Goal: Task Accomplishment & Management: Manage account settings

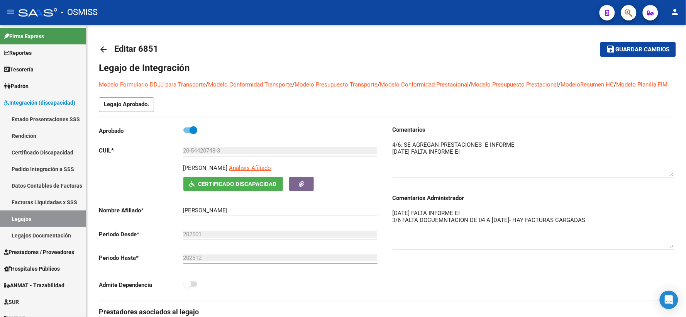
scroll to position [104, 0]
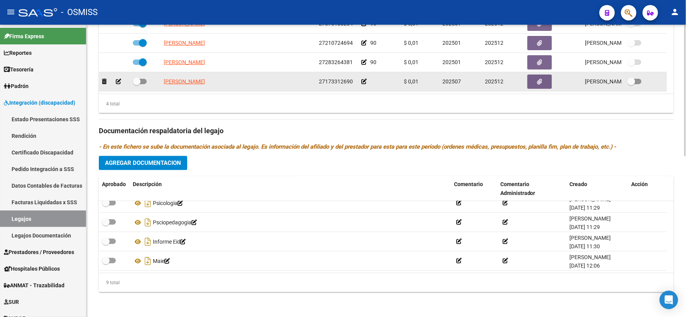
click at [363, 82] on icon at bounding box center [363, 81] width 5 height 5
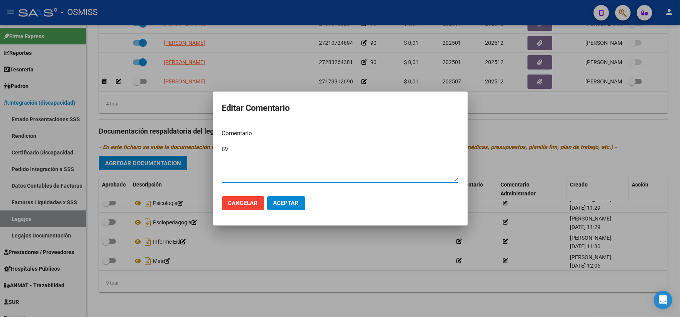
type textarea "89"
click at [293, 201] on span "Aceptar" at bounding box center [285, 203] width 25 height 7
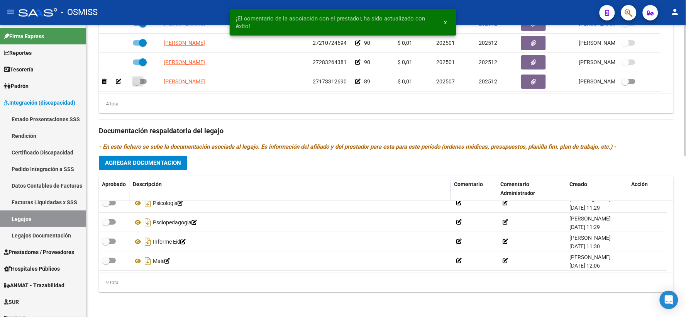
drag, startPoint x: 137, startPoint y: 83, endPoint x: 257, endPoint y: 157, distance: 141.3
click at [136, 86] on label at bounding box center [140, 81] width 14 height 9
click at [136, 85] on input "checkbox" at bounding box center [136, 84] width 0 height 0
checkbox input "true"
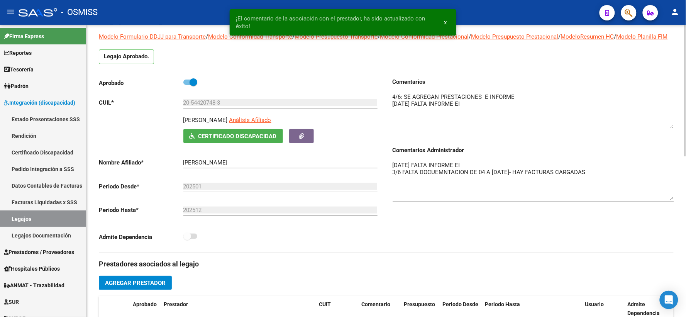
scroll to position [0, 0]
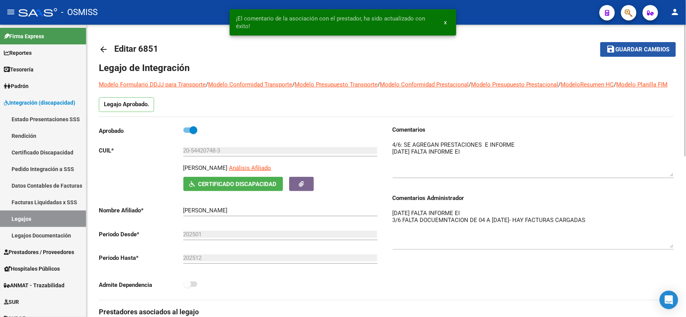
click at [626, 51] on span "Guardar cambios" at bounding box center [643, 49] width 54 height 7
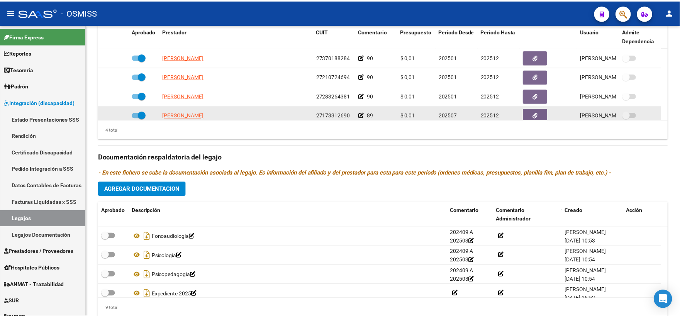
scroll to position [321, 0]
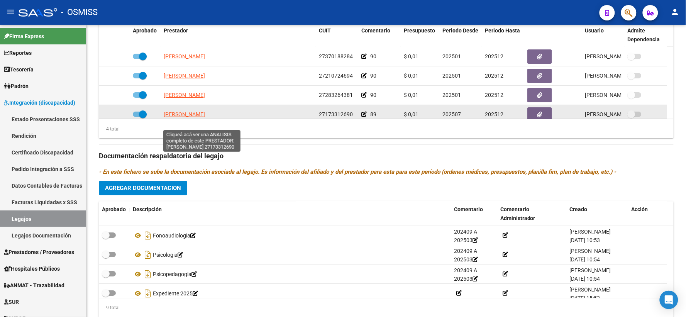
click at [198, 117] on span "GHEZZI MARCELA ALEJANDRA" at bounding box center [184, 114] width 41 height 6
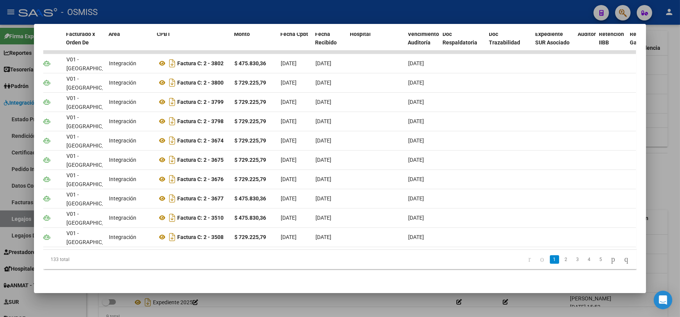
scroll to position [0, 0]
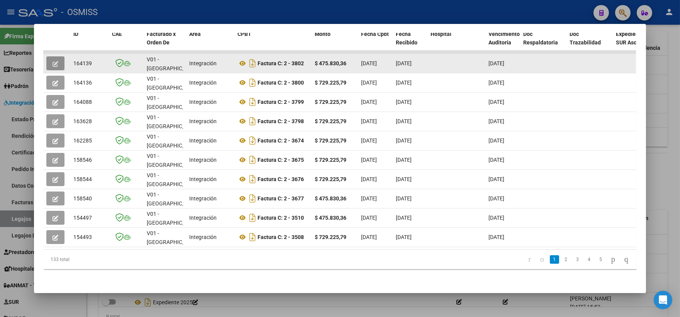
click at [52, 62] on icon "button" at bounding box center [55, 64] width 6 height 6
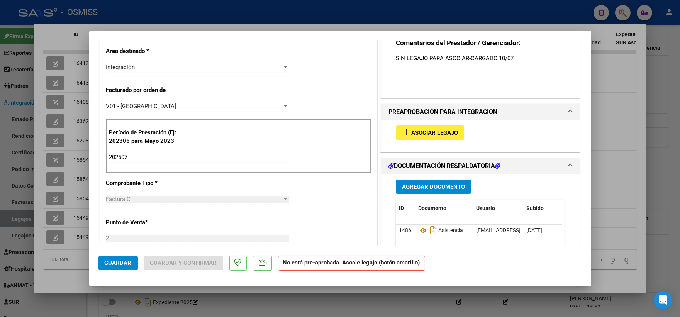
scroll to position [179, 0]
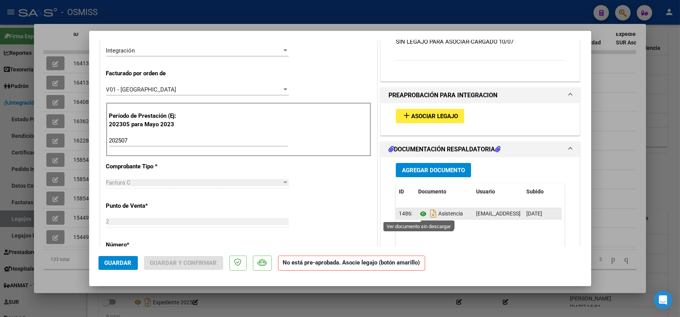
click at [420, 215] on icon at bounding box center [423, 213] width 10 height 9
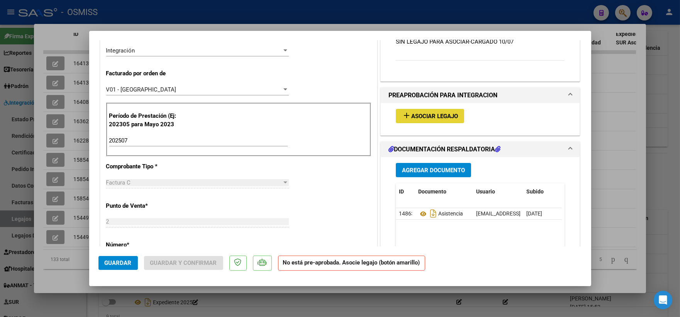
click at [442, 111] on button "add Asociar Legajo" at bounding box center [430, 116] width 68 height 14
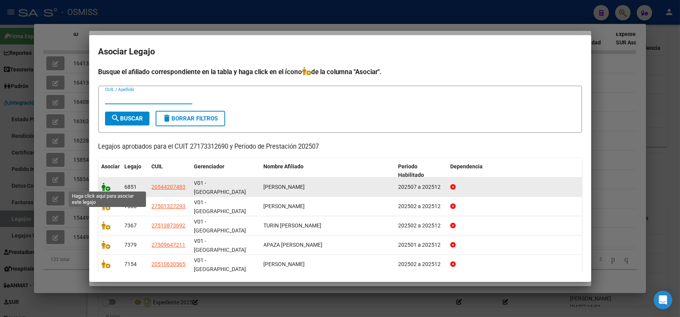
click at [102, 188] on icon at bounding box center [105, 187] width 9 height 8
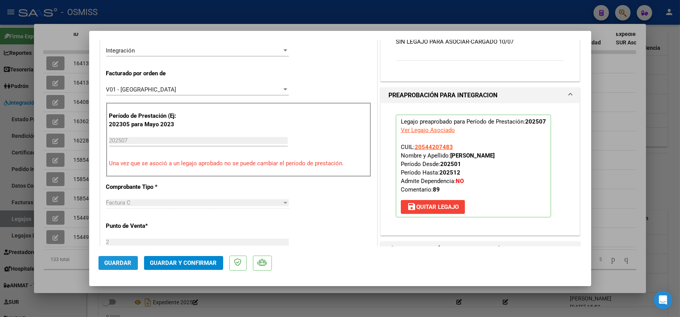
click at [126, 263] on span "Guardar" at bounding box center [118, 262] width 27 height 7
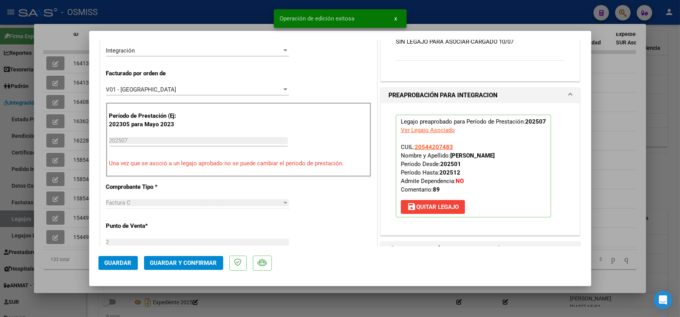
click at [632, 123] on div at bounding box center [340, 158] width 680 height 317
type input "$ 0,00"
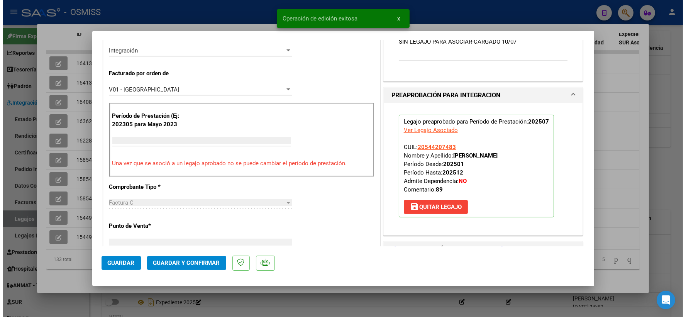
scroll to position [0, 0]
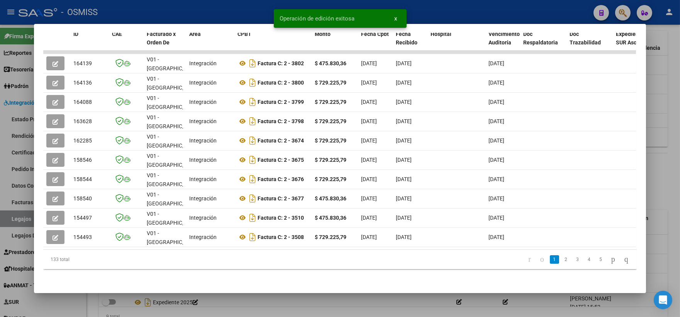
click at [659, 117] on div at bounding box center [340, 158] width 680 height 317
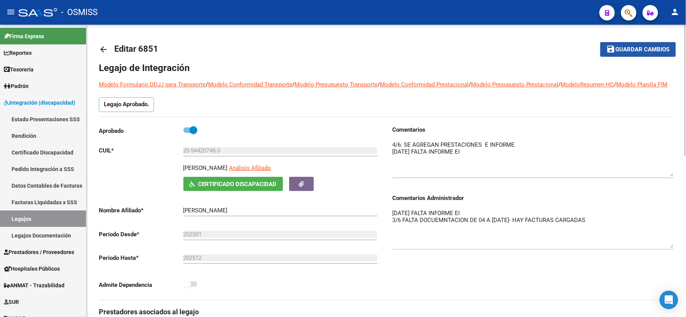
click at [627, 54] on button "save Guardar cambios" at bounding box center [638, 49] width 76 height 14
click at [650, 44] on button "save Guardar cambios" at bounding box center [638, 49] width 76 height 14
click at [645, 50] on span "Guardar cambios" at bounding box center [643, 49] width 54 height 7
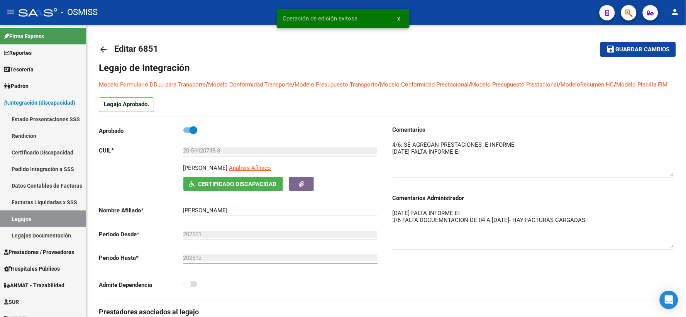
click at [106, 50] on mat-icon "arrow_back" at bounding box center [103, 49] width 9 height 9
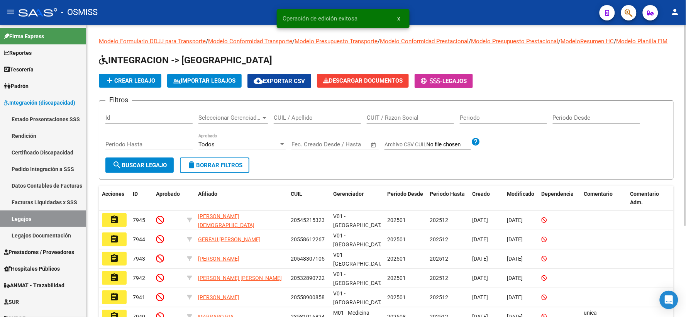
click at [312, 121] on input "CUIL / Apellido" at bounding box center [317, 117] width 87 height 7
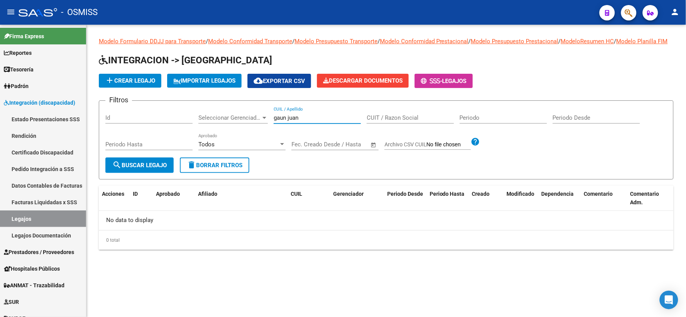
click at [287, 121] on input "gaun juan" at bounding box center [317, 117] width 87 height 7
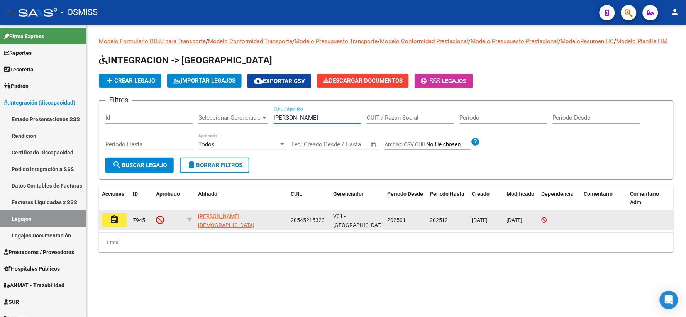
type input "gauna juan"
click at [122, 227] on button "assignment" at bounding box center [114, 220] width 25 height 14
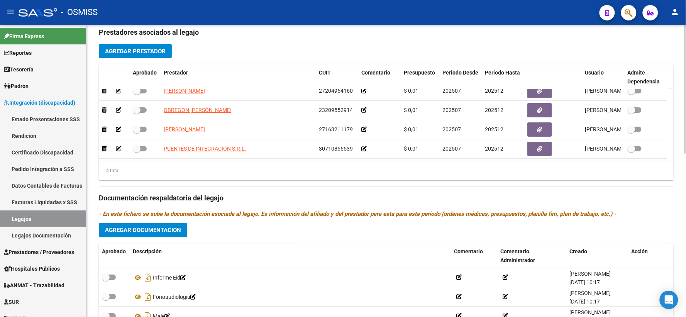
scroll to position [156, 0]
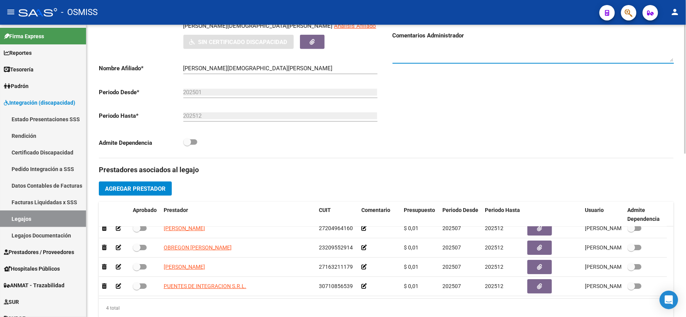
click at [447, 55] on textarea at bounding box center [532, 53] width 281 height 15
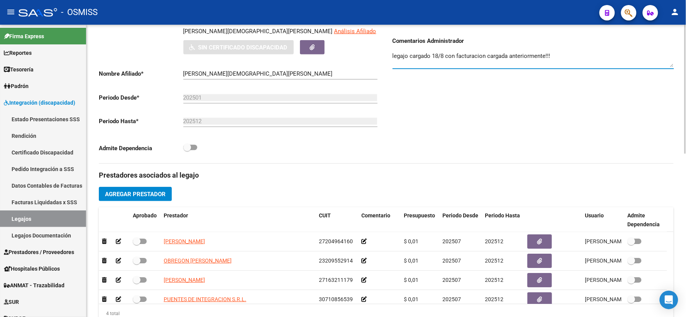
scroll to position [191, 0]
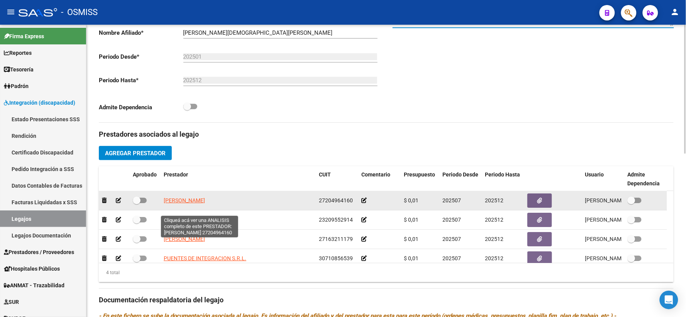
type textarea "legajo cargado 18/8 con facturacion cargada anteriormente!!!"
click at [205, 203] on span "SEBERO KARINA ALEJANDRA" at bounding box center [184, 200] width 41 height 6
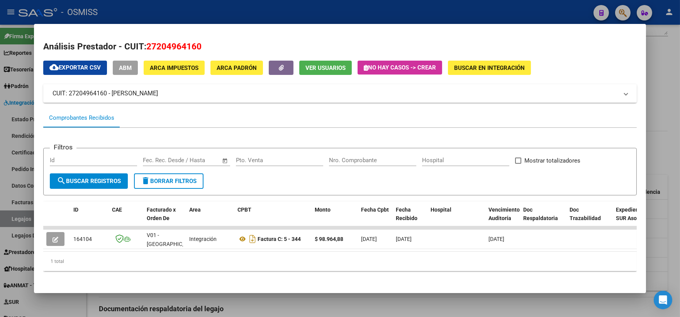
click at [659, 127] on div at bounding box center [340, 158] width 680 height 317
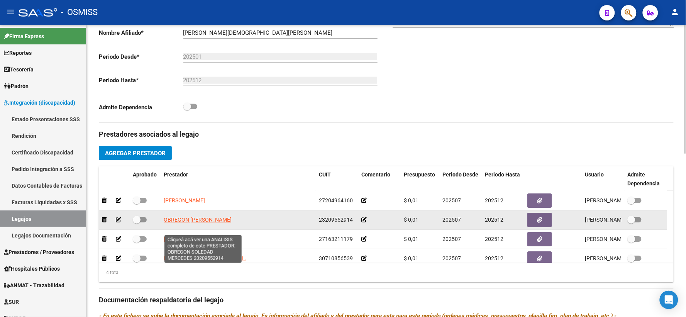
click at [176, 223] on span "OBREGON SOLEDAD MERCEDES" at bounding box center [198, 220] width 68 height 6
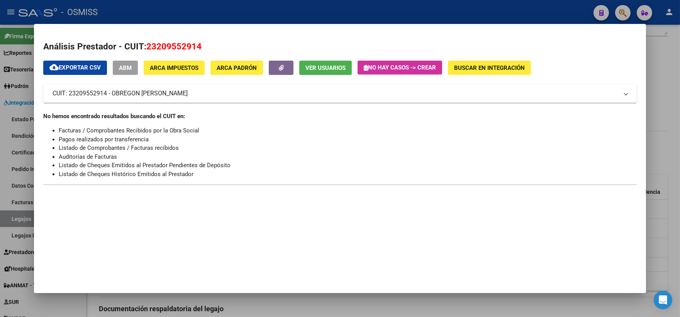
click at [664, 152] on div at bounding box center [340, 158] width 680 height 317
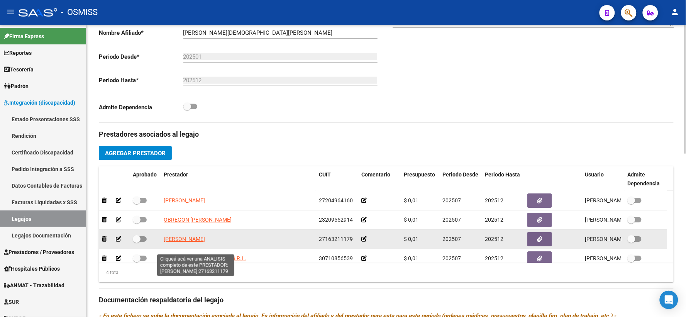
click at [184, 242] on span "ROBLES SANDRA BEATRIZ" at bounding box center [184, 239] width 41 height 6
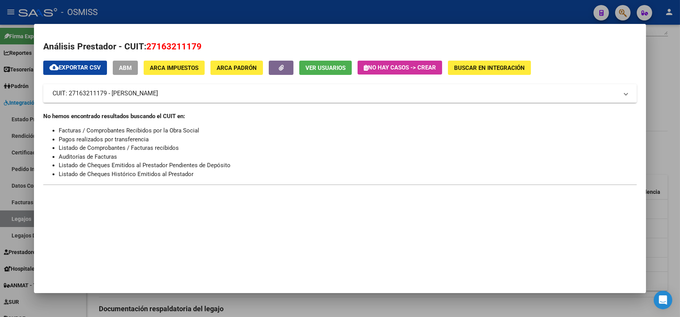
click at [656, 149] on div at bounding box center [340, 158] width 680 height 317
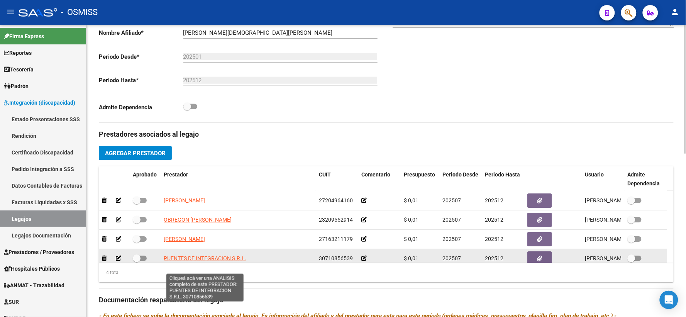
click at [193, 261] on span "PUENTES DE INTEGRACION S.R.L." at bounding box center [205, 258] width 83 height 6
type textarea "30710856539"
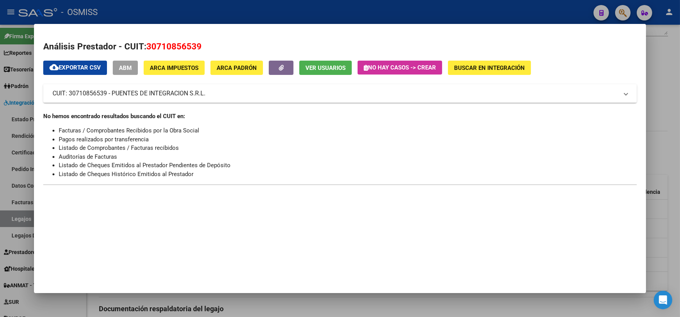
click at [666, 137] on div at bounding box center [340, 158] width 680 height 317
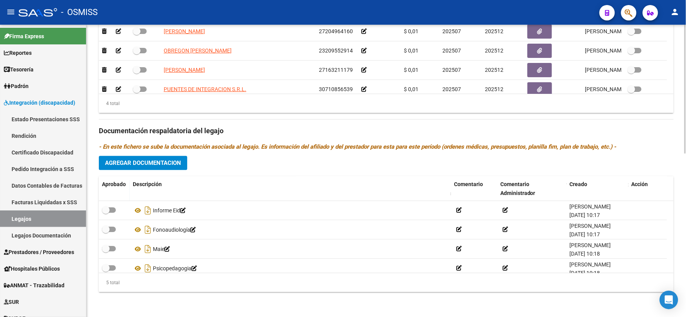
scroll to position [370, 0]
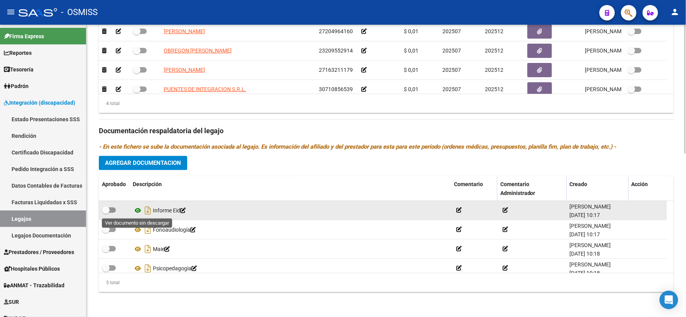
click at [138, 210] on icon at bounding box center [138, 210] width 10 height 9
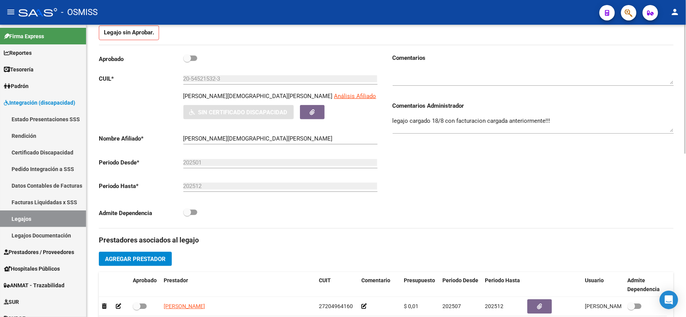
scroll to position [84, 0]
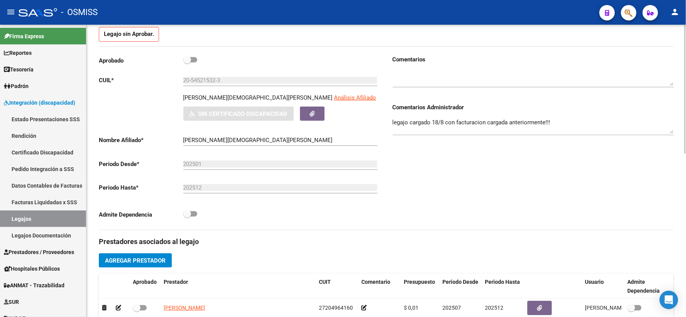
click at [567, 127] on textarea "legajo cargado 18/8 con facturacion cargada anteriormente!!!" at bounding box center [532, 125] width 281 height 15
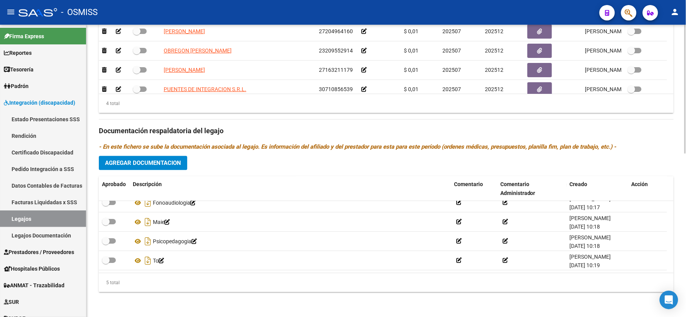
scroll to position [0, 0]
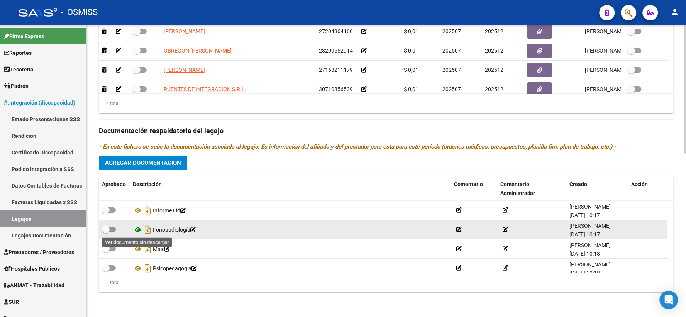
type textarea "legajo cargado 18/8 con facturacion cargada anteriormente!!! FALTA DOCU PSICOLO…"
click at [138, 228] on icon at bounding box center [138, 229] width 10 height 9
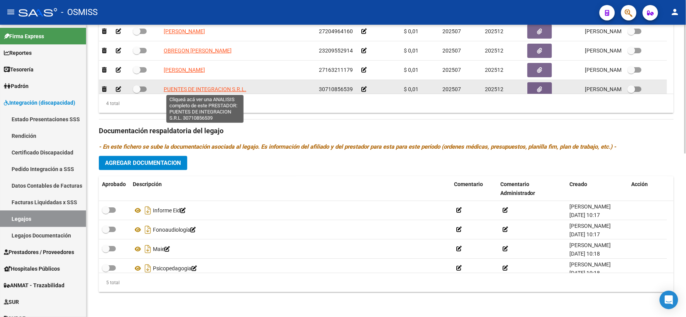
click at [196, 89] on span "PUENTES DE INTEGRACION S.R.L." at bounding box center [205, 89] width 83 height 6
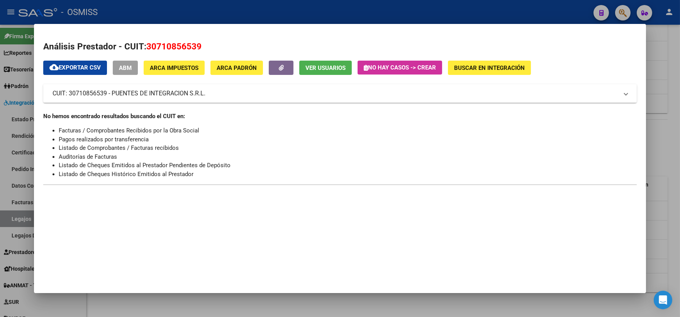
click at [661, 147] on div at bounding box center [340, 158] width 680 height 317
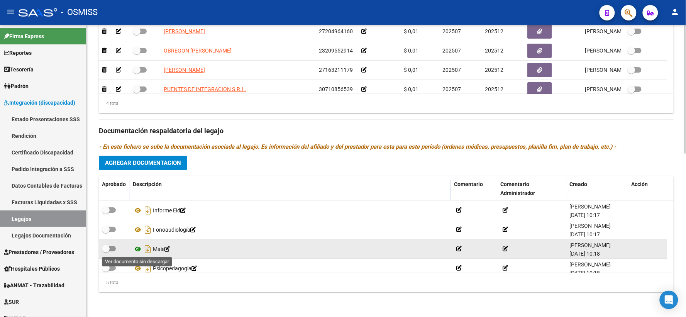
click at [138, 247] on icon at bounding box center [138, 249] width 10 height 9
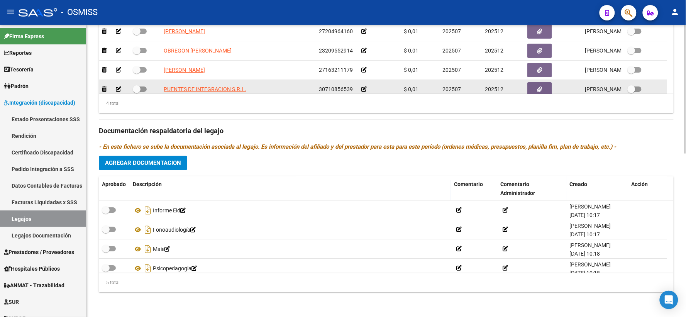
click at [364, 89] on icon at bounding box center [363, 88] width 5 height 5
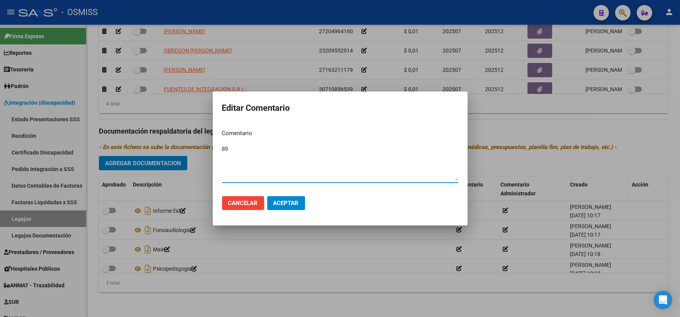
type textarea "89"
click at [293, 201] on span "Aceptar" at bounding box center [285, 203] width 25 height 7
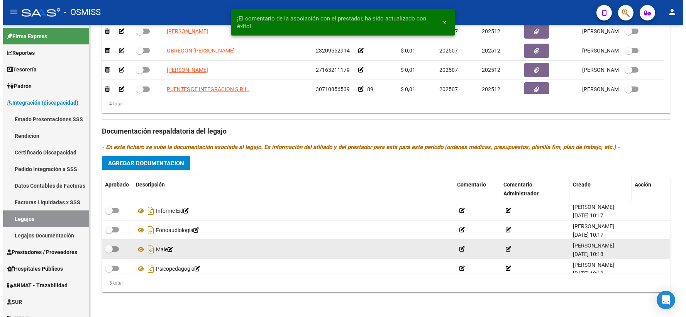
scroll to position [5, 0]
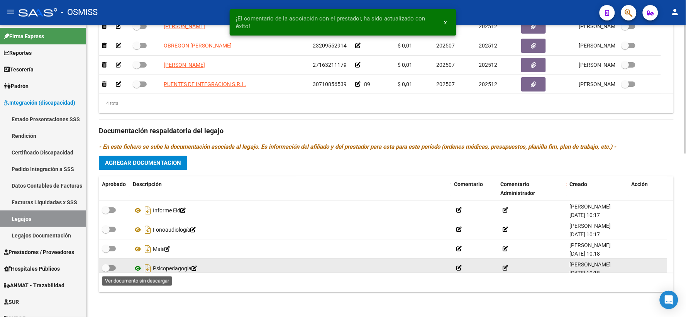
click at [138, 269] on icon at bounding box center [138, 268] width 10 height 9
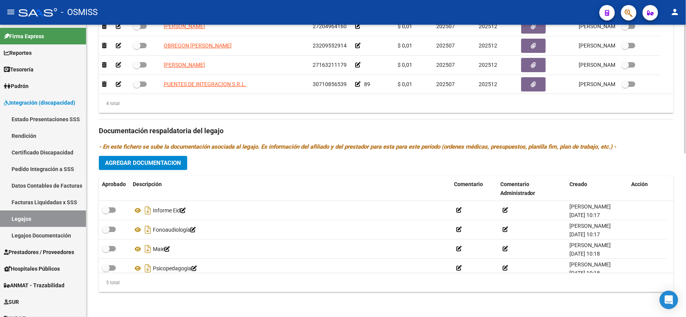
scroll to position [27, 0]
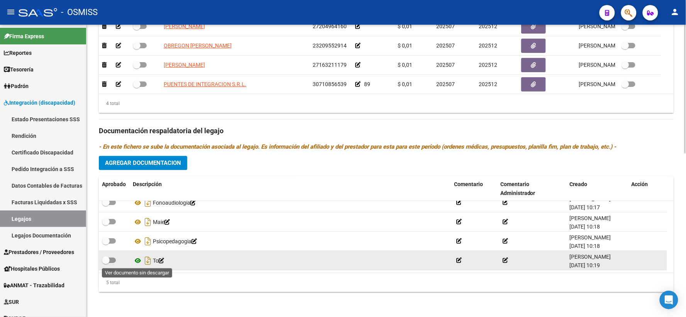
click at [137, 262] on icon at bounding box center [138, 260] width 10 height 9
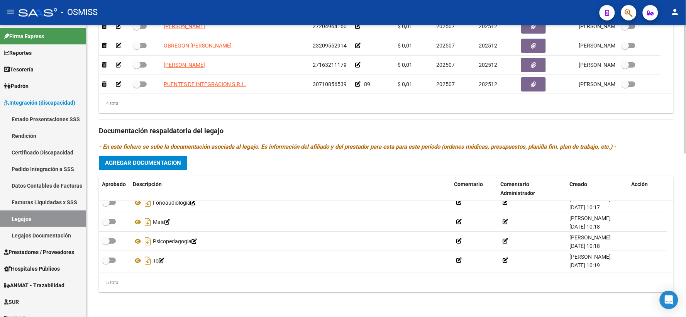
scroll to position [335, 0]
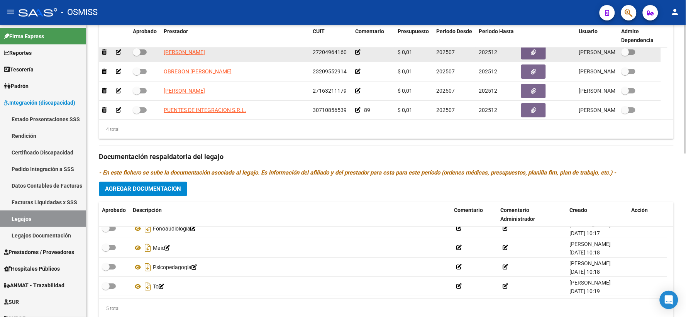
click at [357, 55] on icon at bounding box center [357, 51] width 5 height 5
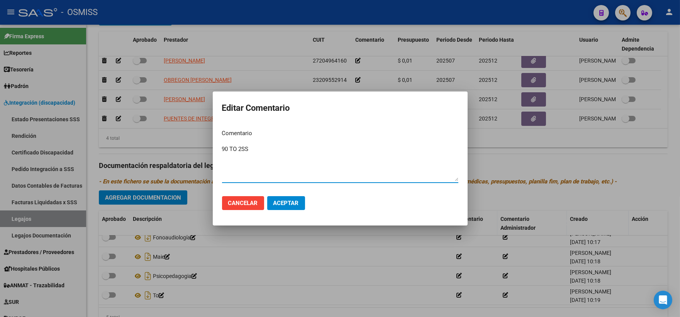
type textarea "90 TO 2SS"
click at [284, 202] on span "Aceptar" at bounding box center [285, 203] width 25 height 7
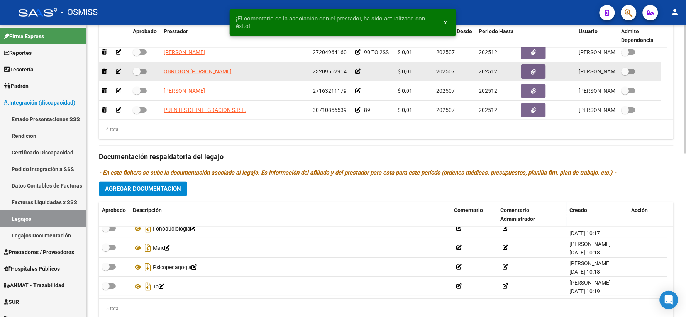
scroll to position [0, 0]
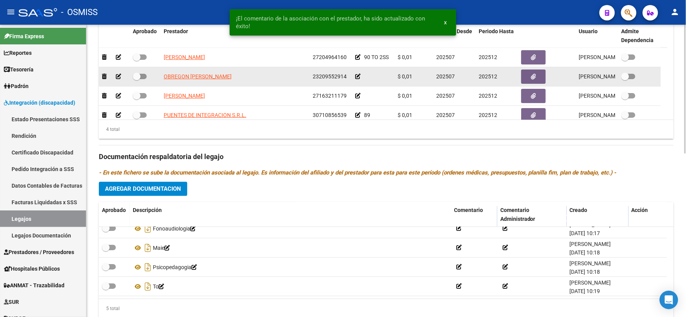
click at [357, 79] on icon at bounding box center [357, 76] width 5 height 5
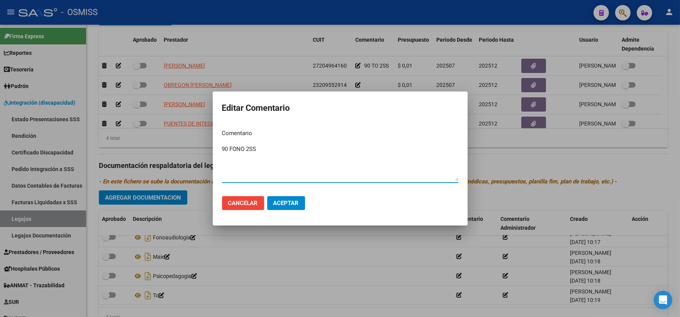
type textarea "90 FONO 2SS"
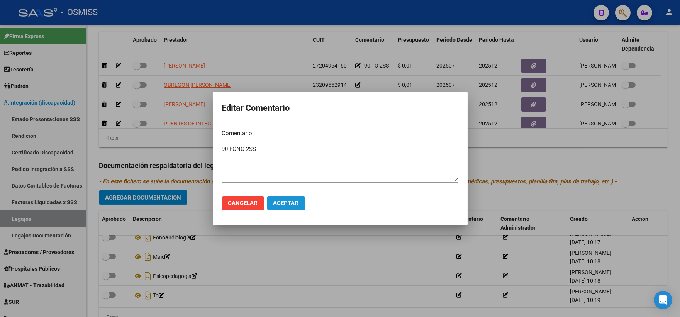
click at [287, 199] on button "Aceptar" at bounding box center [286, 203] width 38 height 14
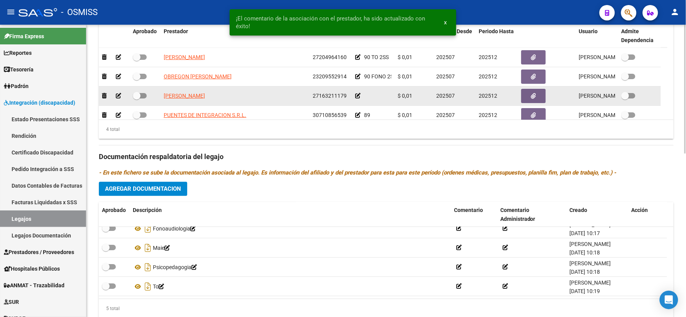
click at [357, 98] on icon at bounding box center [357, 95] width 5 height 5
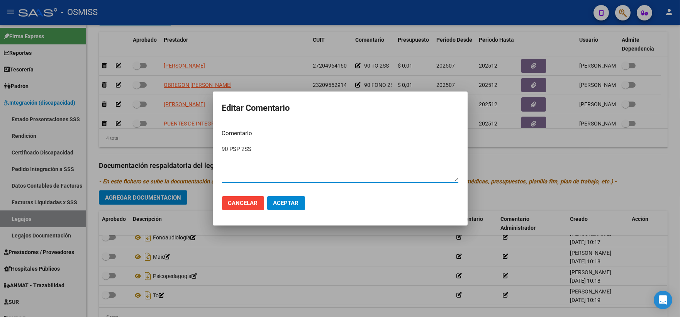
type textarea "90 PSP 2SS"
click at [282, 203] on span "Aceptar" at bounding box center [285, 203] width 25 height 7
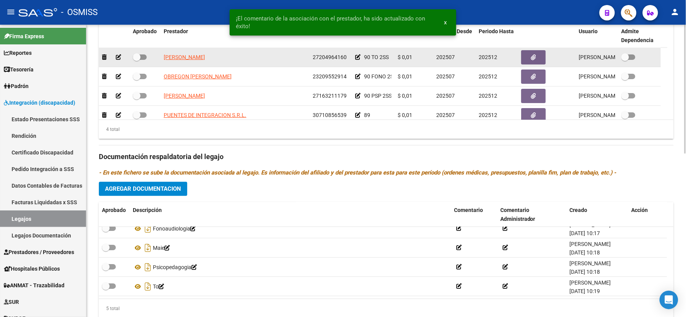
click at [134, 61] on span at bounding box center [137, 57] width 8 height 8
click at [136, 60] on input "checkbox" at bounding box center [136, 60] width 0 height 0
checkbox input "true"
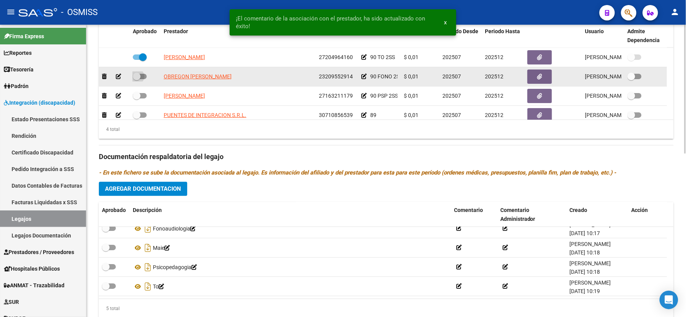
click at [134, 80] on span at bounding box center [137, 77] width 8 height 8
click at [136, 80] on input "checkbox" at bounding box center [136, 79] width 0 height 0
checkbox input "true"
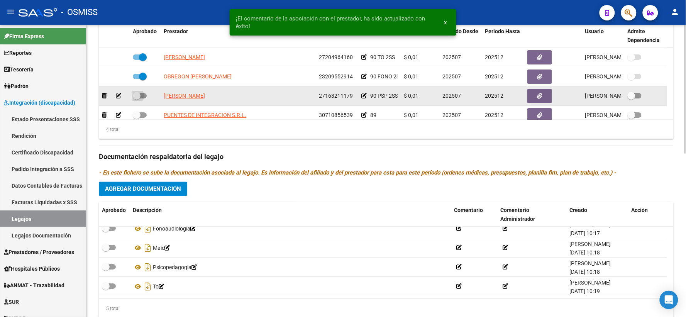
drag, startPoint x: 137, startPoint y: 102, endPoint x: 137, endPoint y: 123, distance: 20.5
click at [137, 100] on span at bounding box center [137, 96] width 8 height 8
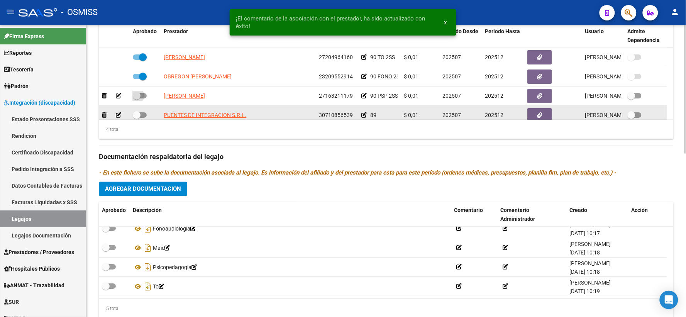
click at [137, 99] on input "checkbox" at bounding box center [136, 98] width 0 height 0
checkbox input "true"
click at [137, 119] on span at bounding box center [137, 115] width 8 height 8
click at [137, 118] on input "checkbox" at bounding box center [136, 118] width 0 height 0
checkbox input "true"
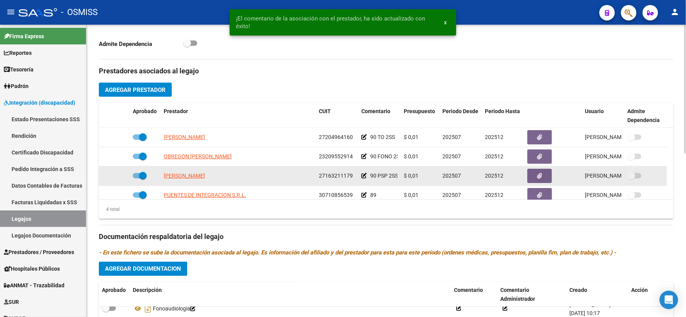
scroll to position [13, 0]
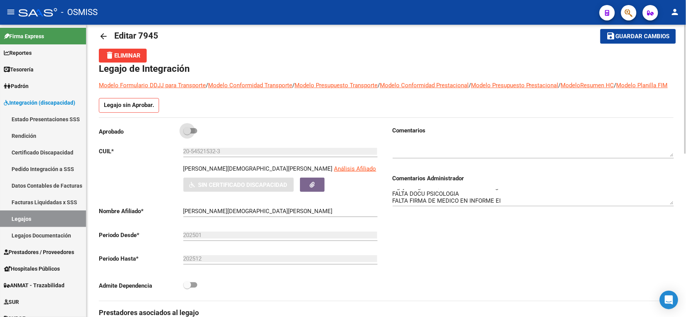
click at [188, 135] on span at bounding box center [187, 131] width 8 height 8
click at [187, 134] on input "checkbox" at bounding box center [187, 134] width 0 height 0
checkbox input "true"
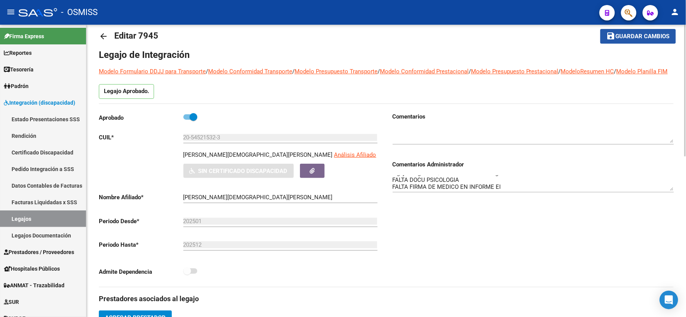
click at [632, 31] on button "save Guardar cambios" at bounding box center [638, 36] width 76 height 14
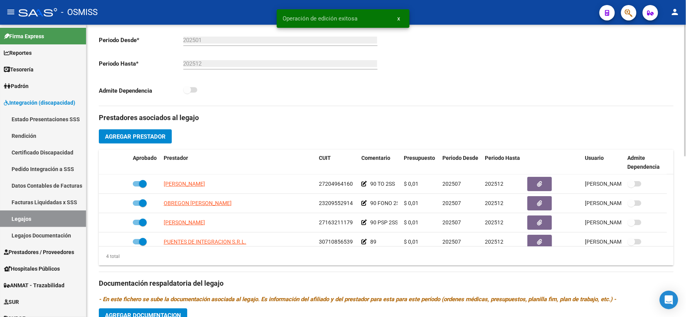
scroll to position [228, 0]
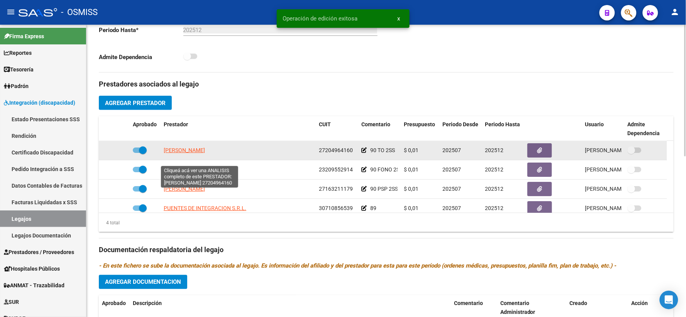
click at [177, 153] on span "SEBERO KARINA ALEJANDRA" at bounding box center [184, 150] width 41 height 6
type textarea "27204964160"
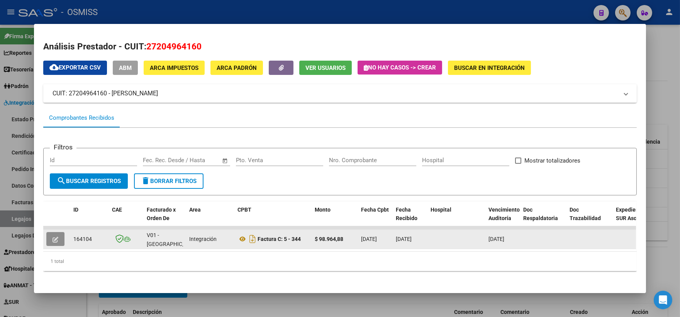
click at [55, 235] on span "button" at bounding box center [55, 238] width 6 height 7
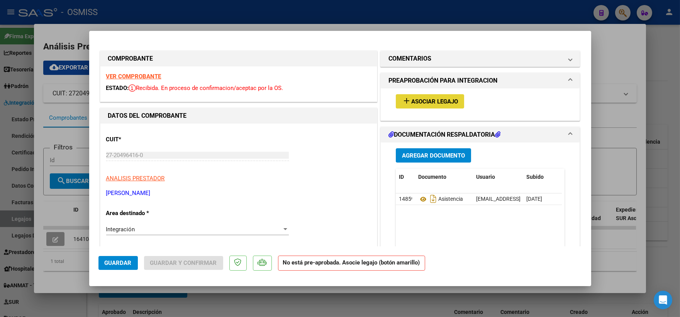
click at [425, 103] on span "Asociar Legajo" at bounding box center [434, 101] width 47 height 7
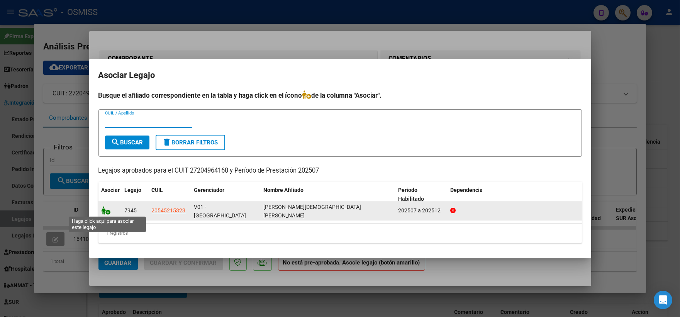
click at [101, 212] on icon at bounding box center [105, 210] width 9 height 8
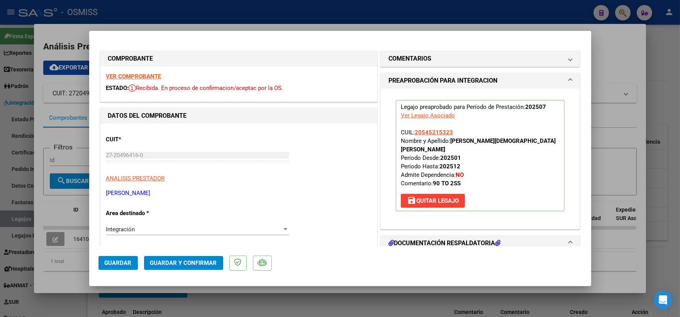
click at [114, 260] on span "Guardar" at bounding box center [118, 262] width 27 height 7
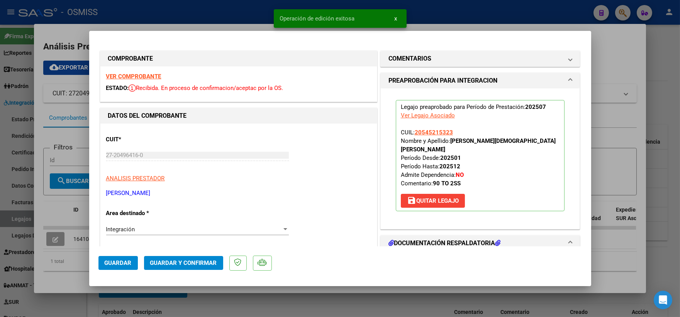
click at [621, 144] on div at bounding box center [340, 158] width 680 height 317
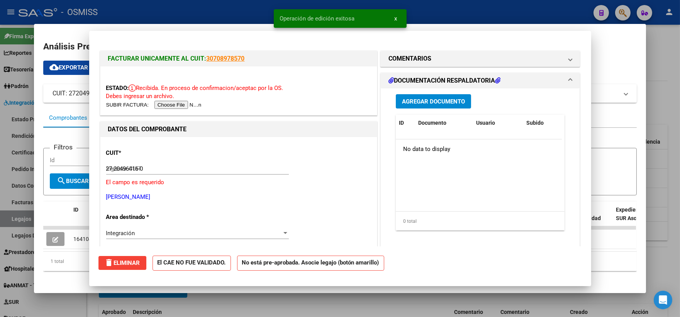
type input "$ 0,00"
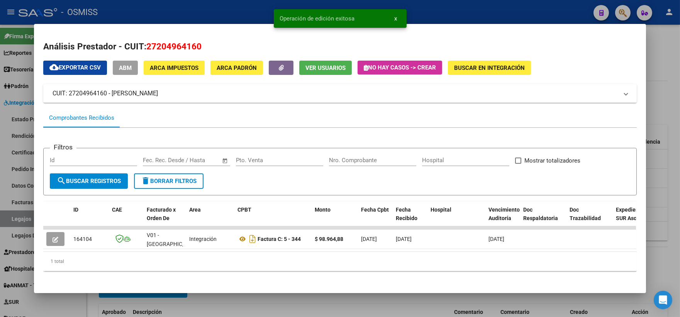
click at [653, 128] on div at bounding box center [340, 158] width 680 height 317
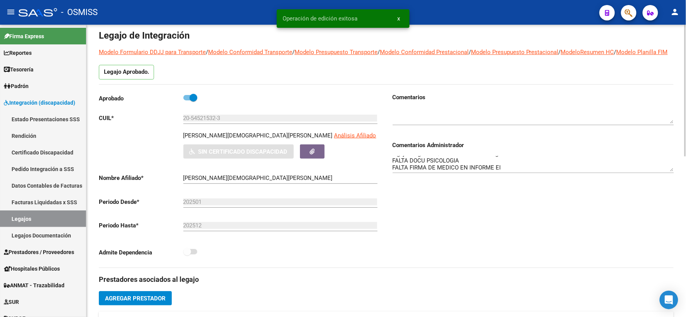
scroll to position [0, 0]
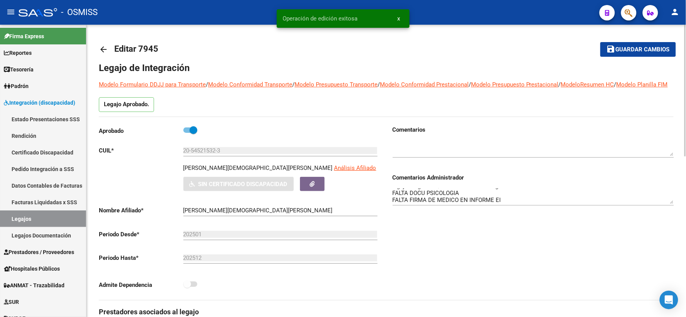
click at [633, 54] on button "save Guardar cambios" at bounding box center [638, 49] width 76 height 14
click at [100, 49] on mat-icon "arrow_back" at bounding box center [103, 49] width 9 height 9
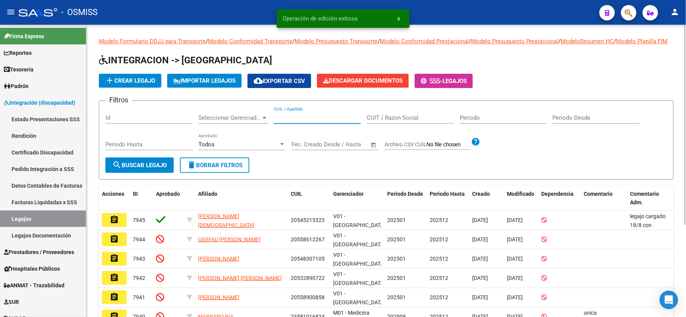
click at [298, 121] on input "CUIL / Apellido" at bounding box center [317, 117] width 87 height 7
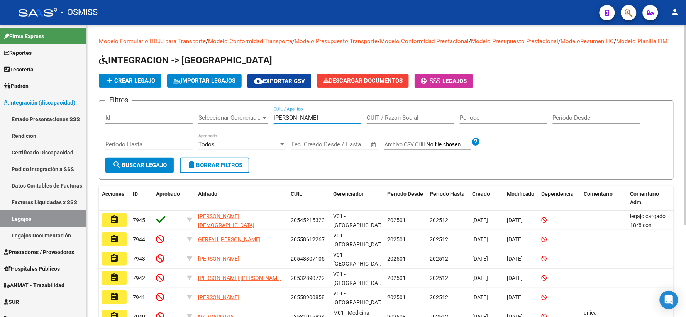
type input "GOMEZ MORINIGO"
click at [154, 169] on span "search Buscar Legajo" at bounding box center [139, 165] width 54 height 7
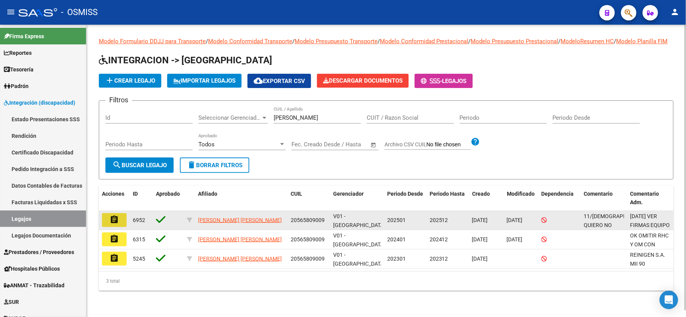
click at [113, 224] on mat-icon "assignment" at bounding box center [114, 219] width 9 height 9
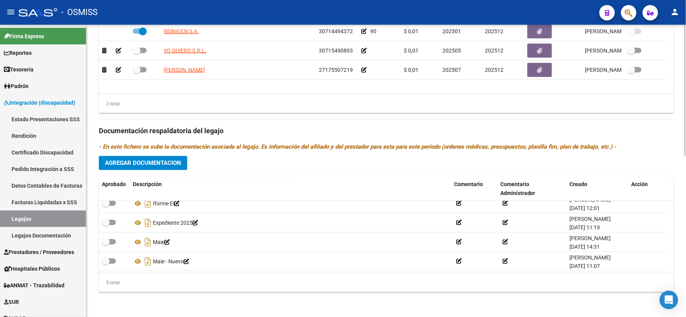
scroll to position [27, 0]
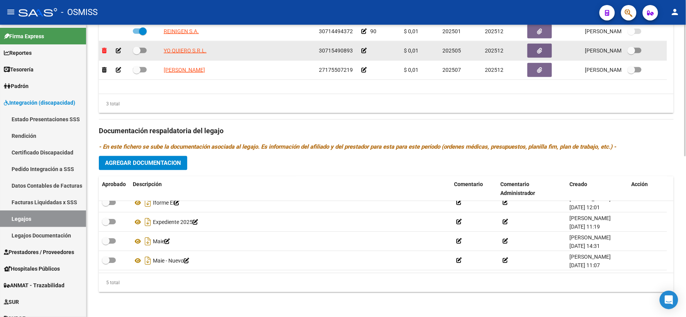
click at [106, 49] on icon at bounding box center [104, 50] width 5 height 5
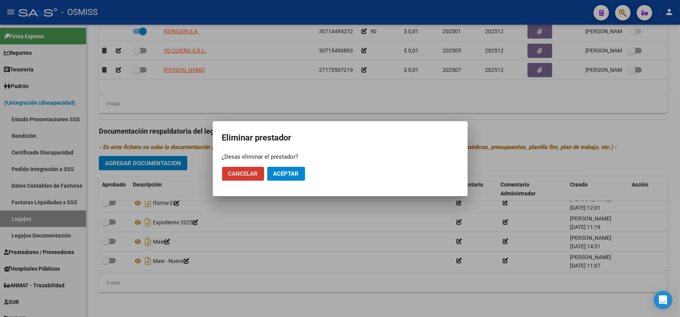
click at [284, 174] on span "Aceptar" at bounding box center [285, 173] width 25 height 7
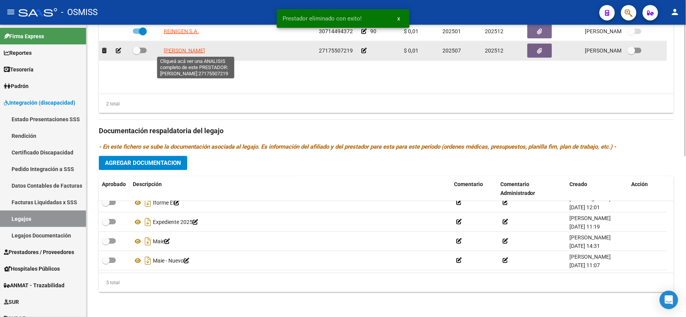
click at [184, 51] on span "ENRIQUEZ ALICIA LILIANA" at bounding box center [184, 50] width 41 height 6
type textarea "27175507219"
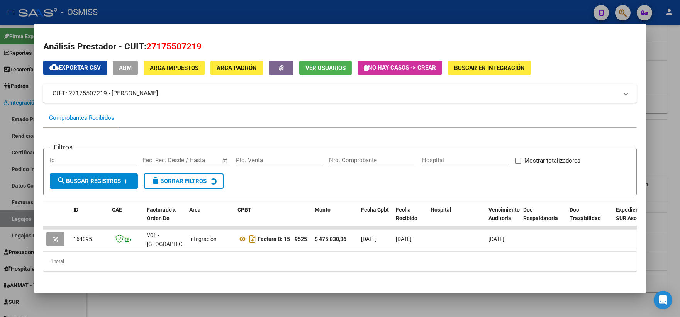
click at [666, 144] on div at bounding box center [340, 158] width 680 height 317
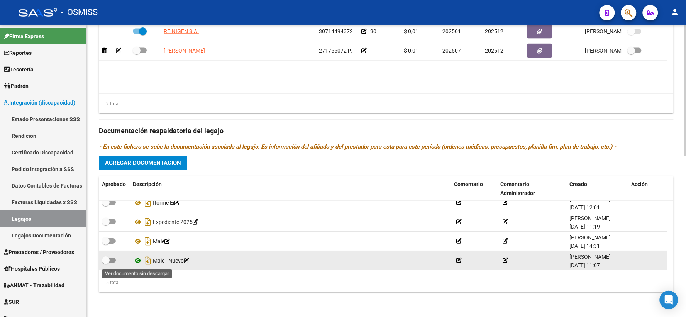
click at [136, 259] on icon at bounding box center [138, 260] width 10 height 9
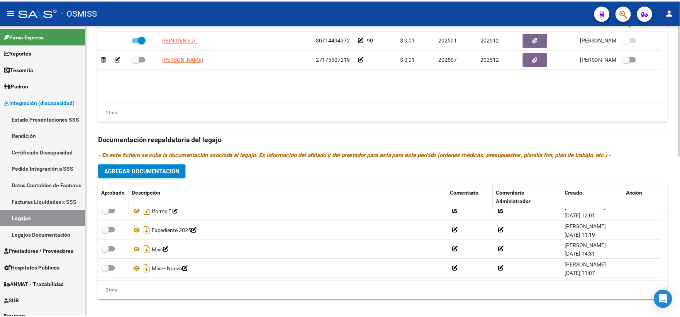
scroll to position [356, 0]
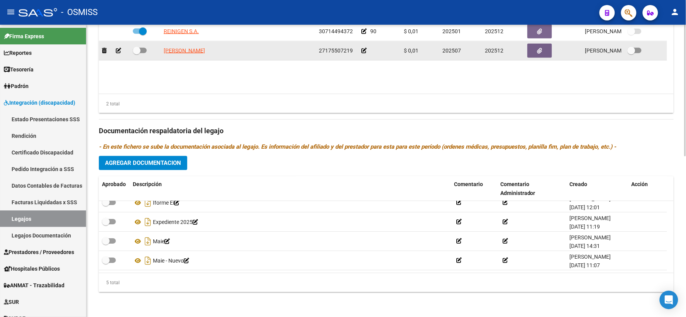
click at [364, 49] on icon at bounding box center [363, 50] width 5 height 5
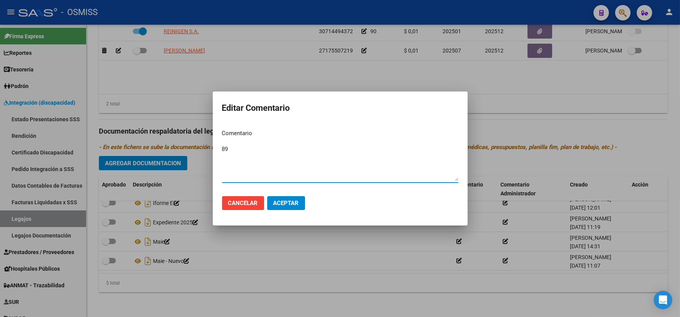
type textarea "89"
drag, startPoint x: 279, startPoint y: 208, endPoint x: 272, endPoint y: 202, distance: 9.3
click at [277, 206] on button "Aceptar" at bounding box center [286, 203] width 38 height 14
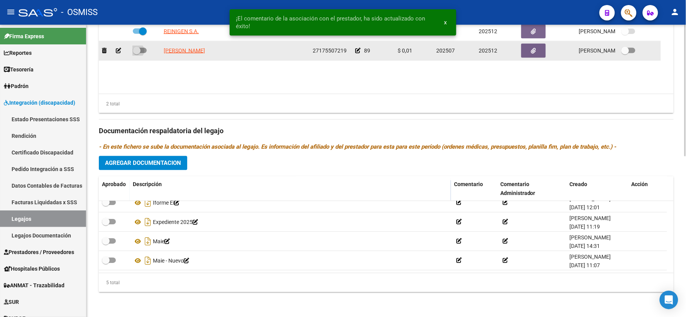
click at [136, 50] on span at bounding box center [137, 51] width 8 height 8
click at [136, 53] on input "checkbox" at bounding box center [136, 53] width 0 height 0
checkbox input "true"
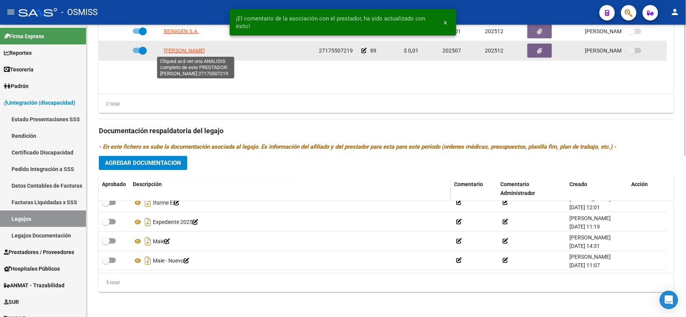
click at [174, 47] on span "ENRIQUEZ ALICIA LILIANA" at bounding box center [184, 50] width 41 height 6
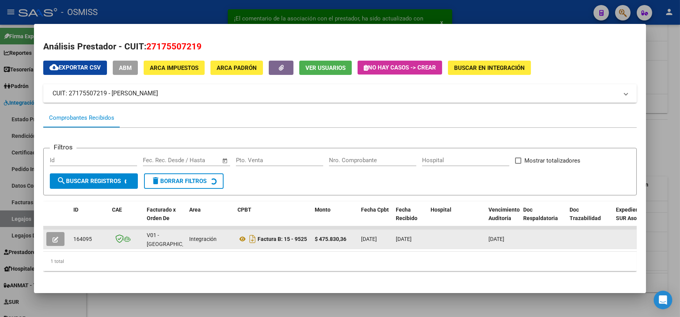
click at [52, 239] on icon "button" at bounding box center [55, 240] width 6 height 6
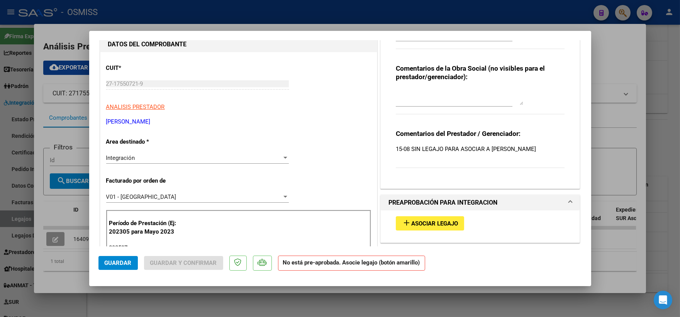
scroll to position [107, 0]
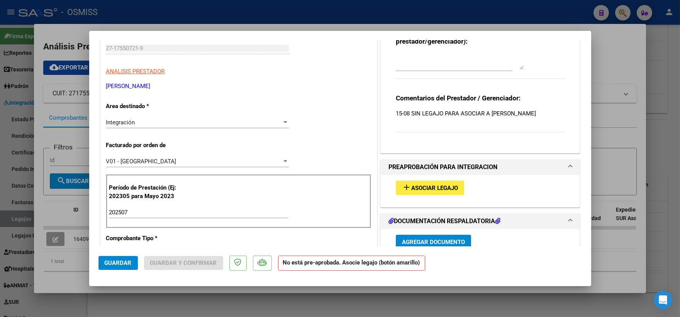
click at [418, 191] on span "Asociar Legajo" at bounding box center [434, 187] width 47 height 7
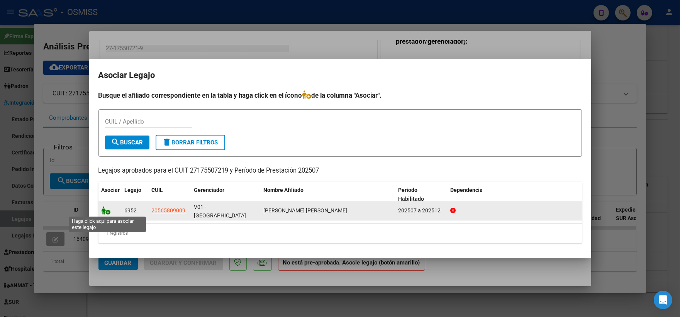
click at [103, 213] on icon at bounding box center [105, 210] width 9 height 8
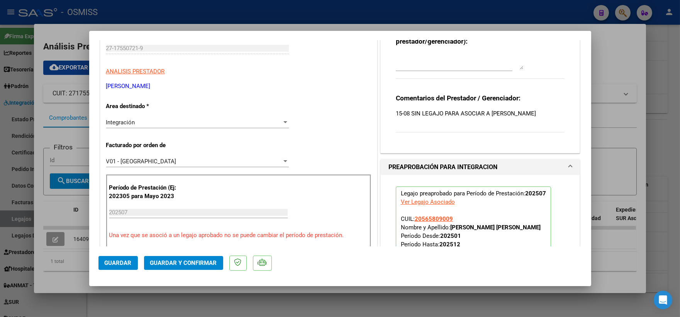
click at [108, 263] on span "Guardar" at bounding box center [118, 262] width 27 height 7
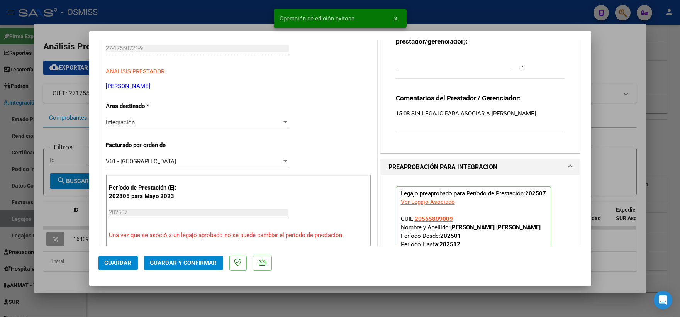
click at [668, 144] on div at bounding box center [340, 158] width 680 height 317
type input "$ 0,00"
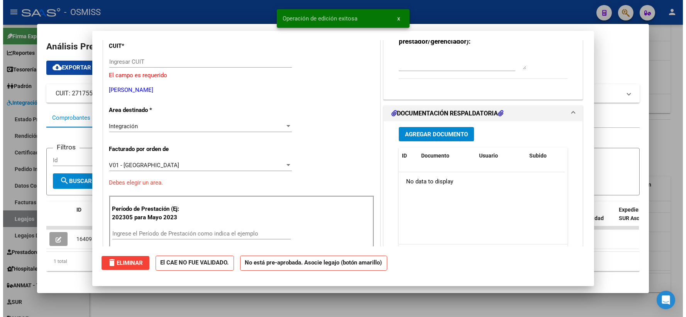
scroll to position [0, 0]
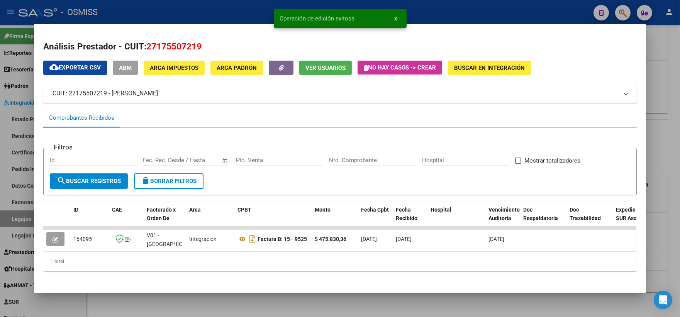
click at [668, 144] on div at bounding box center [340, 158] width 680 height 317
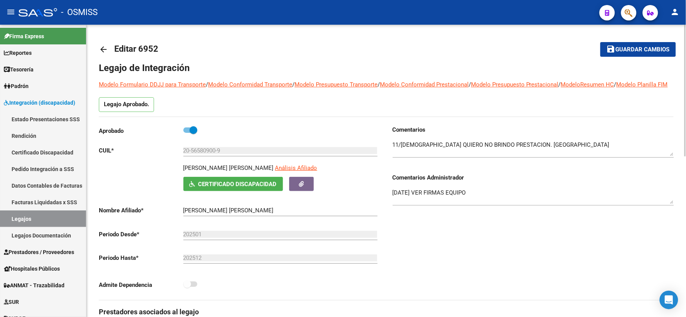
click at [631, 49] on span "Guardar cambios" at bounding box center [643, 49] width 54 height 7
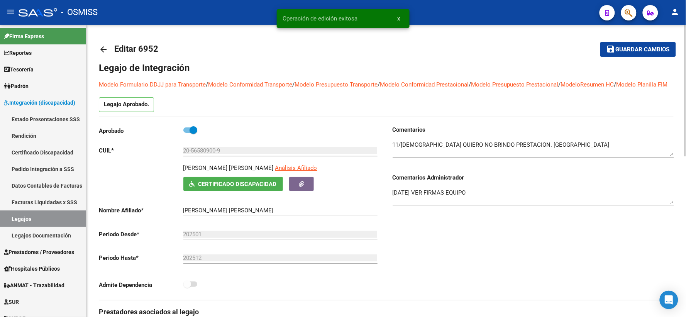
drag, startPoint x: 642, startPoint y: 49, endPoint x: 484, endPoint y: 66, distance: 159.5
click at [638, 50] on span "Guardar cambios" at bounding box center [643, 49] width 54 height 7
click at [102, 53] on mat-icon "arrow_back" at bounding box center [103, 49] width 9 height 9
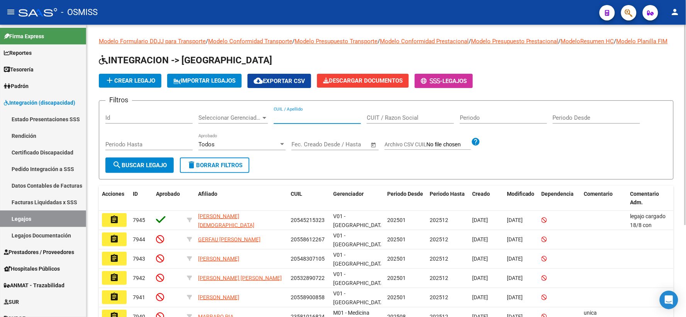
click at [314, 121] on input "CUIL / Apellido" at bounding box center [317, 117] width 87 height 7
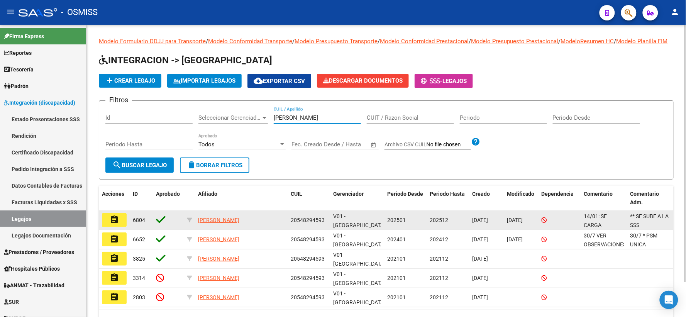
type input "ALMEIDA P"
click at [112, 224] on mat-icon "assignment" at bounding box center [114, 219] width 9 height 9
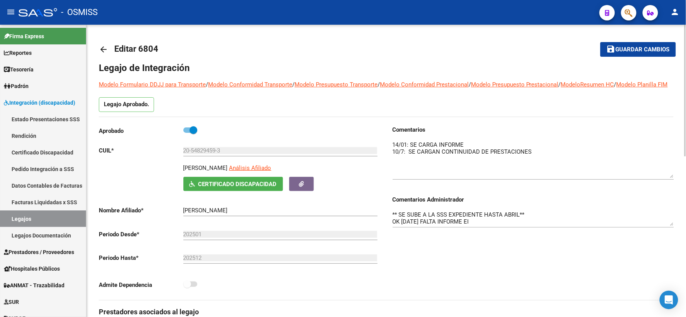
drag, startPoint x: 672, startPoint y: 161, endPoint x: 672, endPoint y: 199, distance: 37.4
click at [672, 178] on textarea at bounding box center [532, 158] width 281 height 37
drag, startPoint x: 671, startPoint y: 233, endPoint x: 672, endPoint y: 255, distance: 22.0
click at [672, 247] on textarea "** SE SUBE A LA SSS EXPEDIENTE HASTA ABRIL** OK 13/1/25 FALTA INFORME EI" at bounding box center [532, 228] width 281 height 37
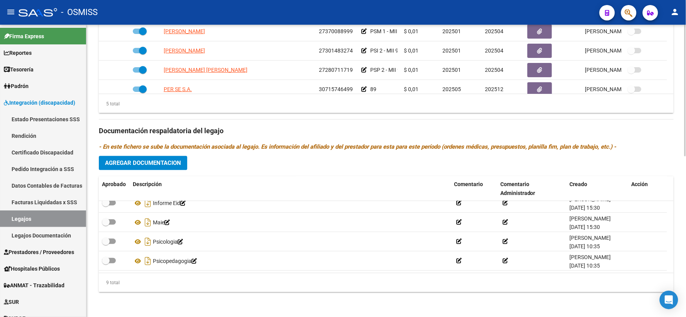
scroll to position [0, 0]
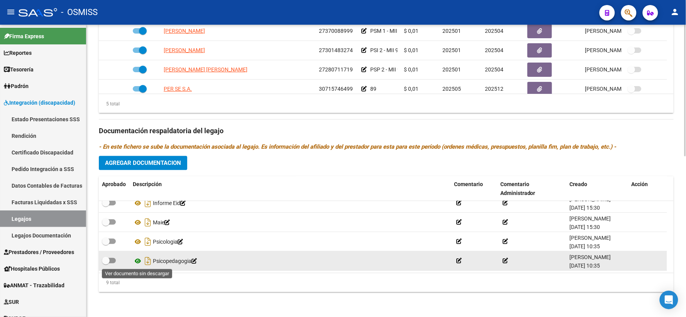
click at [139, 261] on icon at bounding box center [138, 260] width 10 height 9
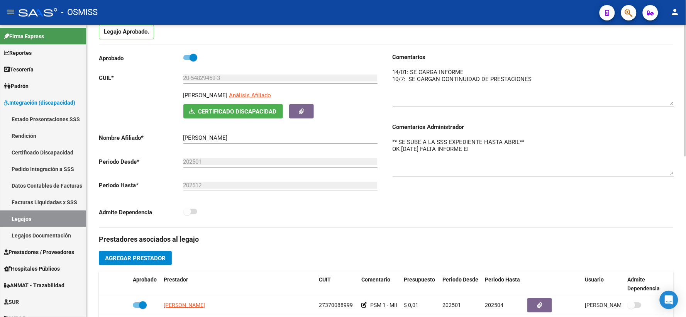
scroll to position [70, 0]
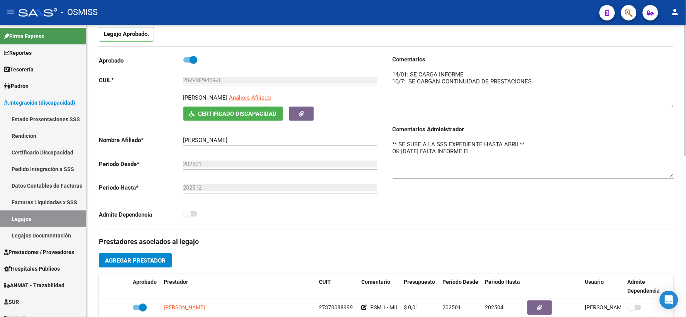
click at [392, 152] on textarea "** SE SUBE A LA SSS EXPEDIENTE HASTA ABRIL** OK 13/1/25 FALTA INFORME EI" at bounding box center [532, 158] width 281 height 37
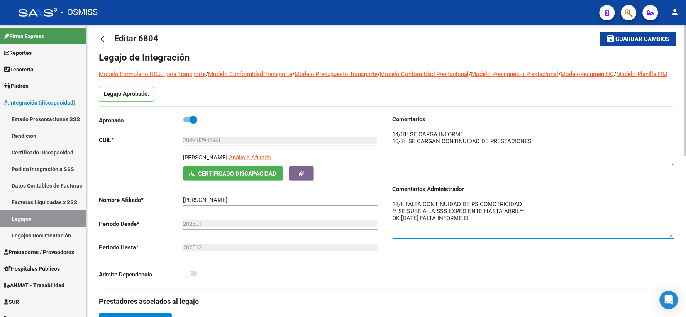
scroll to position [0, 0]
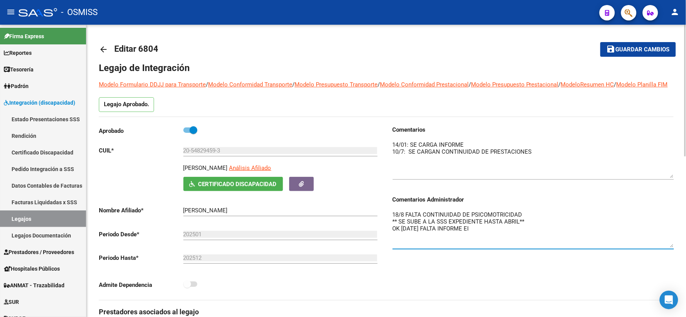
type textarea "18/8 FALTA CONTINUIDAD DE PSICOMOTRICIDAD ** SE SUBE A LA SSS EXPEDIENTE HASTA …"
drag, startPoint x: 639, startPoint y: 52, endPoint x: 475, endPoint y: 116, distance: 176.6
click at [631, 60] on mat-toolbar-row "save Guardar cambios" at bounding box center [615, 49] width 120 height 25
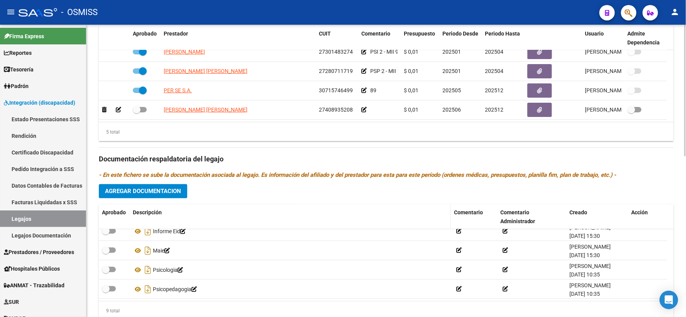
scroll to position [356, 0]
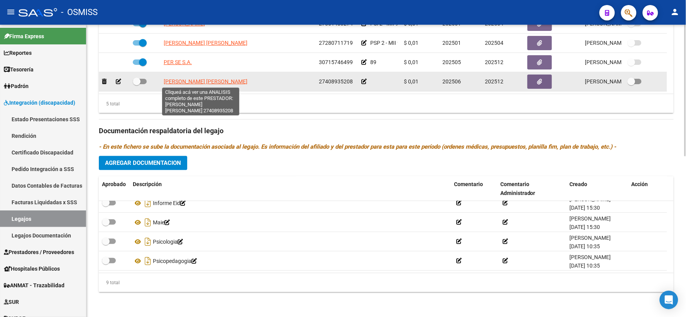
click at [180, 81] on span "ROZINA TOME TATIANA AILEN" at bounding box center [206, 81] width 84 height 6
type textarea "27408935208"
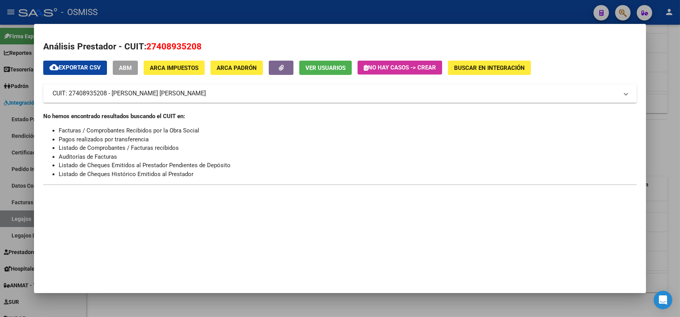
click at [661, 80] on div at bounding box center [340, 158] width 680 height 317
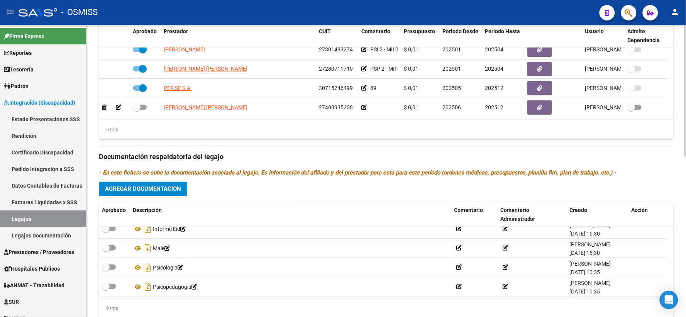
scroll to position [0, 0]
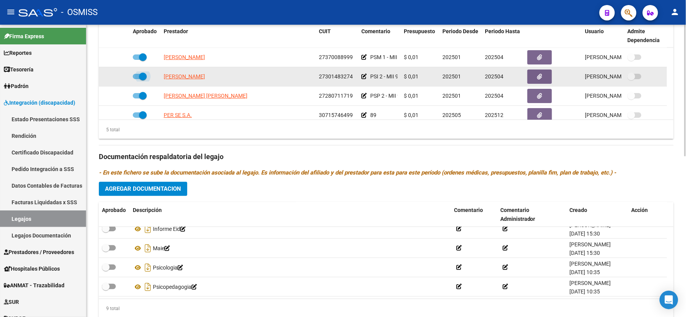
click at [134, 81] on label at bounding box center [140, 76] width 14 height 9
click at [136, 80] on input "checkbox" at bounding box center [136, 79] width 0 height 0
checkbox input "false"
click at [118, 79] on icon at bounding box center [118, 76] width 5 height 5
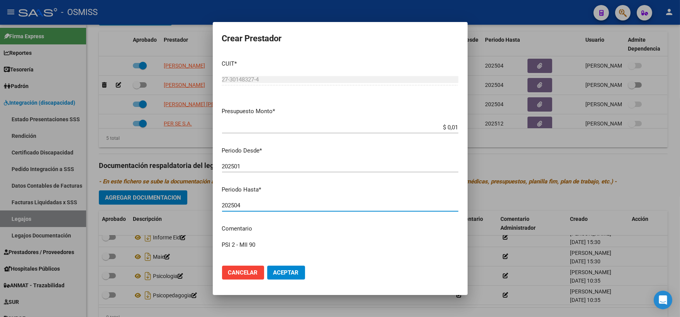
click at [255, 208] on input "202504" at bounding box center [340, 205] width 236 height 7
type input "202512"
click at [281, 276] on button "Aceptar" at bounding box center [286, 273] width 38 height 14
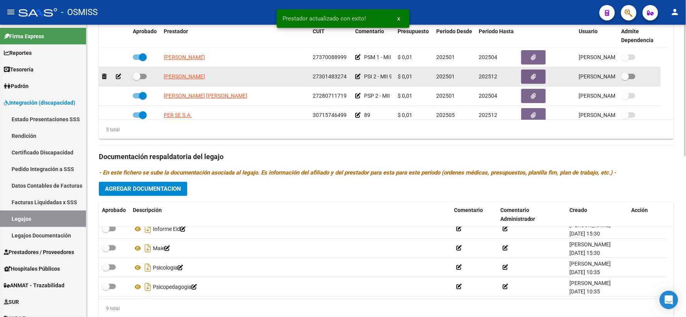
click at [138, 80] on span at bounding box center [137, 77] width 8 height 8
click at [137, 80] on input "checkbox" at bounding box center [136, 79] width 0 height 0
checkbox input "true"
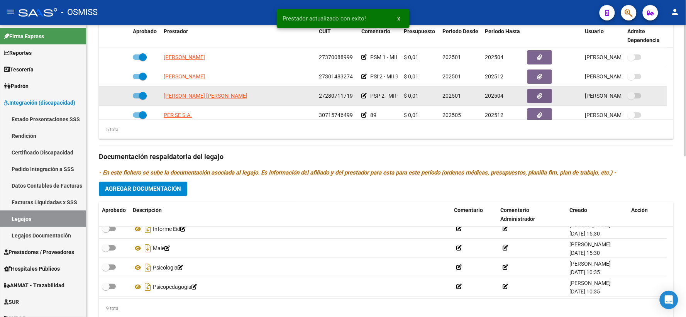
click at [136, 98] on span at bounding box center [140, 95] width 14 height 5
click at [136, 99] on input "checkbox" at bounding box center [136, 98] width 0 height 0
checkbox input "false"
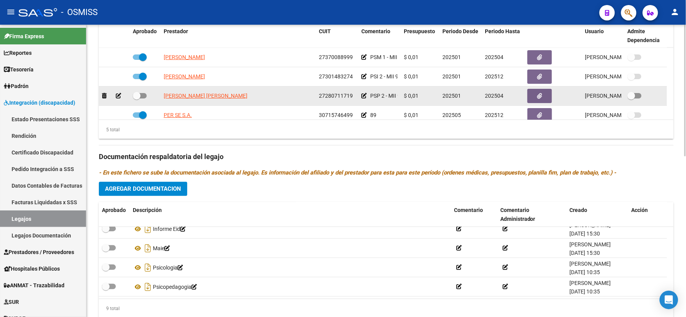
click at [117, 98] on icon at bounding box center [118, 95] width 5 height 5
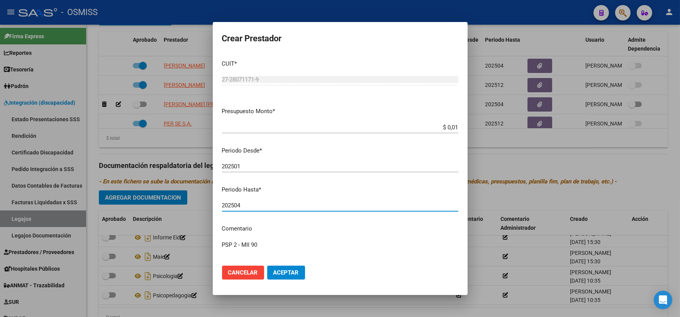
click at [261, 205] on input "202504" at bounding box center [340, 205] width 236 height 7
type input "202512"
click at [289, 271] on span "Aceptar" at bounding box center [285, 272] width 25 height 7
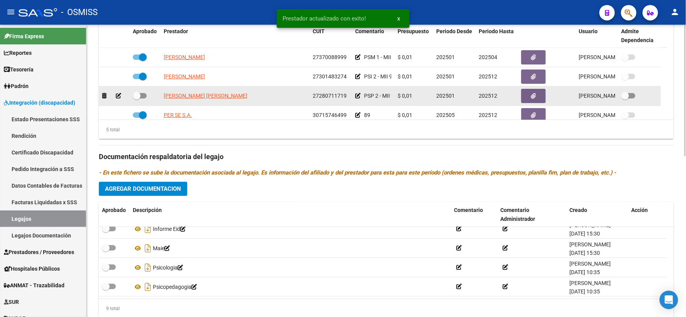
drag, startPoint x: 139, startPoint y: 106, endPoint x: 287, endPoint y: 144, distance: 152.9
click at [140, 100] on span at bounding box center [137, 96] width 8 height 8
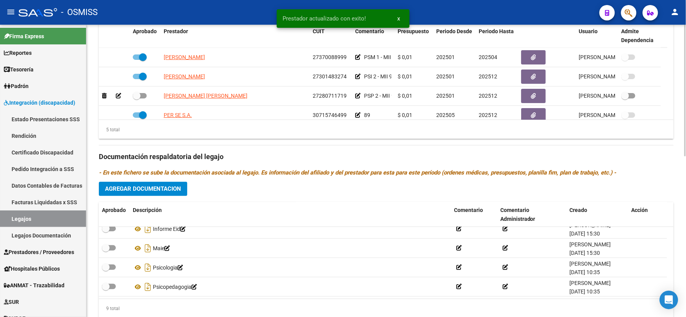
click at [137, 99] on input "checkbox" at bounding box center [136, 98] width 0 height 0
checkbox input "true"
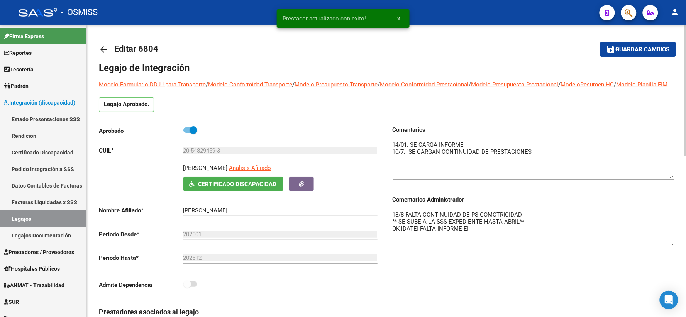
click at [641, 49] on span "Guardar cambios" at bounding box center [643, 49] width 54 height 7
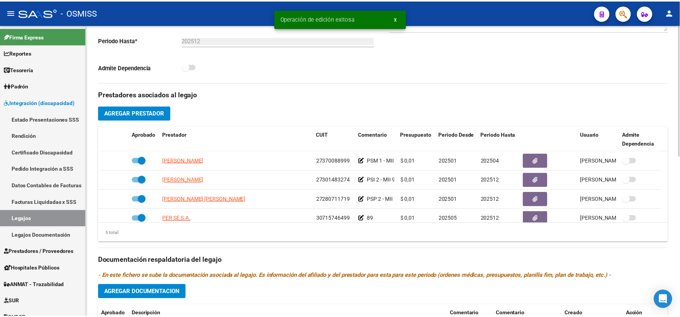
scroll to position [250, 0]
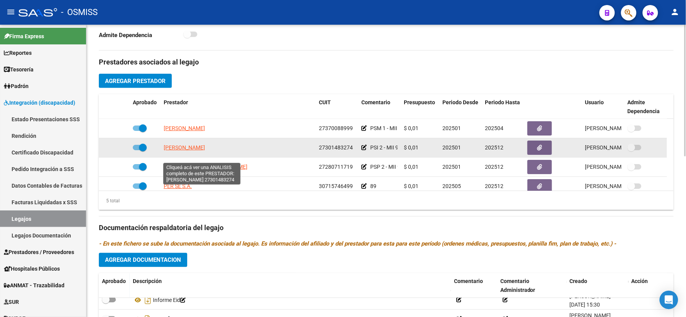
click at [202, 151] on span "SANDOVAL GRACIELA SUSANA" at bounding box center [184, 147] width 41 height 6
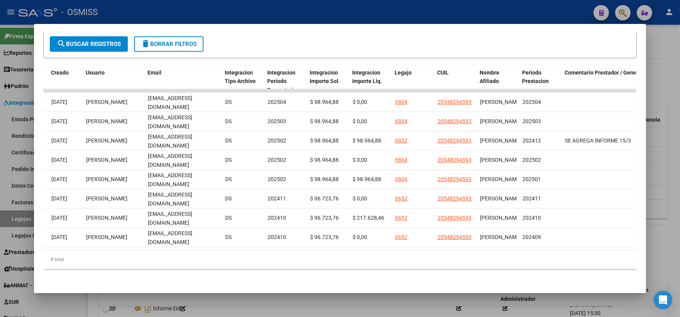
scroll to position [0, 970]
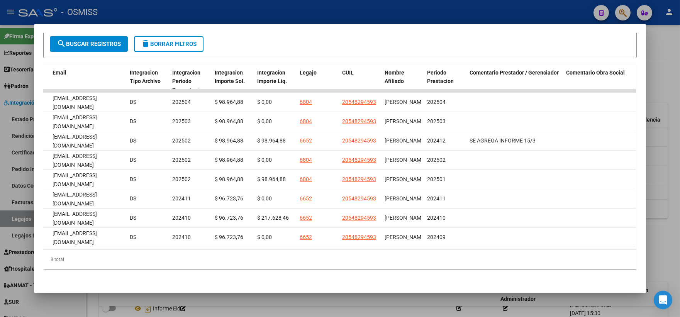
drag, startPoint x: 665, startPoint y: 76, endPoint x: 634, endPoint y: 86, distance: 32.6
click at [665, 76] on div at bounding box center [340, 158] width 680 height 317
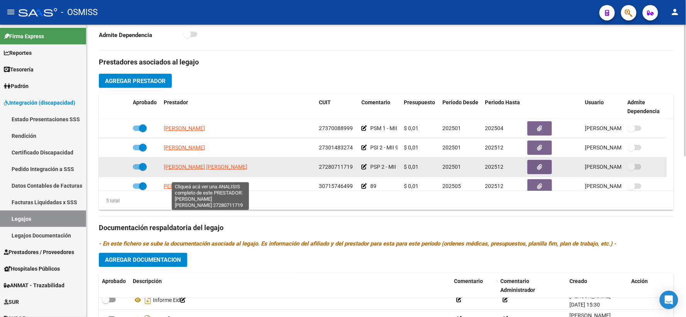
click at [187, 170] on span "LOPEZ ANCHORENA BRENDA LORENA" at bounding box center [206, 167] width 84 height 6
type textarea "27280711719"
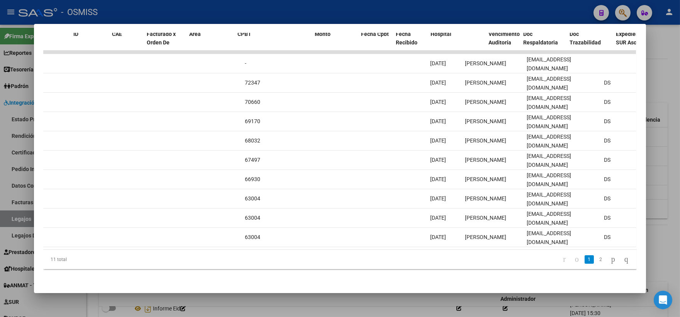
scroll to position [0, 0]
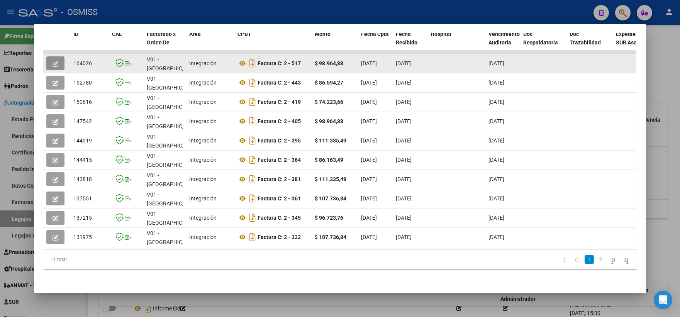
click at [54, 63] on icon "button" at bounding box center [55, 64] width 6 height 6
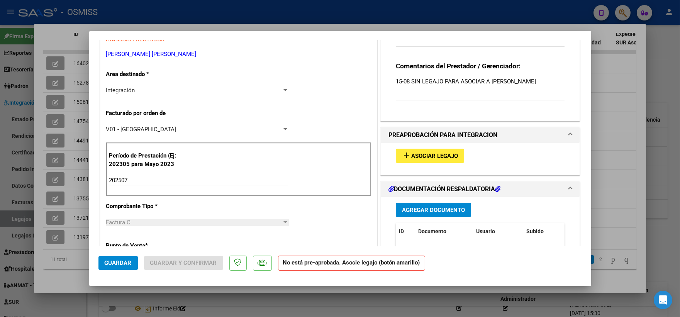
scroll to position [143, 0]
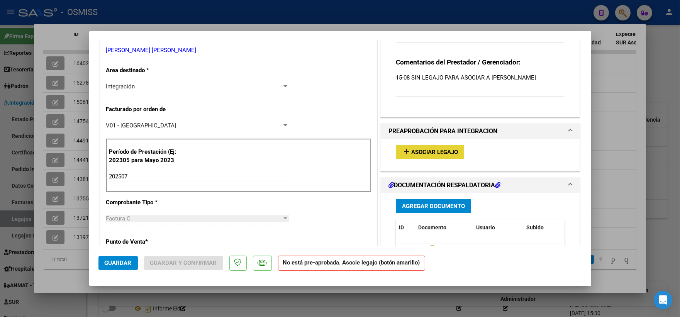
click at [421, 154] on span "Asociar Legajo" at bounding box center [434, 152] width 47 height 7
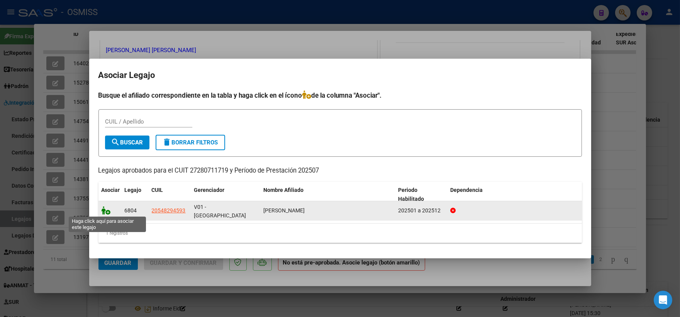
click at [103, 213] on icon at bounding box center [105, 210] width 9 height 8
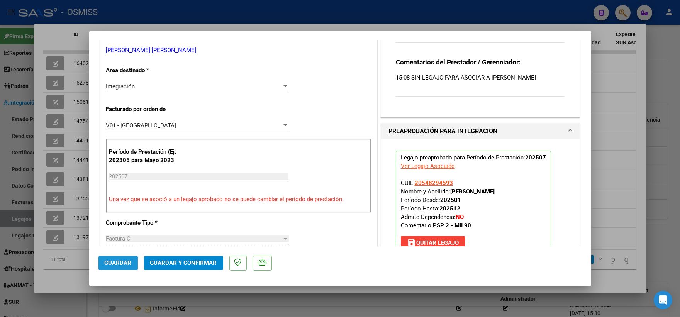
click at [110, 263] on span "Guardar" at bounding box center [118, 262] width 27 height 7
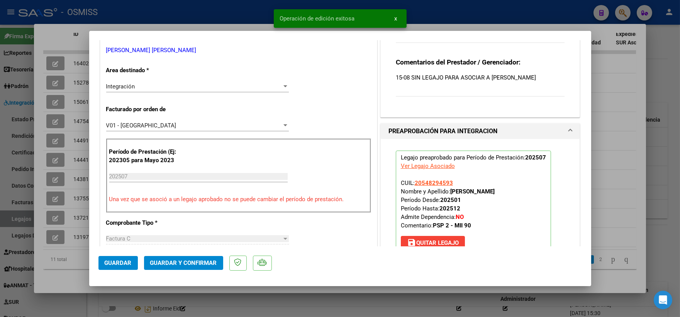
click at [613, 199] on div at bounding box center [340, 158] width 680 height 317
type input "$ 0,00"
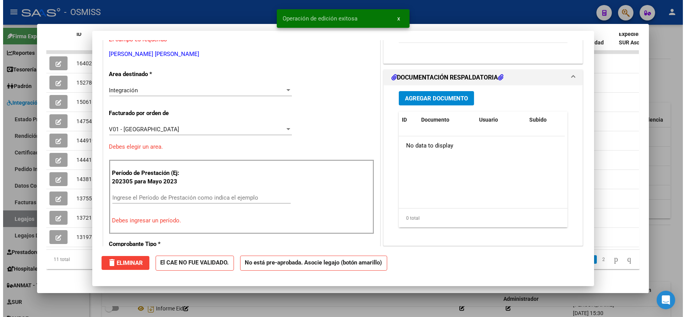
scroll to position [147, 0]
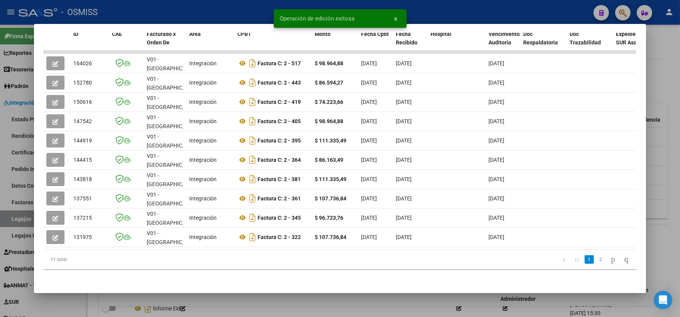
click at [660, 183] on div at bounding box center [340, 158] width 680 height 317
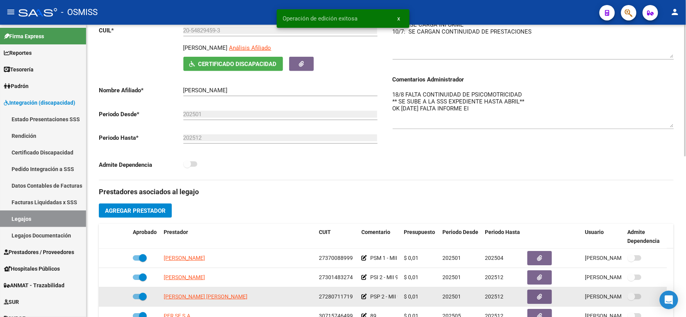
scroll to position [107, 0]
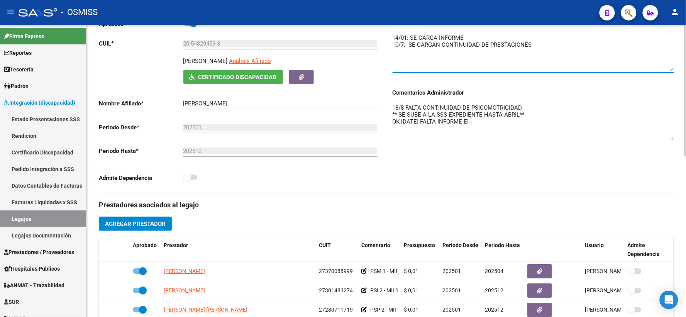
click at [546, 52] on textarea at bounding box center [532, 52] width 281 height 37
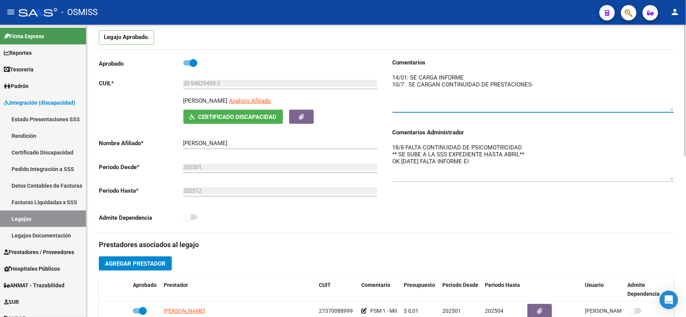
scroll to position [0, 0]
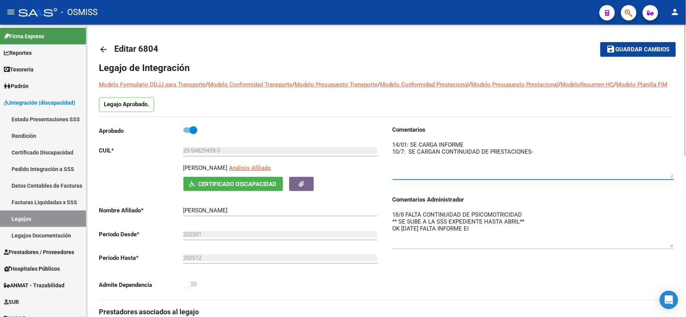
type textarea "14/01: SE CARGA INFORME 10/7: SE CARGAN CONTINUIDAD DE PRESTACIONES-"
click at [619, 51] on span "Guardar cambios" at bounding box center [643, 49] width 54 height 7
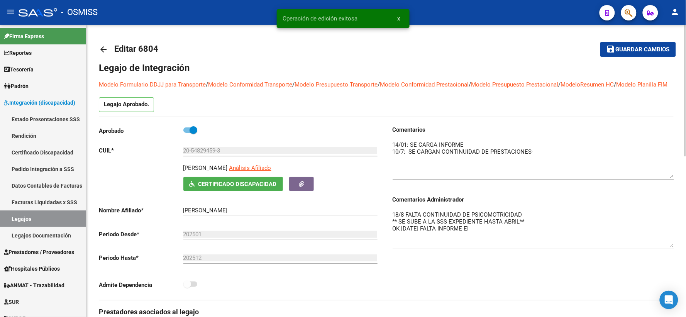
click at [101, 49] on mat-icon "arrow_back" at bounding box center [103, 49] width 9 height 9
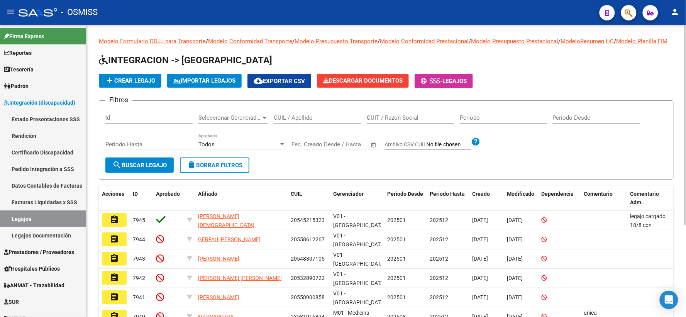
click at [286, 121] on input "CUIL / Apellido" at bounding box center [317, 117] width 87 height 7
type input "O"
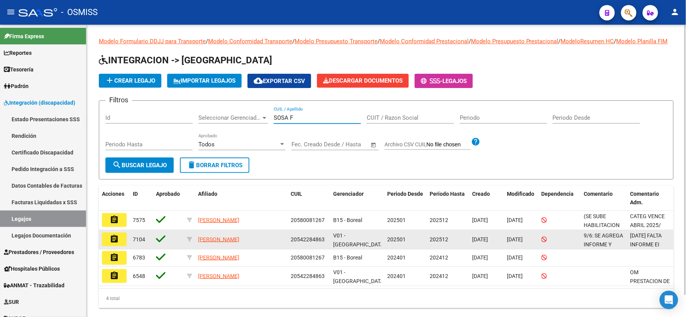
type input "SOSA F"
click at [122, 246] on button "assignment" at bounding box center [114, 239] width 25 height 14
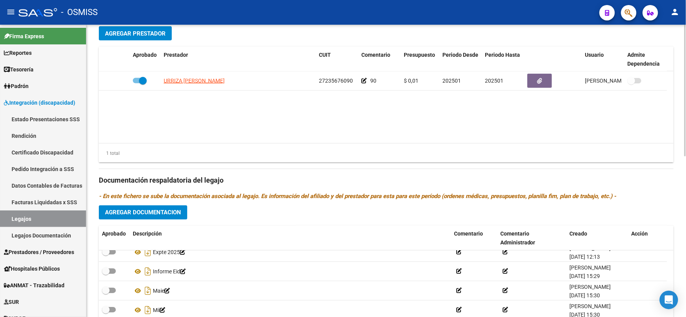
scroll to position [284, 0]
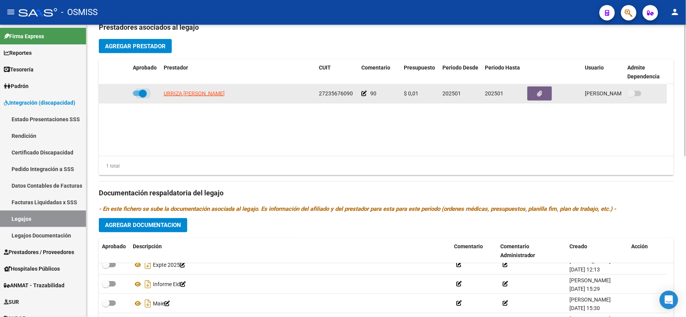
click at [134, 96] on span at bounding box center [140, 93] width 14 height 5
click at [136, 96] on input "checkbox" at bounding box center [136, 96] width 0 height 0
checkbox input "false"
click at [117, 96] on icon at bounding box center [118, 93] width 5 height 5
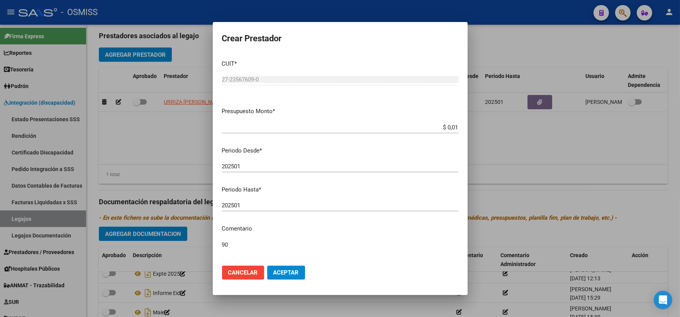
click at [255, 200] on div "202501 Ingresar el periodo" at bounding box center [340, 206] width 236 height 12
type input "202512"
click at [251, 247] on textarea "90" at bounding box center [340, 258] width 236 height 36
type textarea "90-89"
click at [290, 276] on button "Aceptar" at bounding box center [286, 273] width 38 height 14
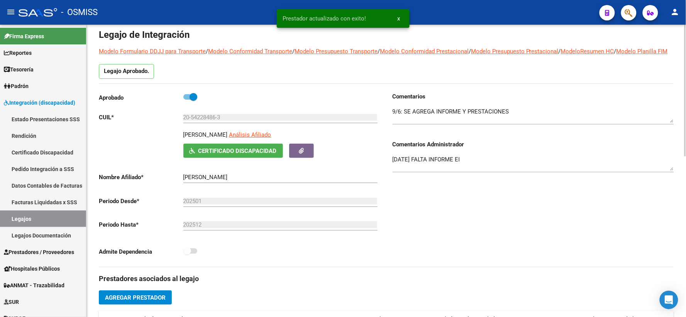
scroll to position [0, 0]
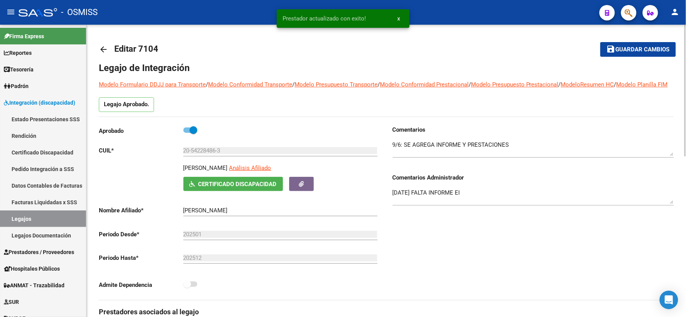
click at [620, 49] on span "Guardar cambios" at bounding box center [643, 49] width 54 height 7
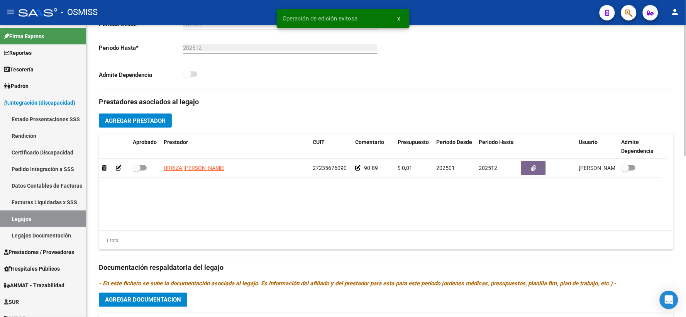
scroll to position [214, 0]
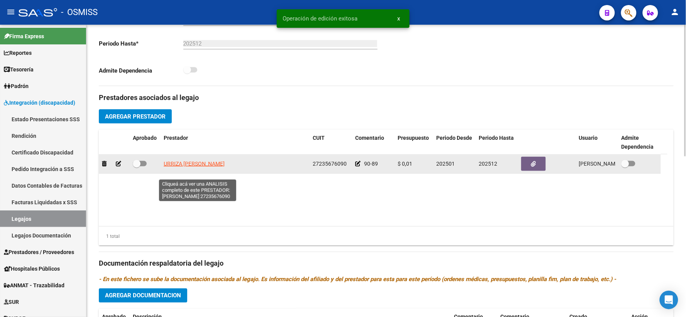
click at [194, 167] on span "URRIZA MARIA ALEJANDRA" at bounding box center [194, 164] width 61 height 6
type textarea "27235676090"
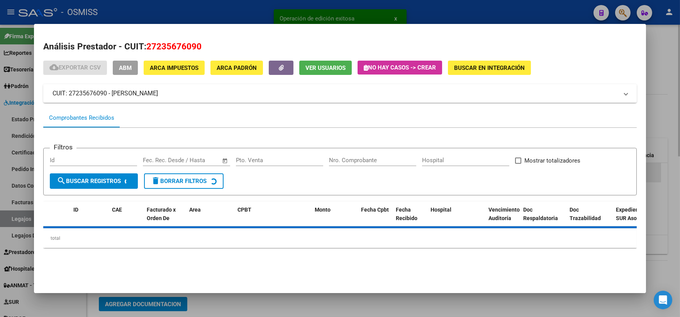
drag, startPoint x: 663, startPoint y: 183, endPoint x: 445, endPoint y: 173, distance: 218.3
click at [661, 183] on div at bounding box center [340, 158] width 680 height 317
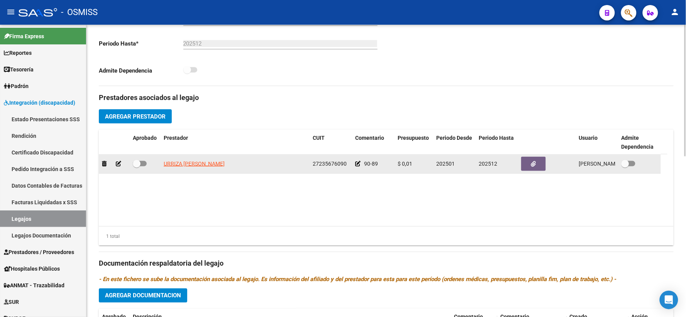
click at [134, 167] on span at bounding box center [137, 164] width 8 height 8
click at [136, 167] on input "checkbox" at bounding box center [136, 166] width 0 height 0
checkbox input "true"
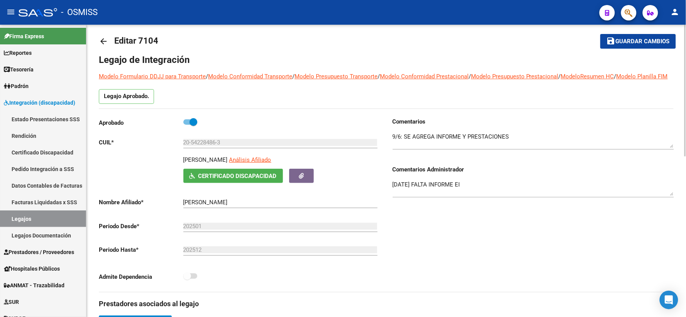
scroll to position [0, 0]
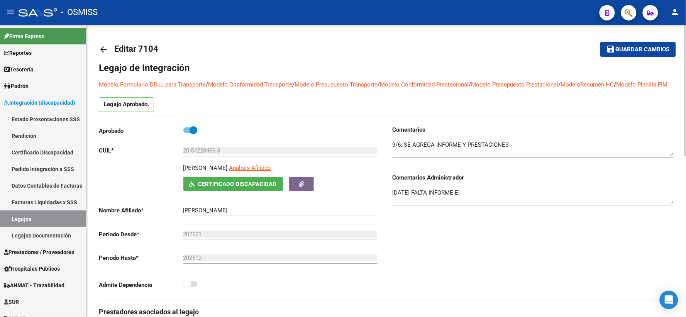
drag, startPoint x: 624, startPoint y: 51, endPoint x: 616, endPoint y: 62, distance: 14.1
click at [621, 57] on mat-toolbar-row "save Guardar cambios" at bounding box center [615, 49] width 120 height 25
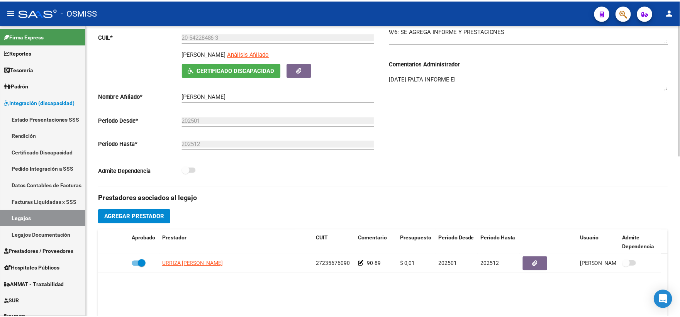
scroll to position [143, 0]
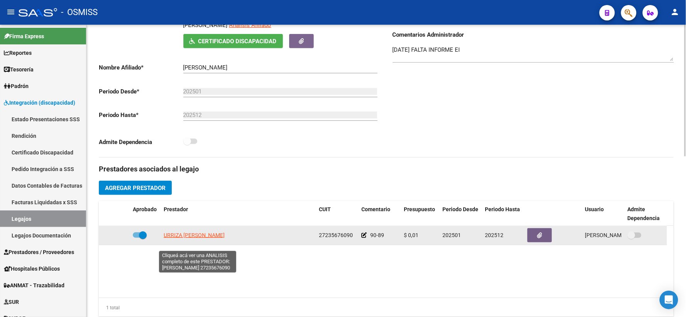
click at [183, 238] on span "URRIZA MARIA ALEJANDRA" at bounding box center [194, 235] width 61 height 6
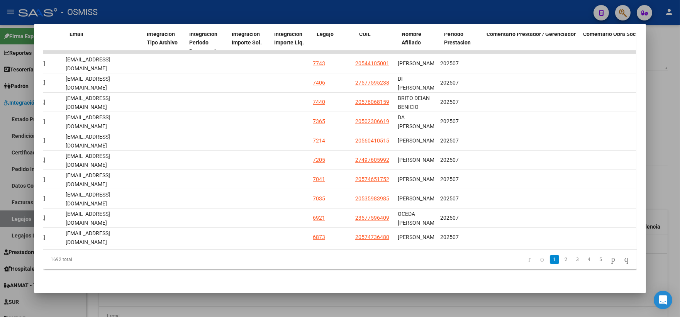
scroll to position [0, 959]
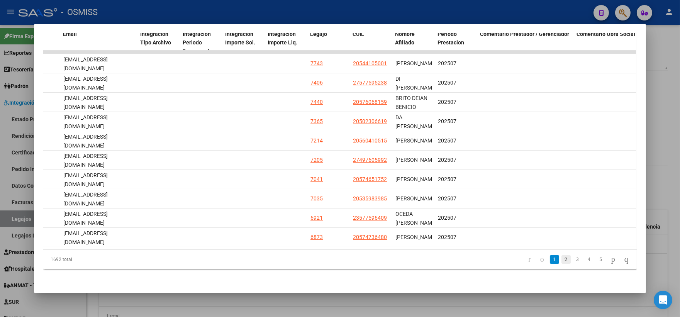
click at [561, 264] on link "2" at bounding box center [565, 259] width 9 height 8
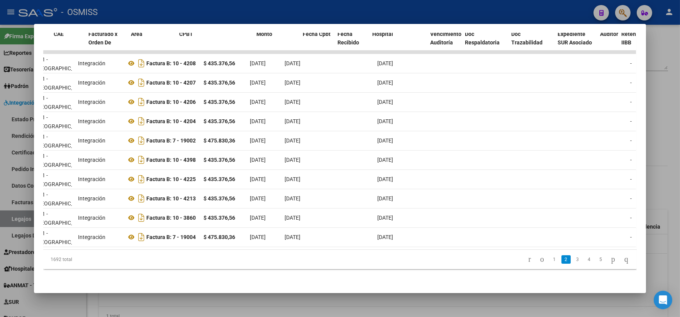
scroll to position [0, 0]
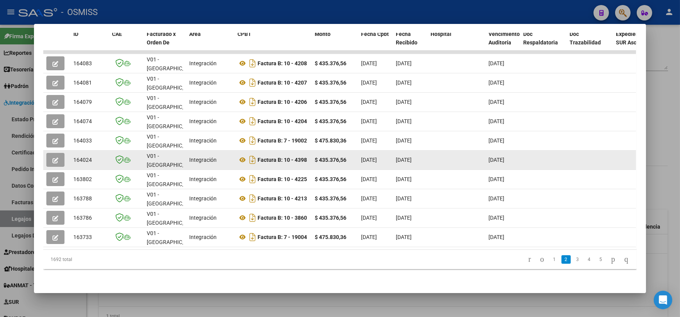
click at [47, 155] on button "button" at bounding box center [55, 160] width 18 height 14
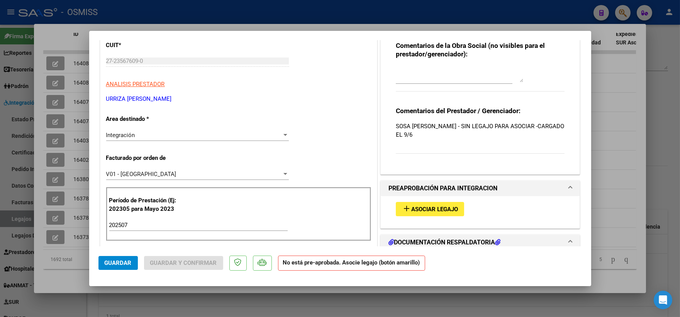
scroll to position [107, 0]
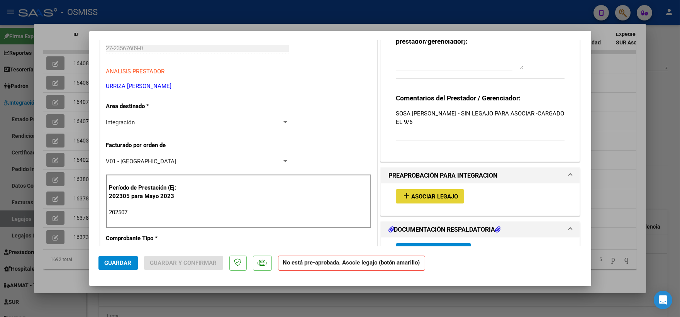
click at [425, 196] on span "Asociar Legajo" at bounding box center [434, 196] width 47 height 7
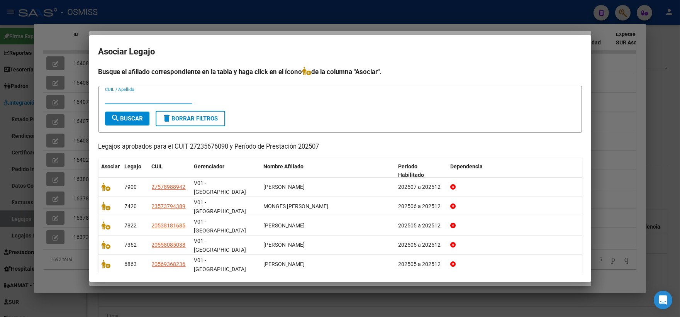
click at [122, 101] on input "CUIL / Apellido" at bounding box center [148, 98] width 87 height 7
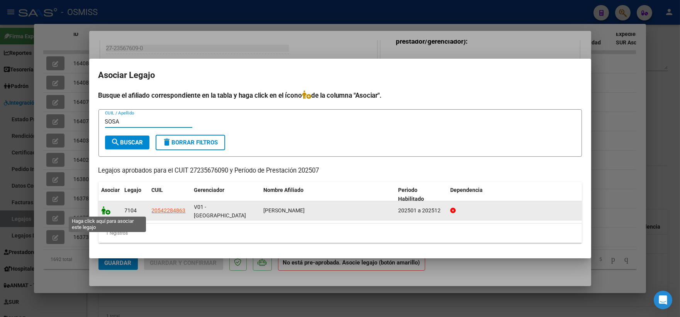
type input "SOSA"
drag, startPoint x: 106, startPoint y: 208, endPoint x: 107, endPoint y: 243, distance: 35.5
click at [106, 208] on icon at bounding box center [105, 210] width 9 height 8
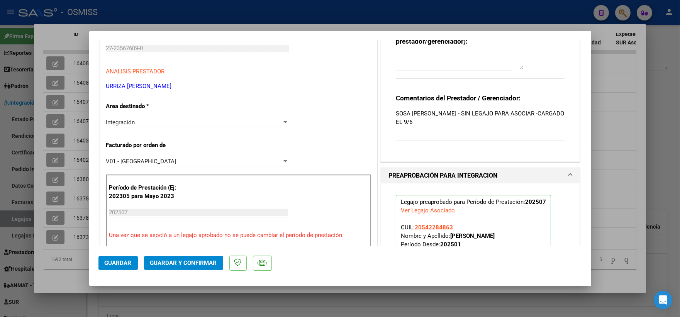
drag, startPoint x: 109, startPoint y: 265, endPoint x: 122, endPoint y: 268, distance: 13.1
click at [112, 266] on span "Guardar" at bounding box center [118, 262] width 27 height 7
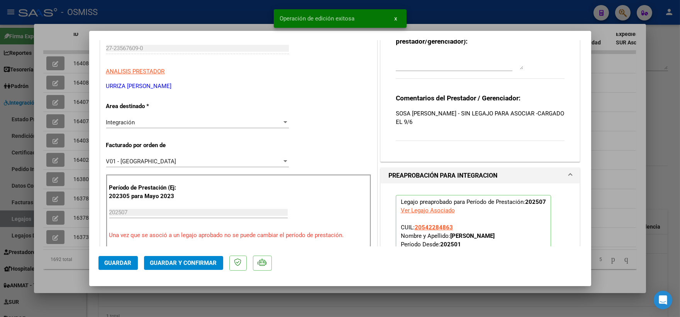
click at [610, 180] on div at bounding box center [340, 158] width 680 height 317
type input "$ 0,00"
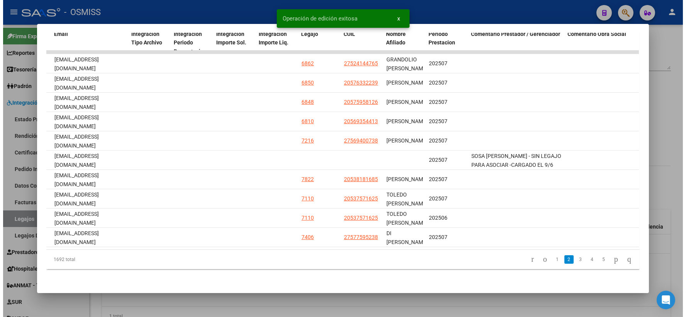
scroll to position [0, 1027]
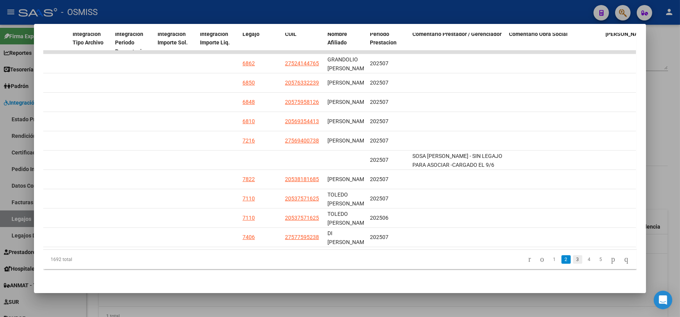
click at [573, 261] on link "3" at bounding box center [577, 259] width 9 height 8
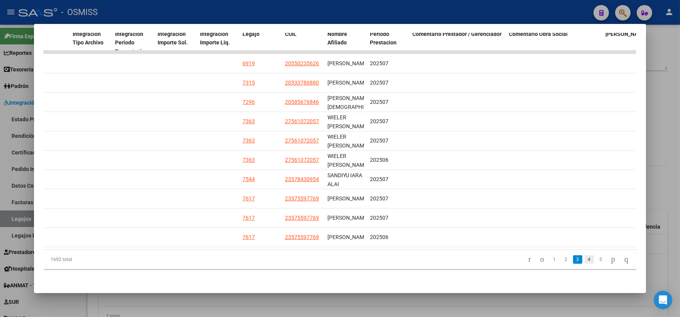
click at [584, 263] on link "4" at bounding box center [588, 259] width 9 height 8
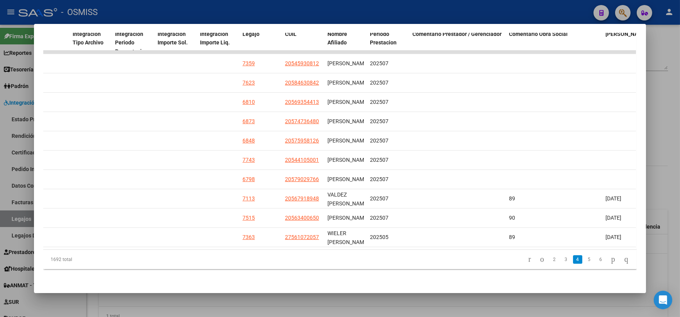
click at [656, 132] on div at bounding box center [340, 158] width 680 height 317
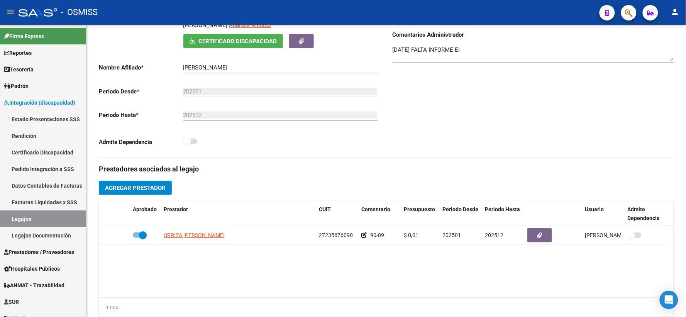
click at [656, 132] on div "Comentarios Comentarios Administrador 28/1/25 FALTA INFORME EI" at bounding box center [530, 70] width 288 height 174
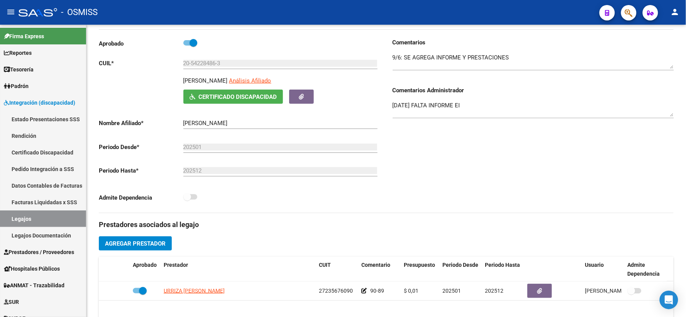
scroll to position [0, 0]
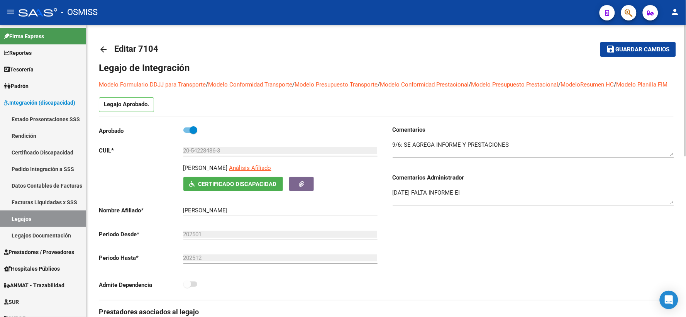
click at [639, 48] on span "Guardar cambios" at bounding box center [643, 49] width 54 height 7
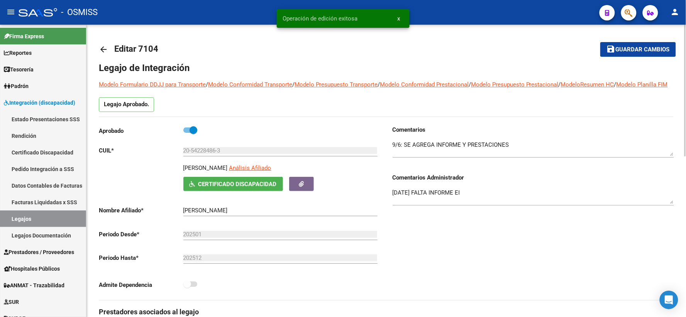
click at [100, 50] on mat-icon "arrow_back" at bounding box center [103, 49] width 9 height 9
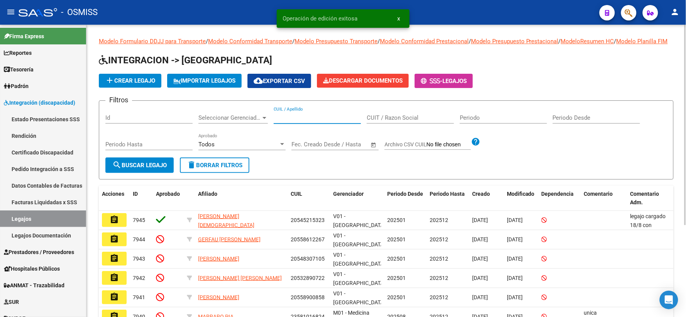
click at [296, 121] on input "CUIL / Apellido" at bounding box center [317, 117] width 87 height 7
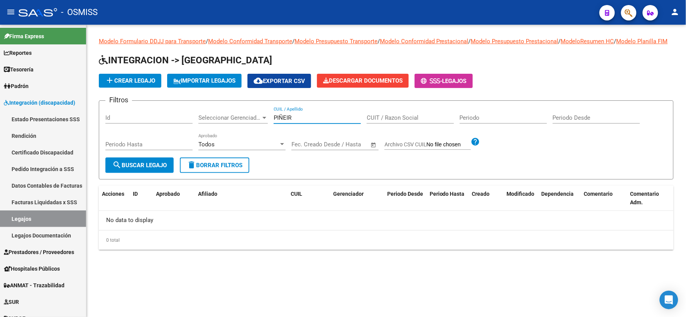
type input "PIÑEIRO"
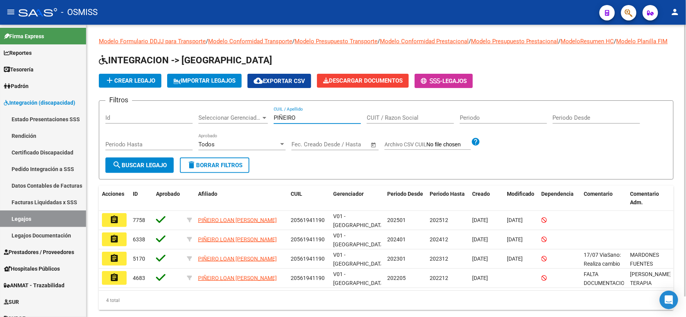
drag, startPoint x: 305, startPoint y: 126, endPoint x: 244, endPoint y: 120, distance: 61.2
click at [244, 120] on div "Filtros Id Seleccionar Gerenciador Seleccionar Gerenciador PIÑEIRO CUIL / Apell…" at bounding box center [386, 132] width 562 height 51
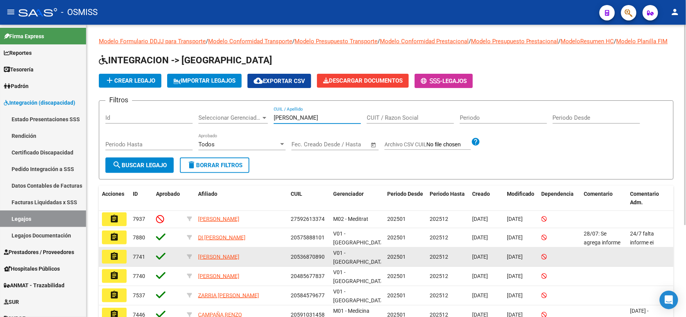
type input "ENZO"
click at [116, 261] on mat-icon "assignment" at bounding box center [114, 256] width 9 height 9
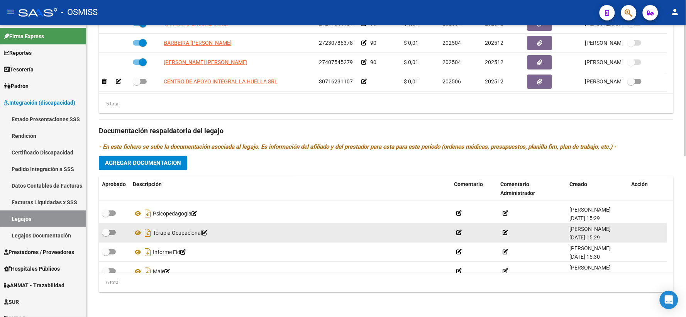
scroll to position [46, 0]
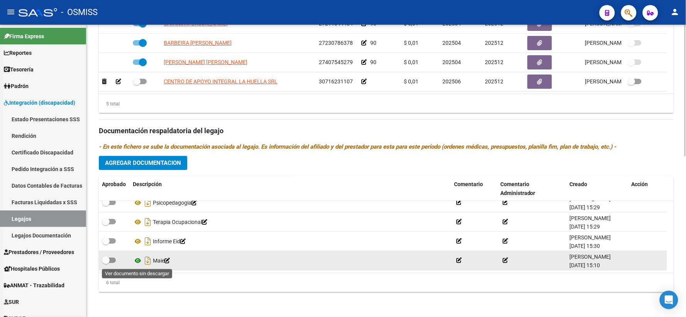
click at [136, 261] on icon at bounding box center [138, 260] width 10 height 9
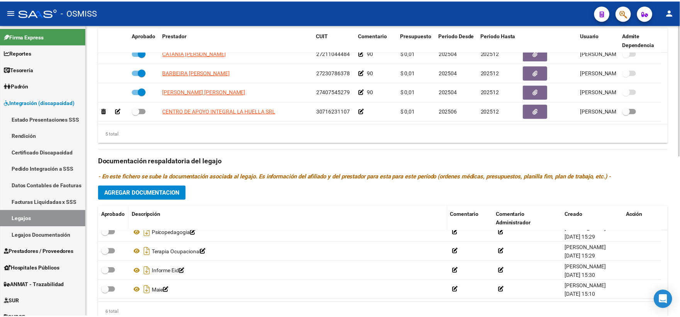
scroll to position [321, 0]
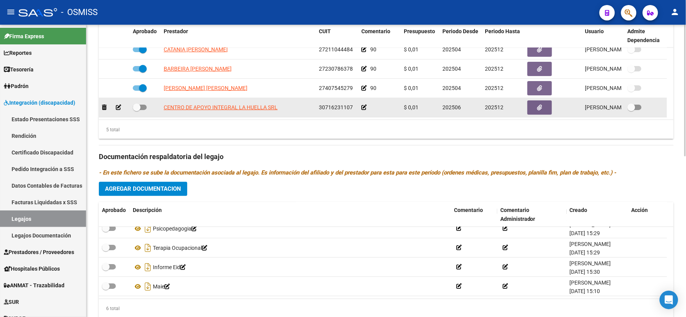
click at [365, 110] on icon at bounding box center [363, 107] width 5 height 5
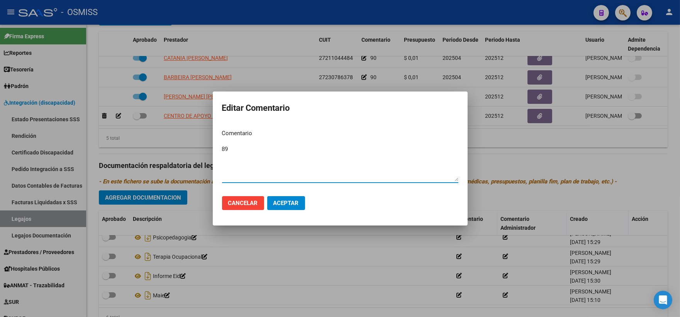
type textarea "89"
click at [278, 205] on span "Aceptar" at bounding box center [285, 203] width 25 height 7
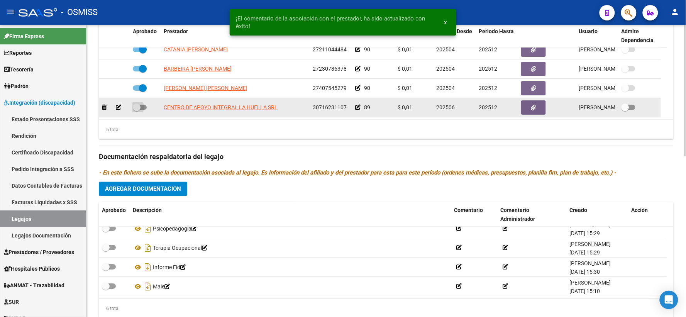
click at [136, 111] on span at bounding box center [137, 107] width 8 height 8
click at [136, 110] on input "checkbox" at bounding box center [136, 110] width 0 height 0
checkbox input "true"
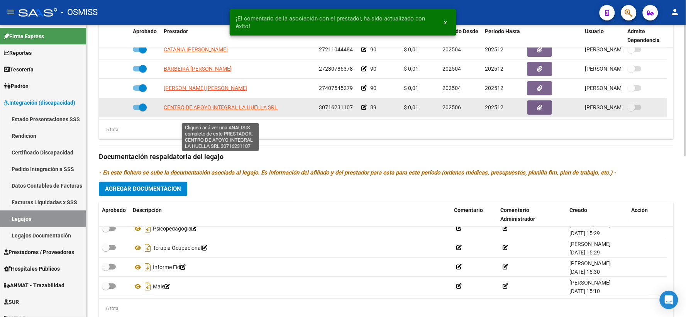
click at [187, 110] on span "CENTRO DE APOYO INTEGRAL LA HUELLA SRL" at bounding box center [221, 107] width 114 height 6
type textarea "30716231107"
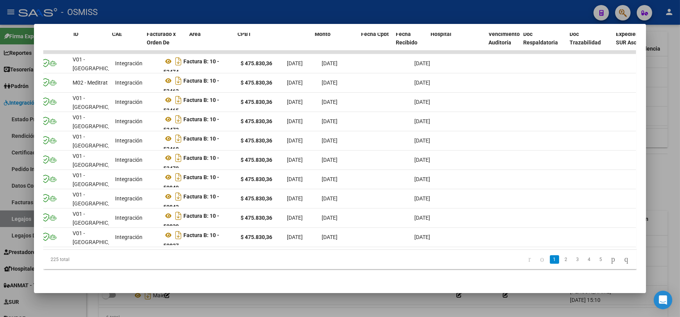
scroll to position [0, 0]
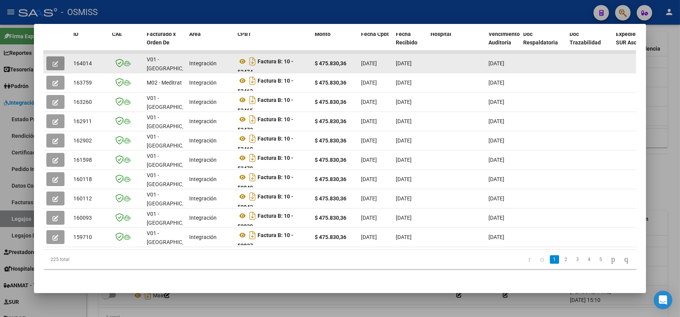
click at [52, 61] on icon "button" at bounding box center [55, 64] width 6 height 6
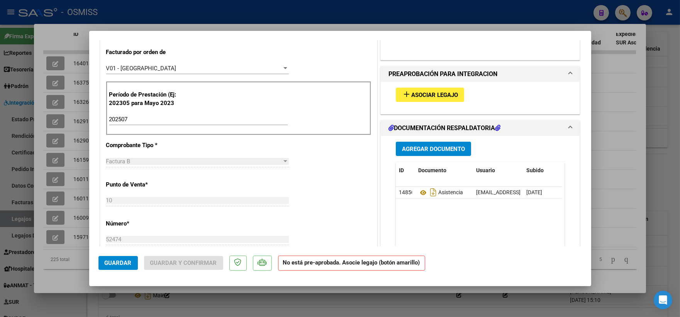
scroll to position [214, 0]
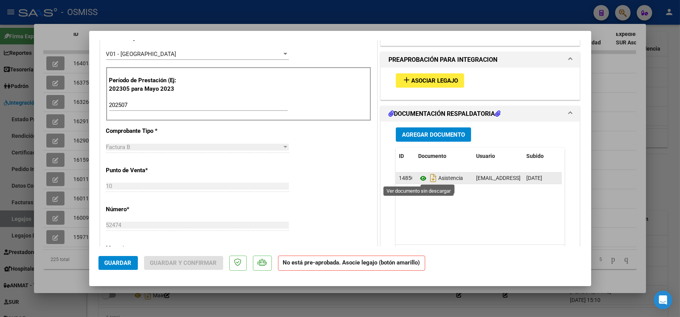
click at [418, 178] on icon at bounding box center [423, 178] width 10 height 9
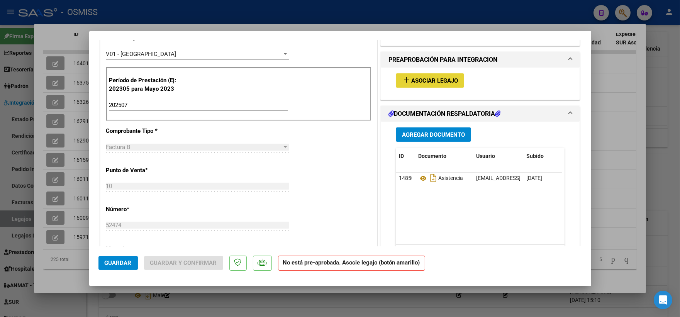
click at [421, 80] on span "Asociar Legajo" at bounding box center [434, 80] width 47 height 7
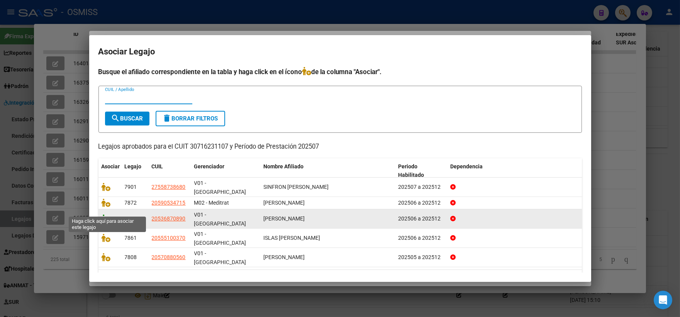
click at [102, 214] on icon at bounding box center [105, 218] width 9 height 8
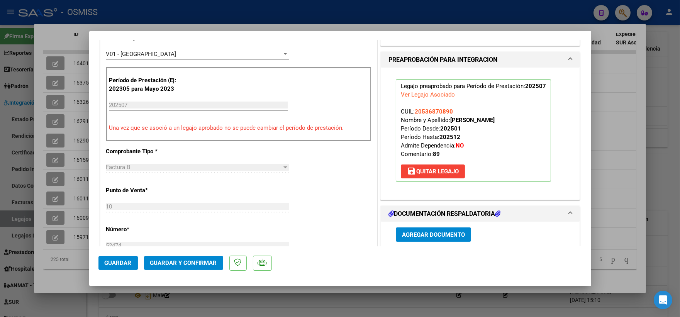
drag, startPoint x: 121, startPoint y: 265, endPoint x: 143, endPoint y: 257, distance: 23.4
click at [121, 264] on span "Guardar" at bounding box center [118, 262] width 27 height 7
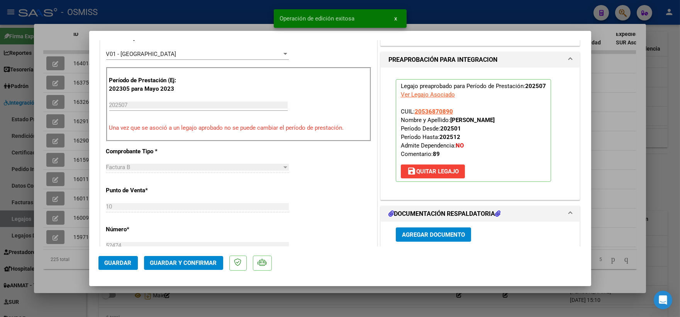
drag, startPoint x: 603, startPoint y: 157, endPoint x: 646, endPoint y: 113, distance: 61.7
click at [606, 154] on div at bounding box center [340, 158] width 680 height 317
type input "$ 0,00"
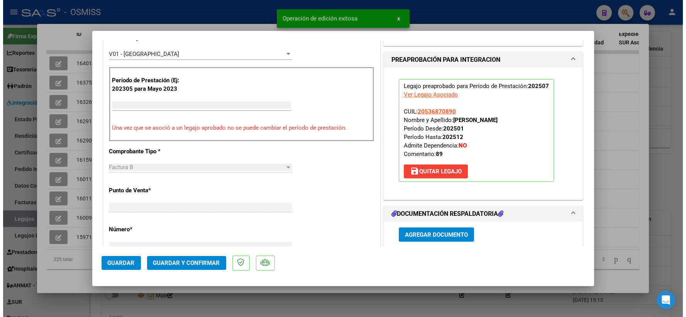
scroll to position [0, 0]
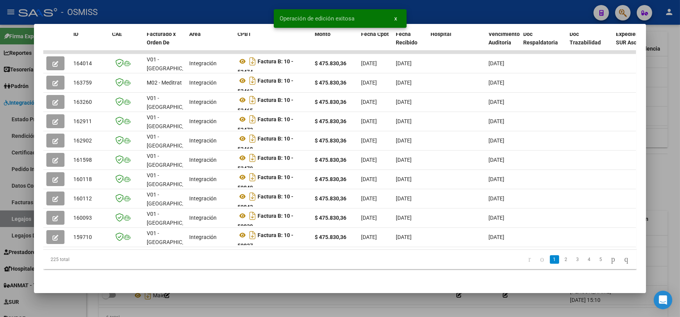
click at [675, 93] on div at bounding box center [340, 158] width 680 height 317
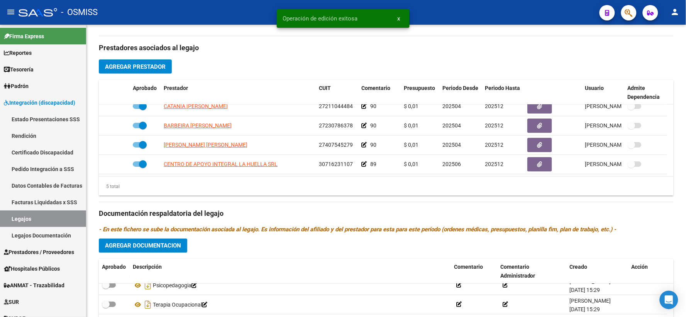
scroll to position [106, 0]
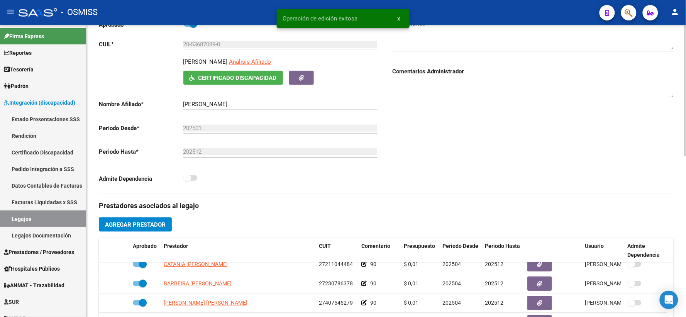
click at [475, 93] on textarea at bounding box center [532, 89] width 281 height 15
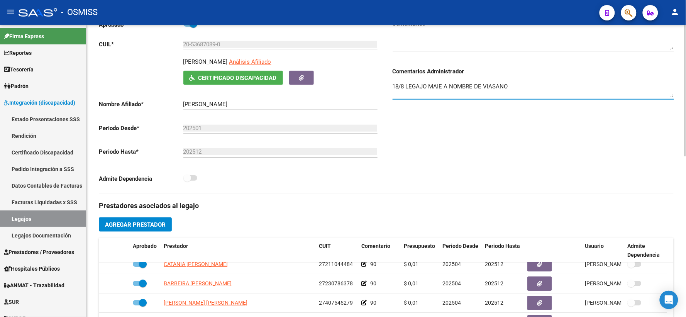
scroll to position [0, 0]
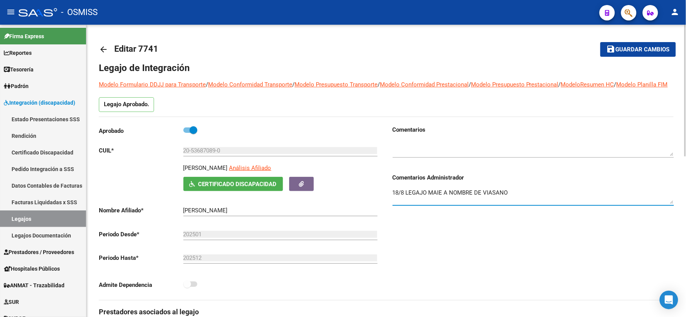
type textarea "18/8 LEGAJO MAIE A NOMBRE DE VIASANO"
drag, startPoint x: 620, startPoint y: 49, endPoint x: 596, endPoint y: 101, distance: 57.1
click at [620, 50] on span "Guardar cambios" at bounding box center [643, 49] width 54 height 7
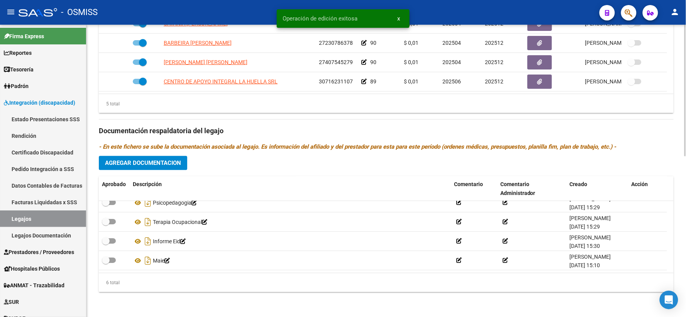
scroll to position [356, 0]
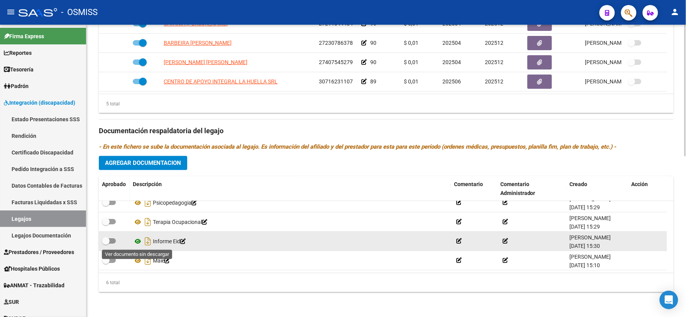
click at [135, 242] on icon at bounding box center [138, 241] width 10 height 9
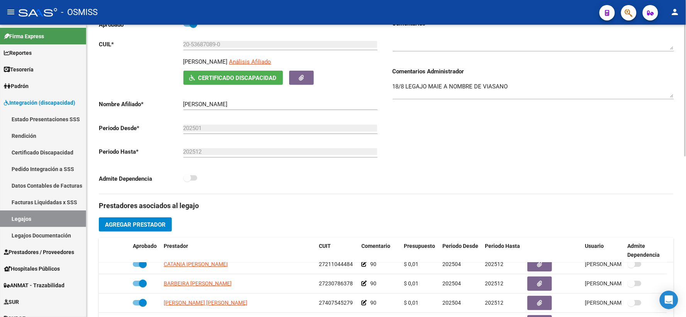
scroll to position [0, 0]
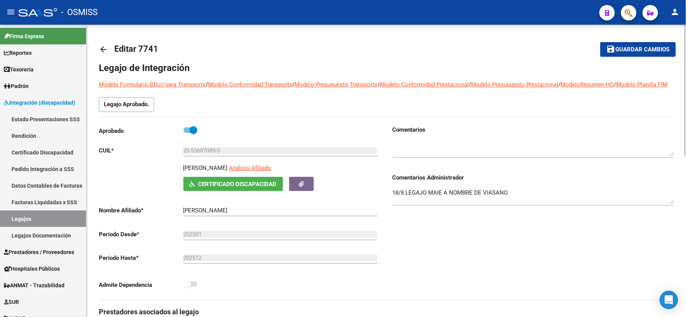
drag, startPoint x: 619, startPoint y: 48, endPoint x: 608, endPoint y: 52, distance: 11.1
click at [608, 52] on span "save Guardar cambios" at bounding box center [637, 49] width 63 height 7
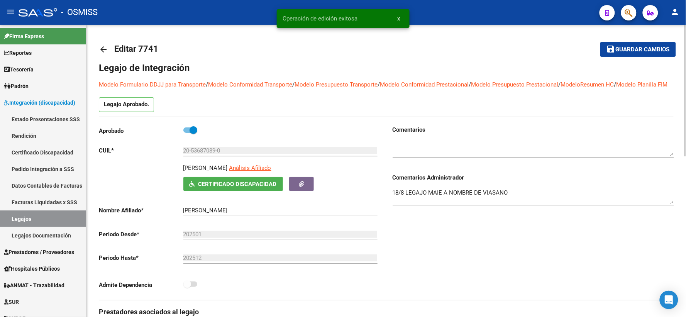
click at [105, 52] on mat-icon "arrow_back" at bounding box center [103, 49] width 9 height 9
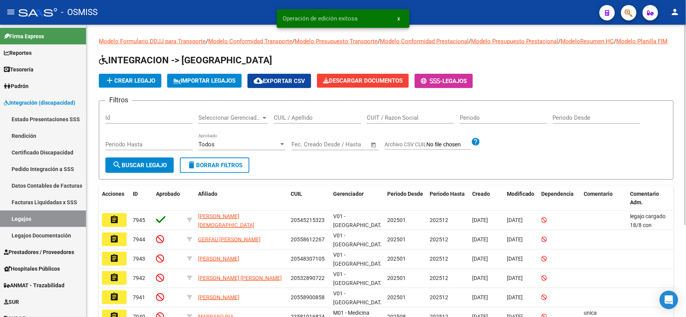
click at [308, 120] on div "CUIL / Apellido" at bounding box center [317, 115] width 87 height 17
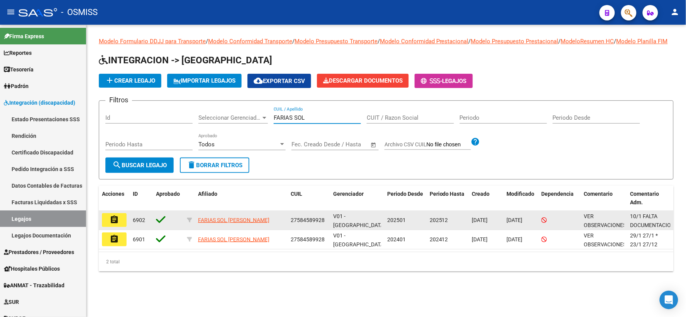
type input "FARIAS SOL"
click at [120, 227] on button "assignment" at bounding box center [114, 220] width 25 height 14
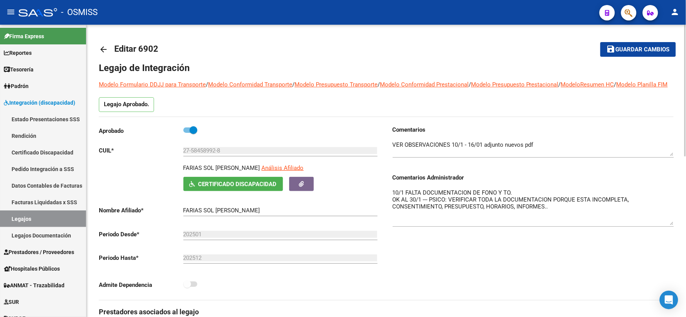
drag, startPoint x: 672, startPoint y: 211, endPoint x: 676, endPoint y: 233, distance: 22.0
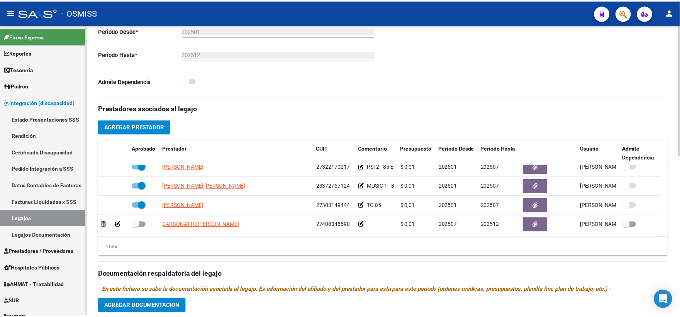
scroll to position [214, 0]
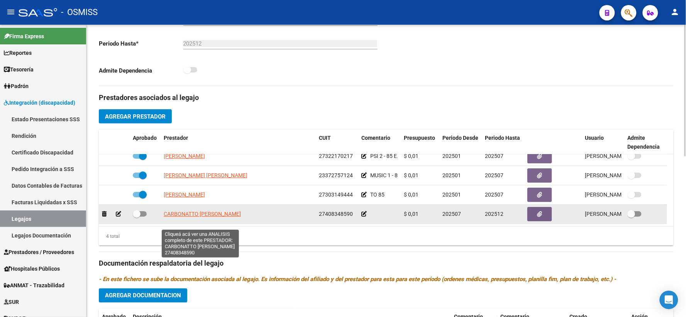
click at [201, 217] on span "CARBONATTO MICAELA AILIN" at bounding box center [202, 214] width 77 height 6
type textarea "27408348590"
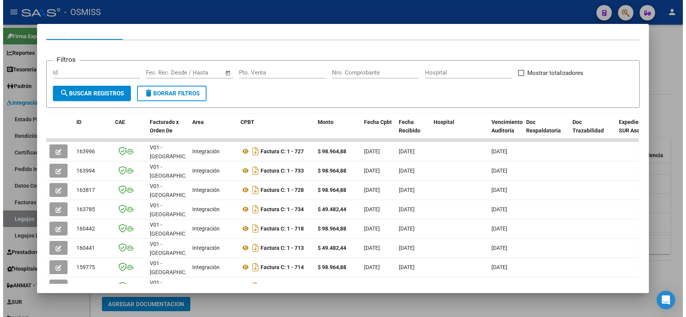
scroll to position [107, 0]
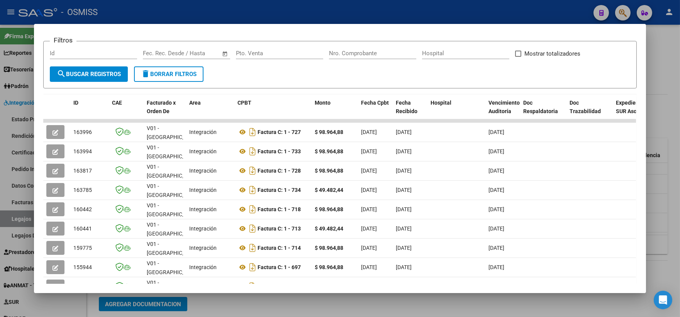
click at [659, 189] on div at bounding box center [340, 158] width 680 height 317
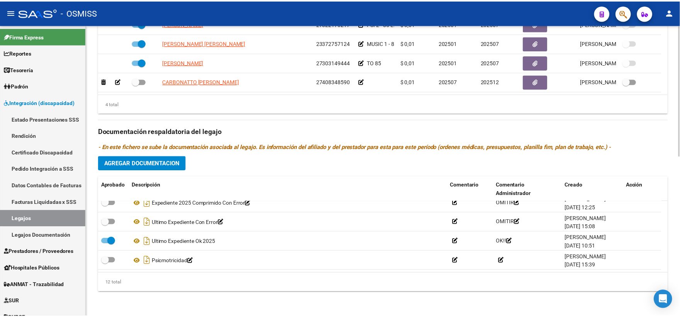
scroll to position [356, 0]
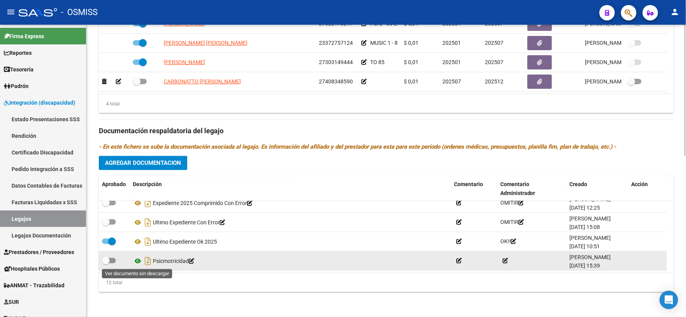
click at [138, 259] on icon at bounding box center [138, 260] width 10 height 9
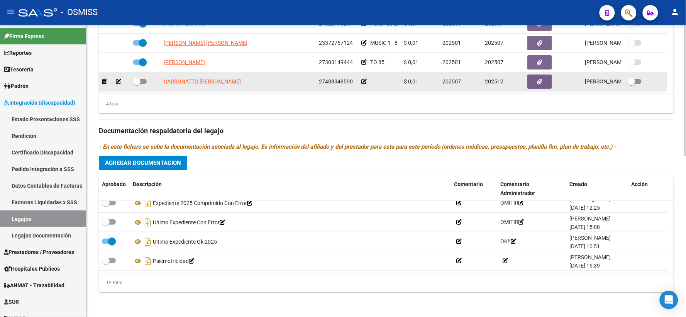
click at [364, 80] on icon at bounding box center [363, 81] width 5 height 5
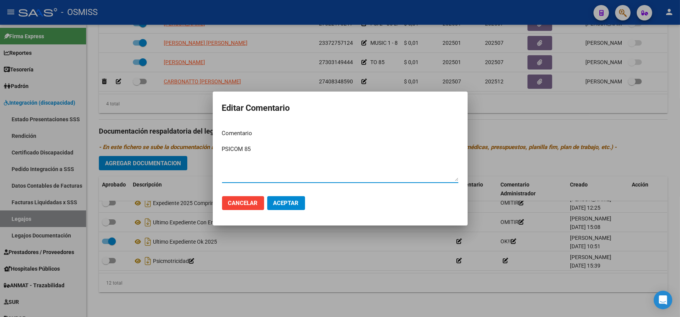
type textarea "PSICOM 85"
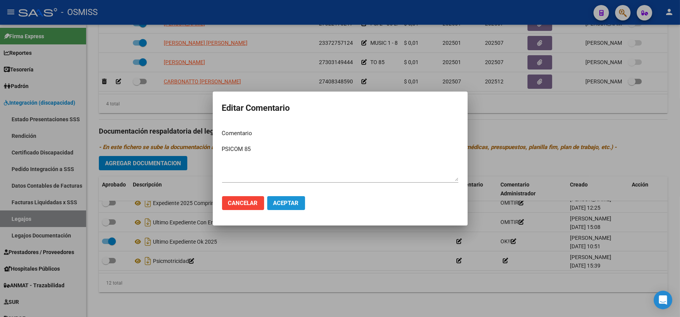
drag, startPoint x: 276, startPoint y: 205, endPoint x: 216, endPoint y: 138, distance: 89.7
click at [275, 205] on span "Aceptar" at bounding box center [285, 203] width 25 height 7
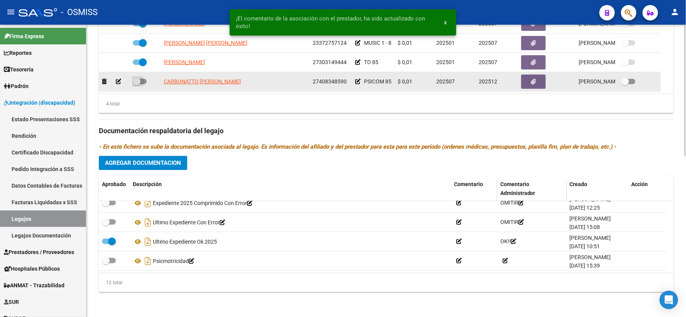
click at [139, 80] on span at bounding box center [137, 82] width 8 height 8
click at [137, 84] on input "checkbox" at bounding box center [136, 84] width 0 height 0
checkbox input "true"
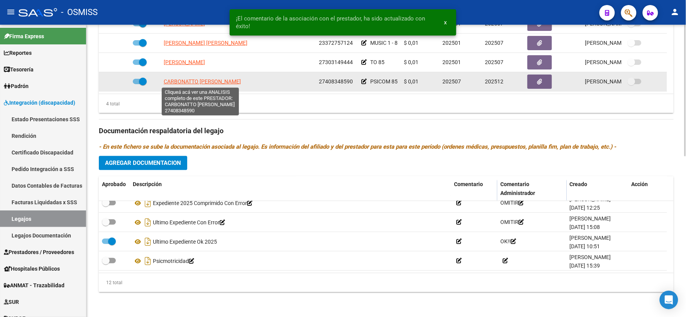
click at [181, 80] on span "CARBONATTO MICAELA AILIN" at bounding box center [202, 81] width 77 height 6
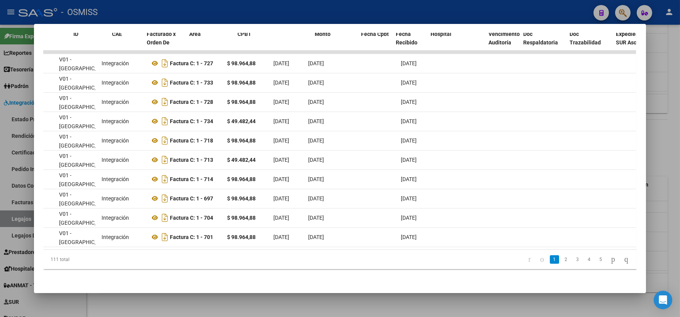
scroll to position [0, 0]
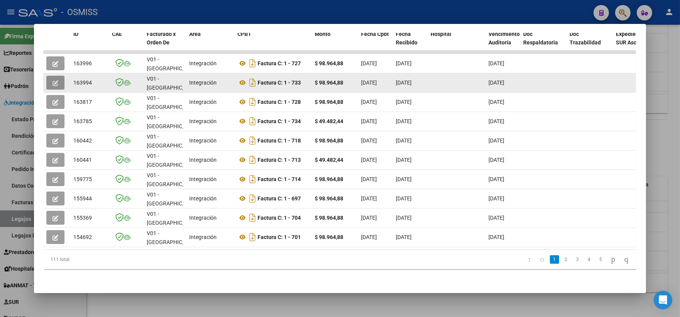
click at [53, 80] on icon "button" at bounding box center [55, 83] width 6 height 6
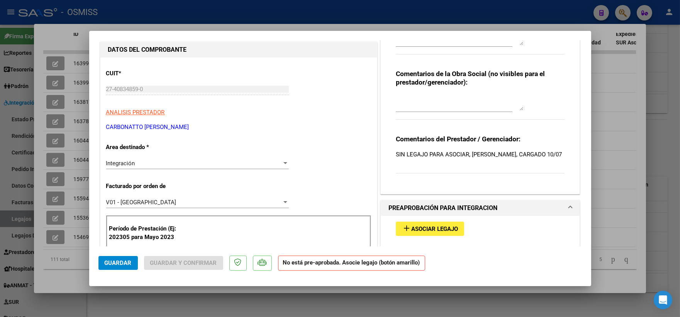
scroll to position [107, 0]
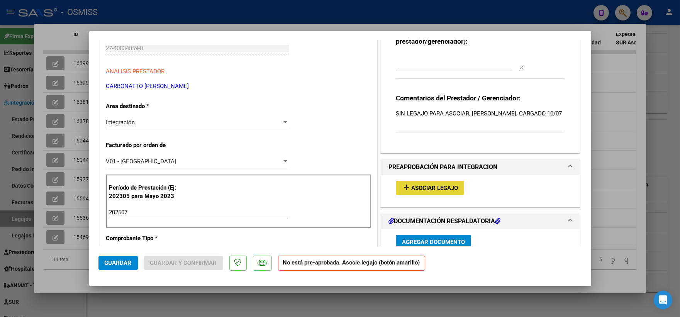
click at [435, 187] on span "Asociar Legajo" at bounding box center [434, 187] width 47 height 7
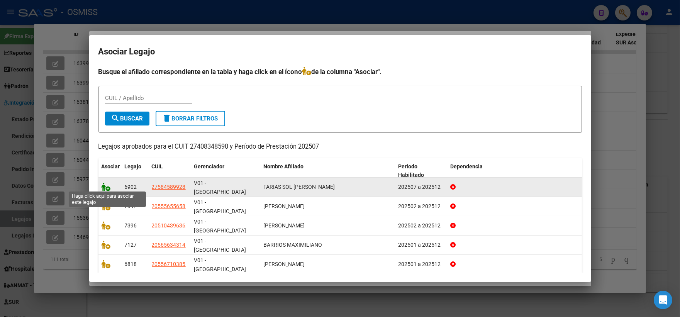
click at [104, 184] on icon at bounding box center [105, 187] width 9 height 8
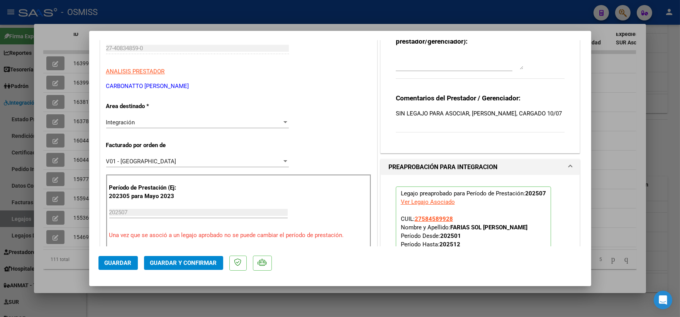
drag, startPoint x: 128, startPoint y: 264, endPoint x: 141, endPoint y: 261, distance: 13.2
click at [134, 263] on button "Guardar" at bounding box center [117, 263] width 39 height 14
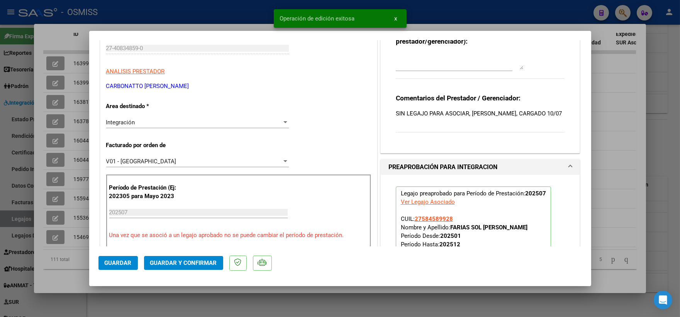
click at [617, 121] on div at bounding box center [340, 158] width 680 height 317
type input "$ 0,00"
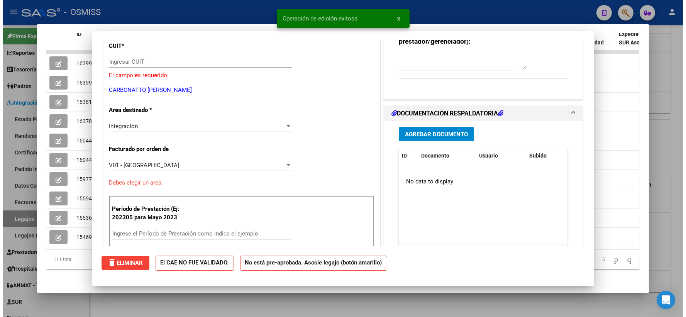
scroll to position [0, 0]
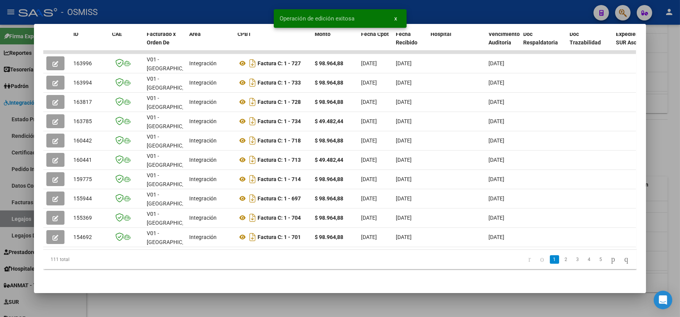
click at [661, 132] on div at bounding box center [340, 158] width 680 height 317
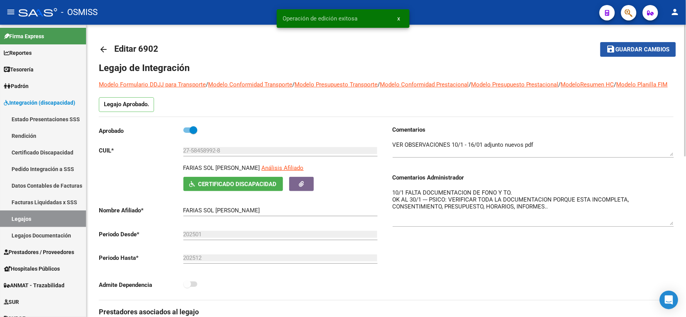
click at [638, 49] on span "Guardar cambios" at bounding box center [643, 49] width 54 height 7
click at [102, 48] on mat-icon "arrow_back" at bounding box center [103, 49] width 9 height 9
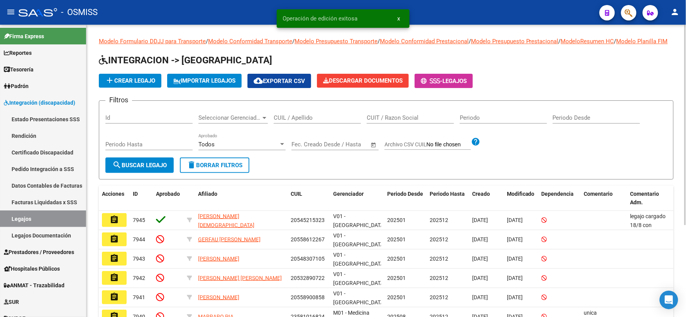
click at [312, 121] on input "CUIL / Apellido" at bounding box center [317, 117] width 87 height 7
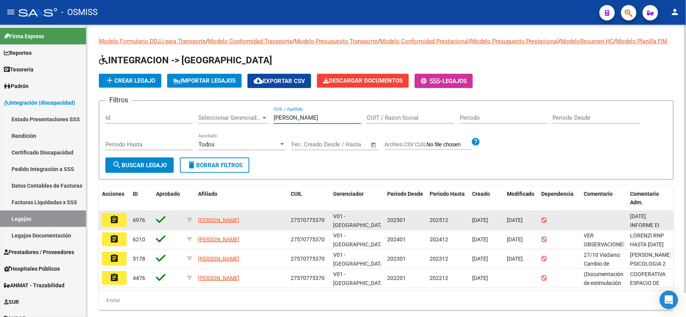
type input "SANCHEZ BENJAMIN"
click at [110, 221] on button "assignment" at bounding box center [114, 220] width 25 height 14
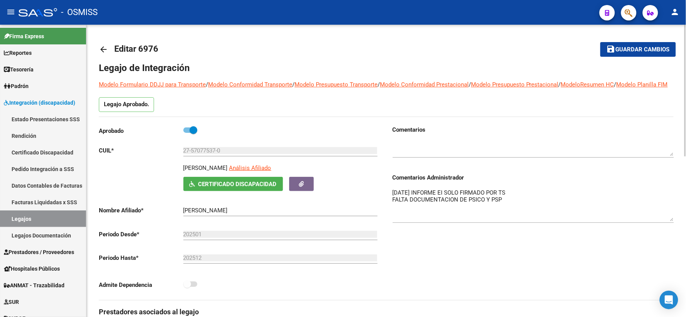
drag, startPoint x: 672, startPoint y: 211, endPoint x: 463, endPoint y: 246, distance: 212.1
click at [670, 221] on textarea "13/1/25 INFORME EI SOLO FIRMADO POR TS FALTA DOCUMENTACION DE PSICO Y PSP" at bounding box center [532, 204] width 281 height 33
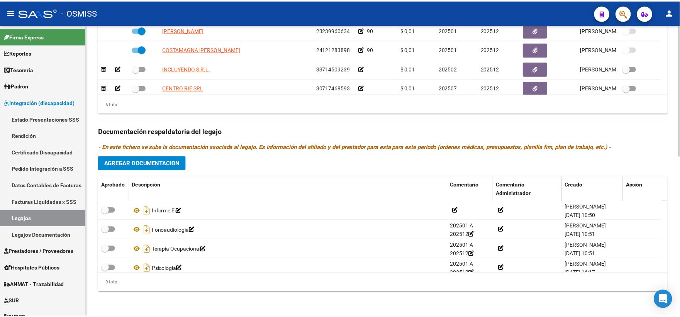
scroll to position [46, 0]
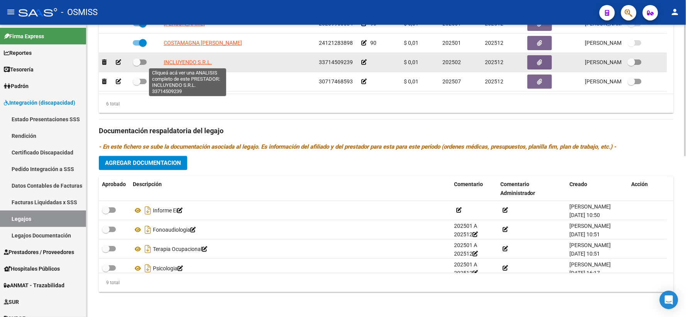
click at [188, 64] on span "INCLUYENDO S.R.L." at bounding box center [188, 62] width 48 height 6
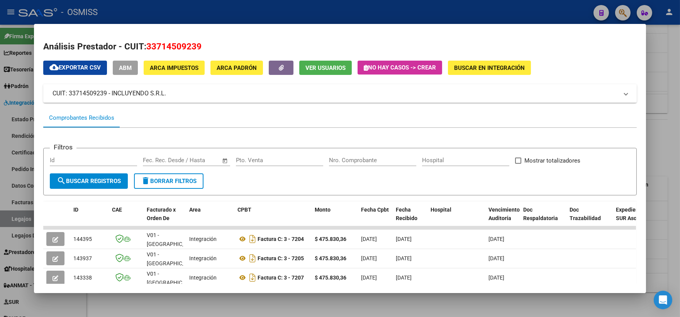
click at [657, 136] on div at bounding box center [340, 158] width 680 height 317
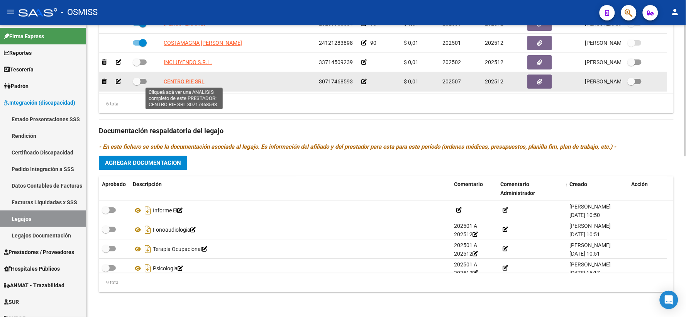
click at [178, 82] on span "CENTRO RIE SRL" at bounding box center [184, 81] width 41 height 6
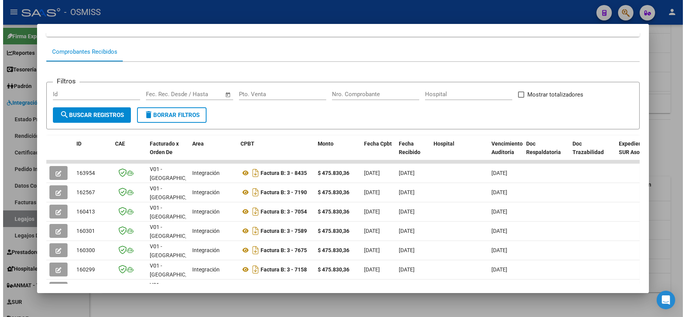
scroll to position [71, 0]
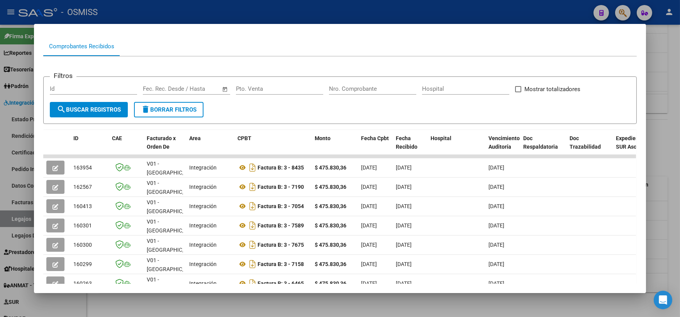
click at [656, 157] on div at bounding box center [340, 158] width 680 height 317
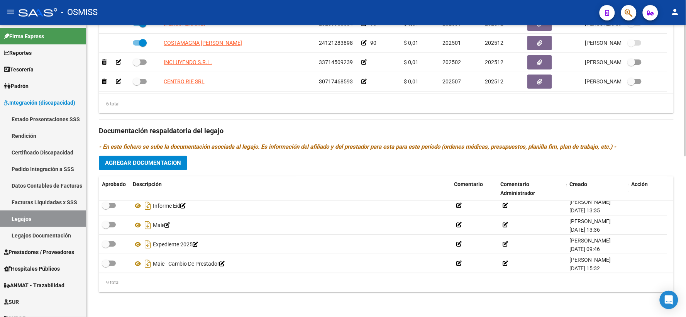
scroll to position [104, 0]
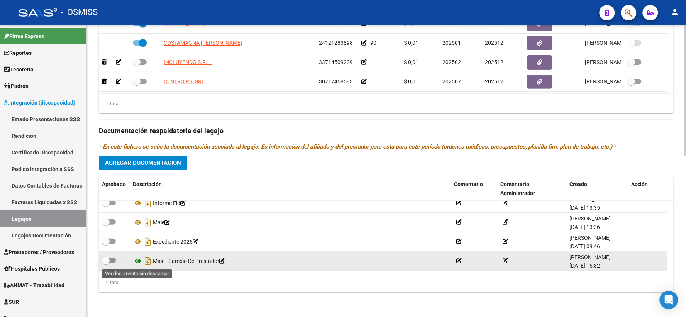
click at [138, 262] on icon at bounding box center [138, 260] width 10 height 9
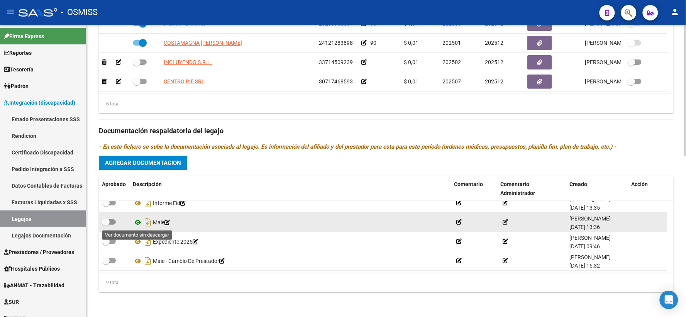
click at [140, 221] on icon at bounding box center [138, 222] width 10 height 9
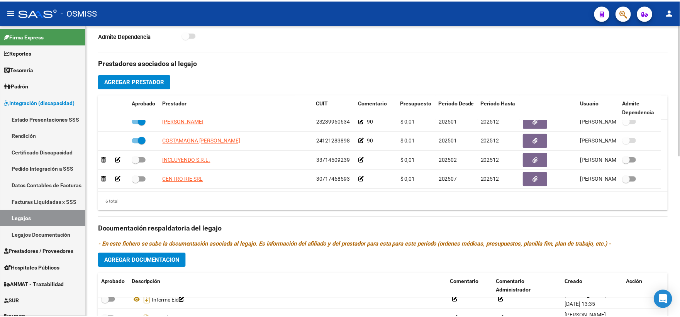
scroll to position [284, 0]
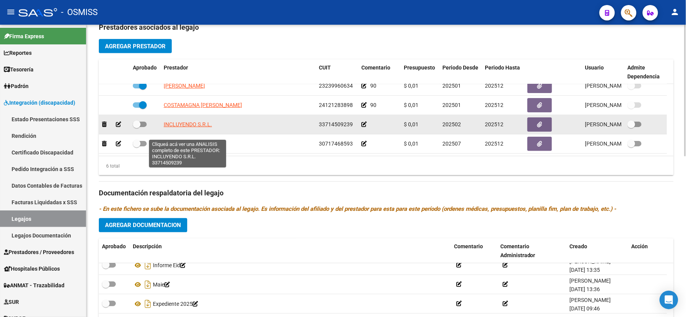
click at [195, 127] on span "INCLUYENDO S.R.L." at bounding box center [188, 124] width 48 height 6
type textarea "33714509239"
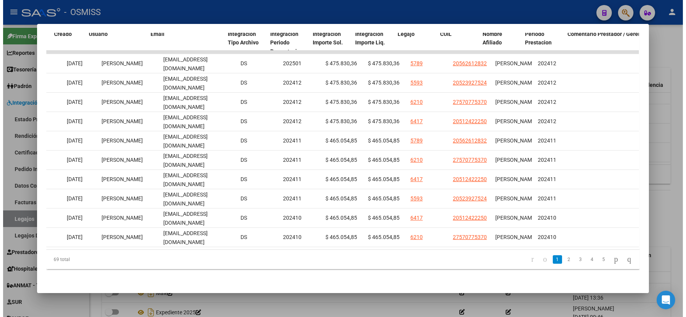
scroll to position [0, 875]
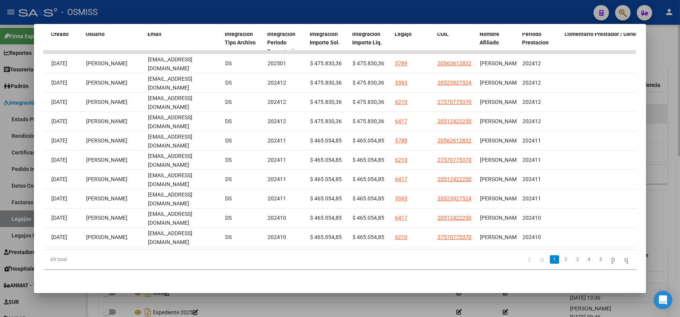
click at [657, 111] on div at bounding box center [340, 158] width 680 height 317
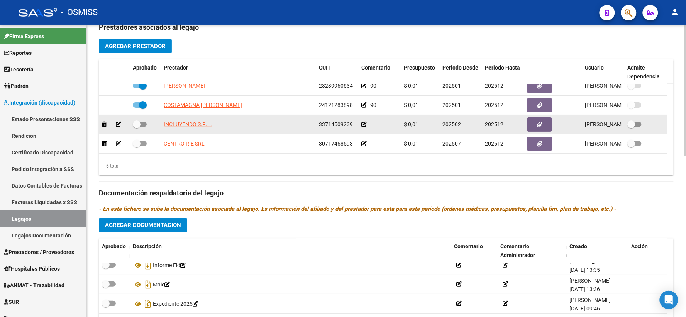
click at [364, 127] on icon at bounding box center [363, 124] width 5 height 5
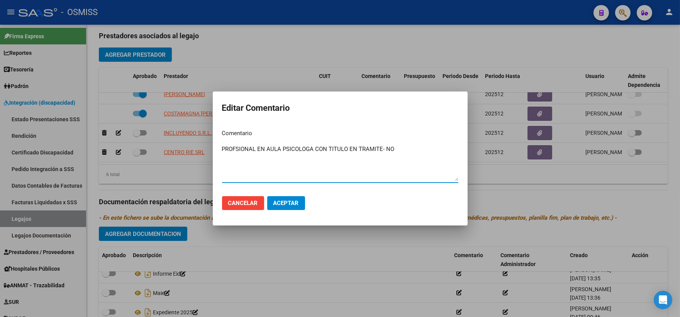
click at [233, 149] on textarea "PROFSIONAL EN AULA PSICOLOGA CON TITULO EN TRAMITE- NO" at bounding box center [340, 163] width 236 height 36
click at [234, 149] on textarea "PROFSIONAL EN AULA PSICOLOGA CON TITULO EN TRAMITE- NO" at bounding box center [340, 163] width 236 height 36
type textarea "PROEFSIONAL EN AULA PSICOLOGA CON TITULO EN TRAMITE- NO"
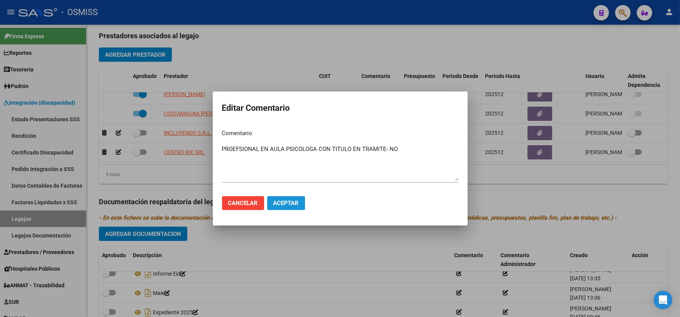
click at [282, 205] on span "Aceptar" at bounding box center [285, 203] width 25 height 7
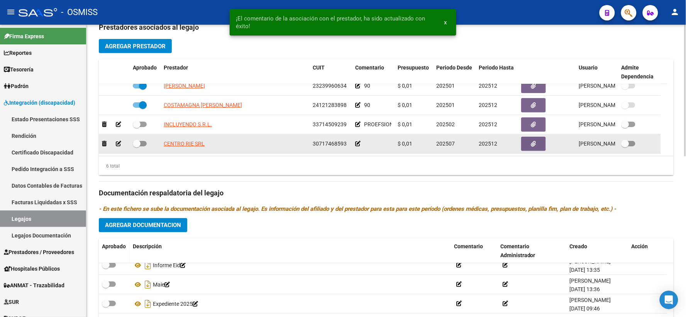
click at [354, 153] on datatable-body-cell at bounding box center [373, 143] width 42 height 19
click at [356, 146] on icon at bounding box center [357, 143] width 5 height 5
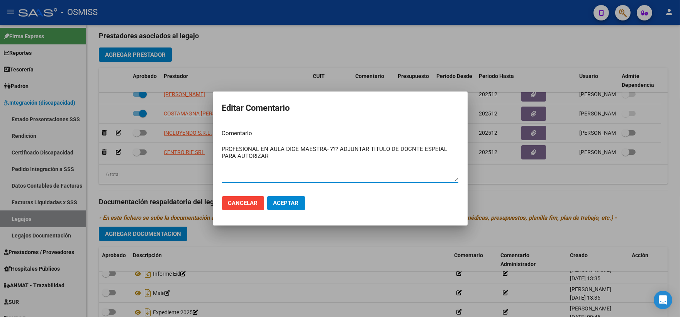
drag, startPoint x: 222, startPoint y: 147, endPoint x: 269, endPoint y: 163, distance: 49.9
click at [267, 159] on textarea "PROFESIONAL EN AULA DICE MAESTRA- ??? ADJUNTAR TITULO DE DOCNTE ESPEIAL PARA AU…" at bounding box center [340, 163] width 236 height 36
type textarea "PROFESIONAL EN AULA DICE MAESTRA- ??? ADJUNTAR TITULO DE DOCNTE ESPEIAL PARA AU…"
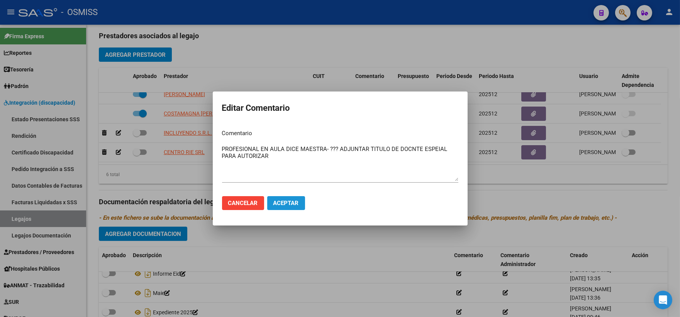
drag, startPoint x: 284, startPoint y: 202, endPoint x: 406, endPoint y: 177, distance: 124.6
click at [289, 200] on span "Aceptar" at bounding box center [285, 203] width 25 height 7
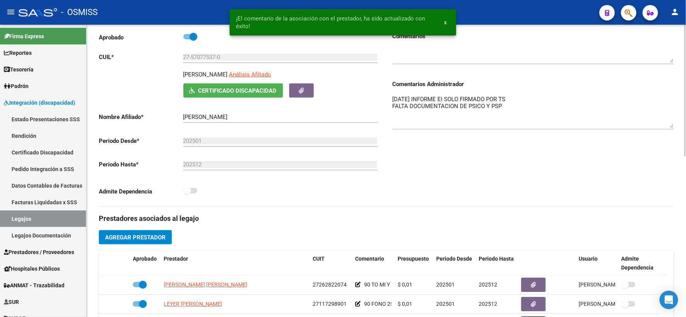
scroll to position [70, 0]
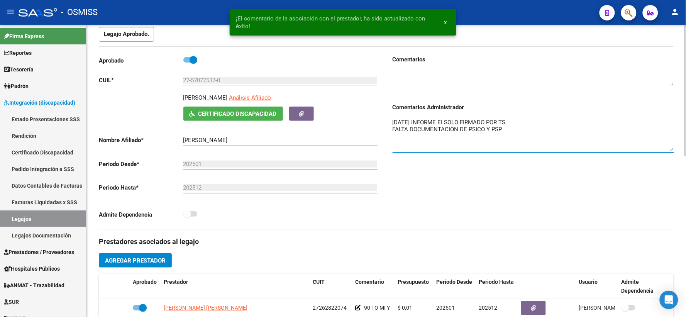
click at [392, 130] on textarea "13/1/25 INFORME EI SOLO FIRMADO POR TS FALTA DOCUMENTACION DE PSICO Y PSP" at bounding box center [532, 134] width 281 height 33
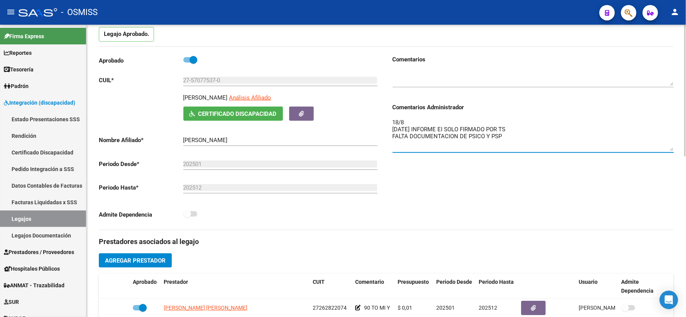
click at [434, 127] on textarea "18/8 13/1/25 INFORME EI SOLO FIRMADO POR TS FALTA DOCUMENTACION DE PSICO Y PSP" at bounding box center [532, 134] width 281 height 33
paste textarea "PROFESIONAL EN AULA DICE MAESTRA- ??? ADJUNTAR TITULO DE DOCNTE ESPEIAL PARA AU…"
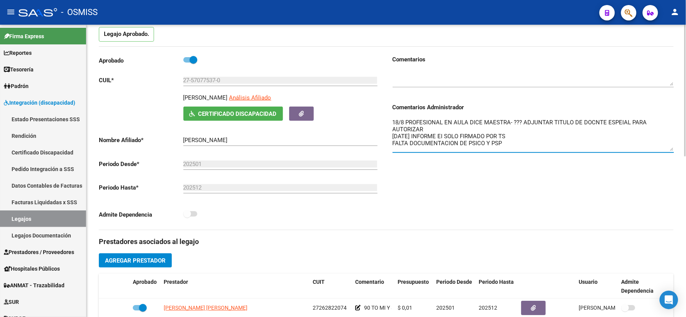
click at [593, 130] on textarea "18/8 PROFESIONAL EN AULA DICE MAESTRA- ??? ADJUNTAR TITULO DE DOCNTE ESPEIAL PA…" at bounding box center [532, 134] width 281 height 33
click at [623, 130] on textarea "18/8 PROFESIONAL EN AULA DICE MAESTRA- ??? ADJUNTAR TITULO DE DOCENTE ESPEIAL P…" at bounding box center [532, 134] width 281 height 33
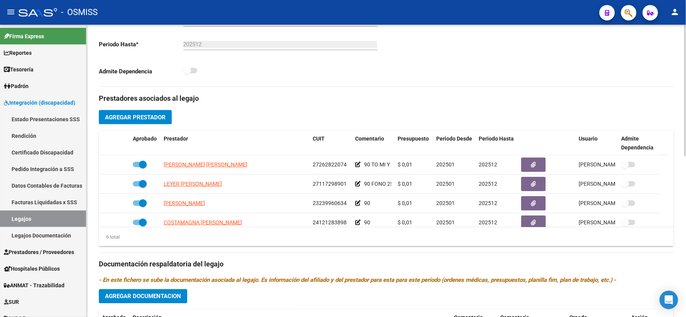
scroll to position [46, 0]
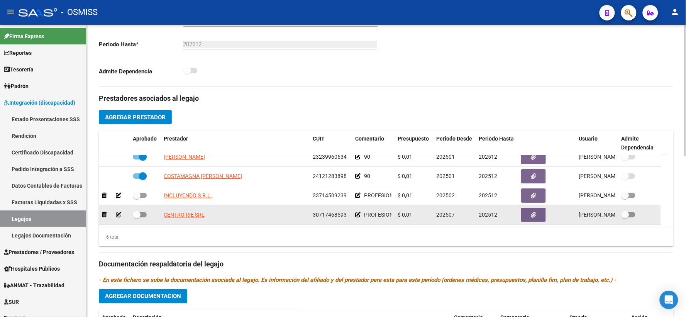
type textarea "18/8 PROFESIONAL EN AULA DICE MAESTRA- ??? ADJUNTAR TITULO DE DOCENTE ESPECIAL …"
click at [356, 217] on icon at bounding box center [357, 214] width 5 height 5
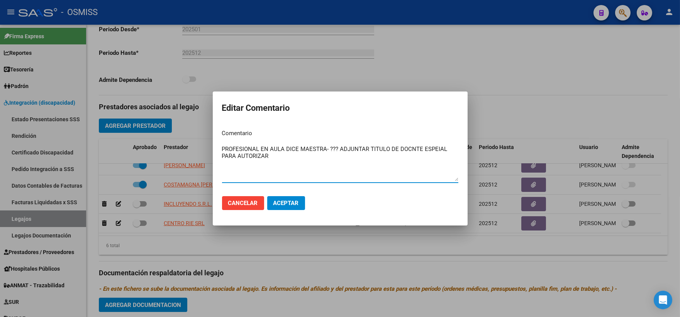
click at [409, 149] on textarea "PROFESIONAL EN AULA DICE MAESTRA- ??? ADJUNTAR TITULO DE DOCNTE ESPEIAL PARA AU…" at bounding box center [340, 163] width 236 height 36
click at [438, 149] on textarea "PROFESIONAL EN AULA DICE MAESTRA- ??? ADJUNTAR TITULO DE DOCENTE ESPEIAL PARA A…" at bounding box center [340, 163] width 236 height 36
type textarea "PROFESIONAL EN AULA DICE MAESTRA- ??? ADJUNTAR TITULO DE DOCENTE ESPECIAL PARA …"
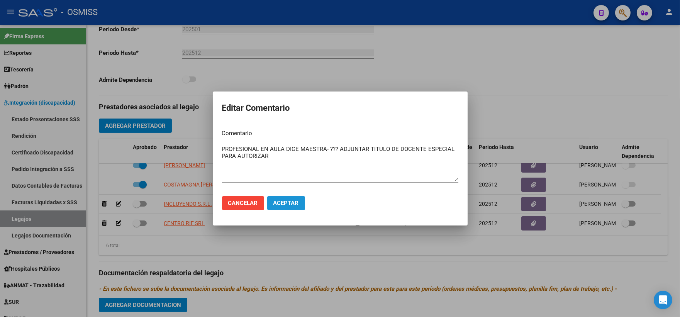
drag, startPoint x: 296, startPoint y: 205, endPoint x: 446, endPoint y: 137, distance: 165.1
click at [296, 205] on span "Aceptar" at bounding box center [285, 203] width 25 height 7
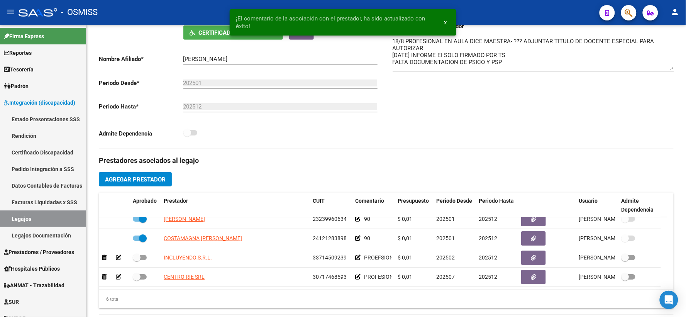
scroll to position [0, 0]
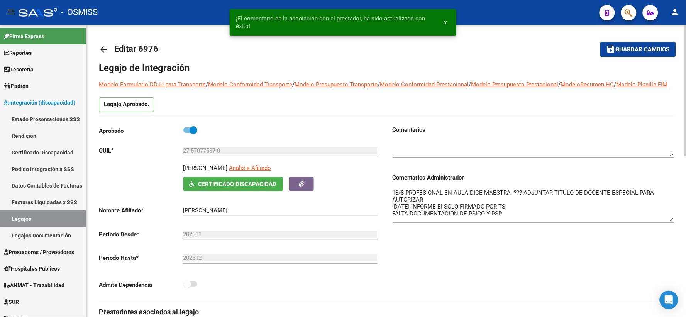
click at [628, 51] on span "Guardar cambios" at bounding box center [643, 49] width 54 height 7
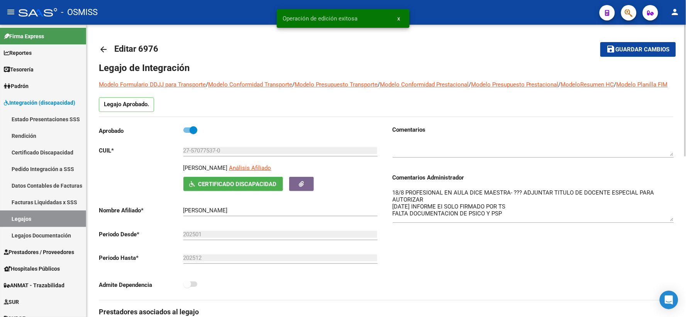
click at [106, 52] on mat-icon "arrow_back" at bounding box center [103, 49] width 9 height 9
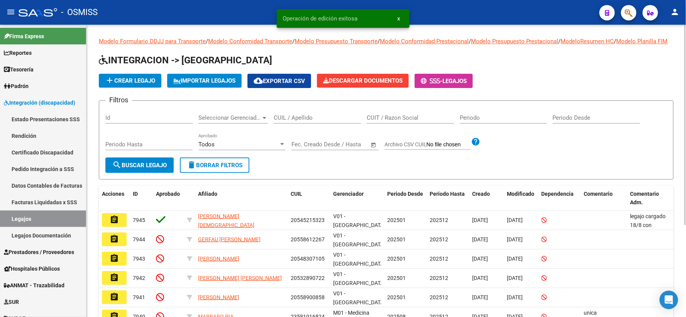
click at [290, 122] on div "CUIL / Apellido" at bounding box center [317, 115] width 87 height 17
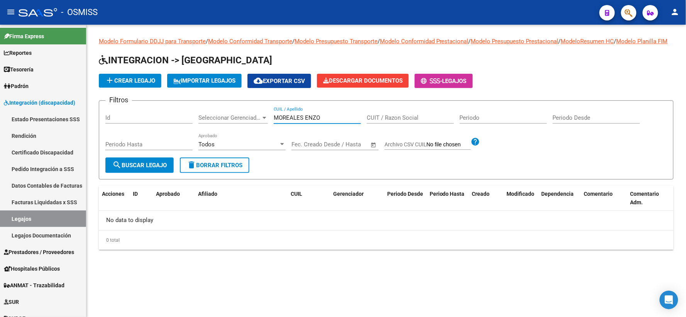
click at [290, 121] on input "MOREALES ENZO" at bounding box center [317, 117] width 87 height 7
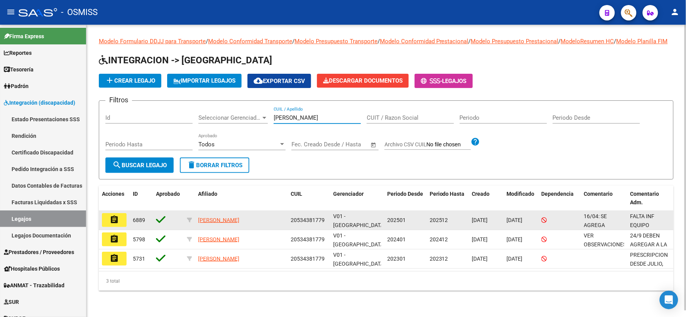
type input "MORALES ENZO"
click at [118, 224] on mat-icon "assignment" at bounding box center [114, 219] width 9 height 9
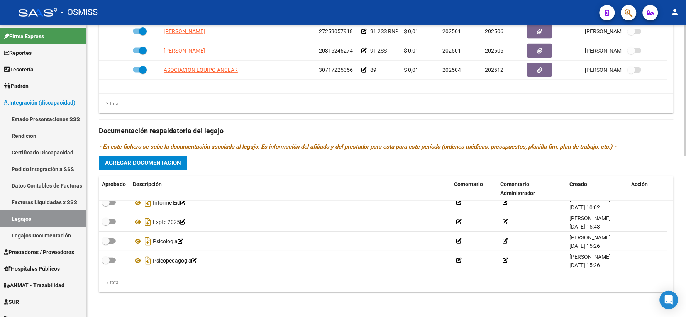
scroll to position [321, 0]
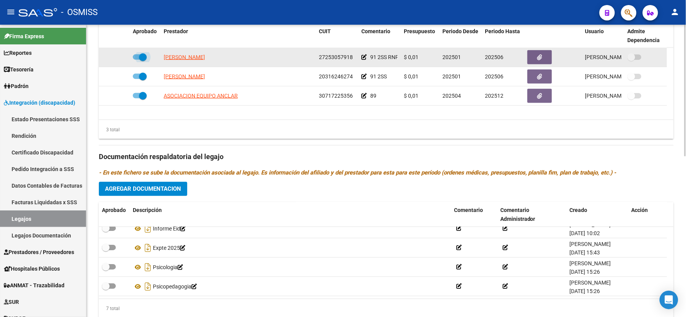
click at [139, 61] on span at bounding box center [143, 57] width 8 height 8
click at [137, 60] on input "checkbox" at bounding box center [136, 60] width 0 height 0
checkbox input "false"
click at [115, 62] on div at bounding box center [114, 57] width 25 height 9
click at [118, 60] on icon at bounding box center [118, 56] width 5 height 5
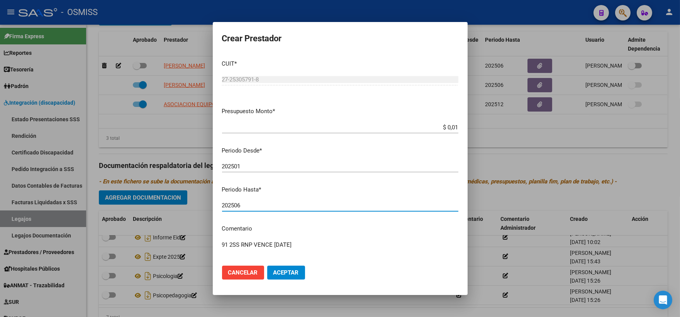
click at [272, 203] on input "202506" at bounding box center [340, 205] width 236 height 7
type input "202512"
click at [281, 268] on button "Aceptar" at bounding box center [286, 273] width 38 height 14
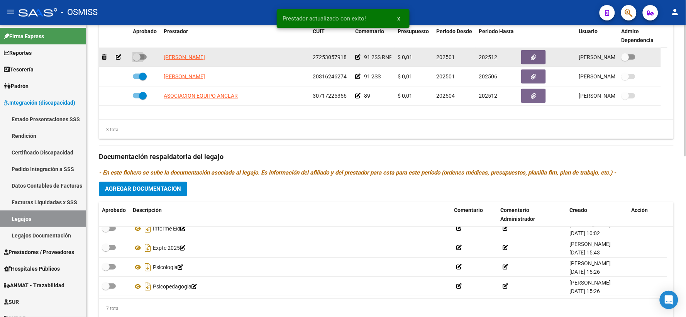
click at [136, 61] on span at bounding box center [137, 57] width 8 height 8
click at [136, 60] on input "checkbox" at bounding box center [136, 60] width 0 height 0
checkbox input "true"
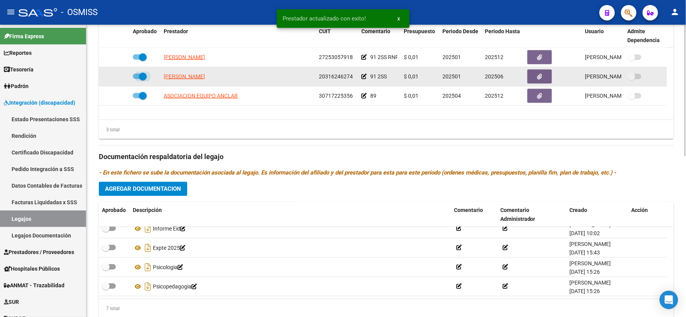
click at [134, 79] on span at bounding box center [140, 76] width 14 height 5
click at [136, 80] on input "checkbox" at bounding box center [136, 79] width 0 height 0
checkbox input "false"
click at [118, 79] on icon at bounding box center [118, 76] width 5 height 5
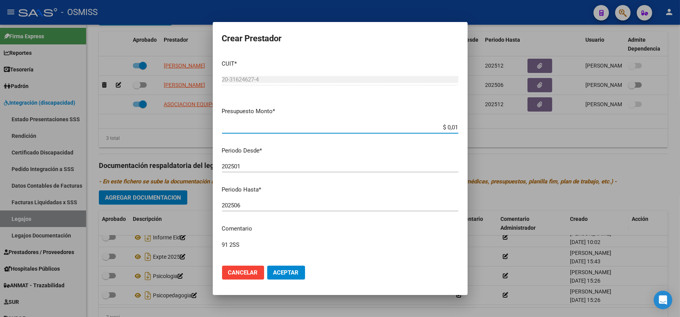
click at [245, 206] on input "202506" at bounding box center [340, 205] width 236 height 7
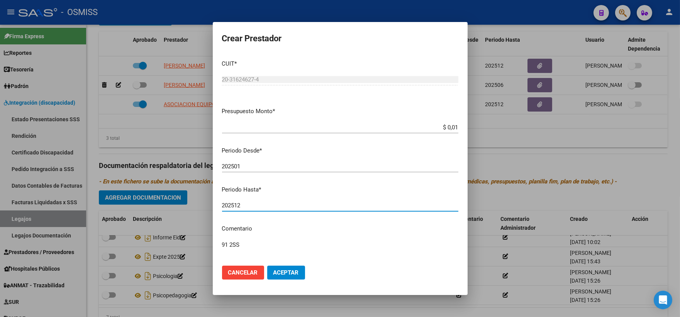
type input "202512"
click at [286, 273] on span "Aceptar" at bounding box center [285, 272] width 25 height 7
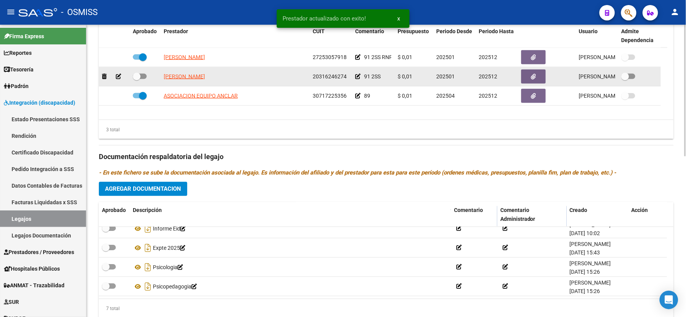
click at [137, 80] on span at bounding box center [137, 77] width 8 height 8
click at [137, 80] on input "checkbox" at bounding box center [136, 79] width 0 height 0
checkbox input "true"
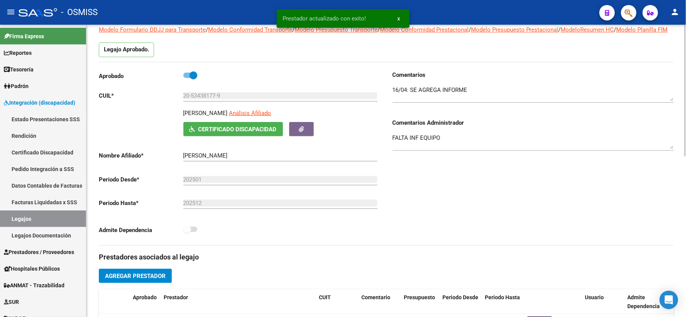
scroll to position [0, 0]
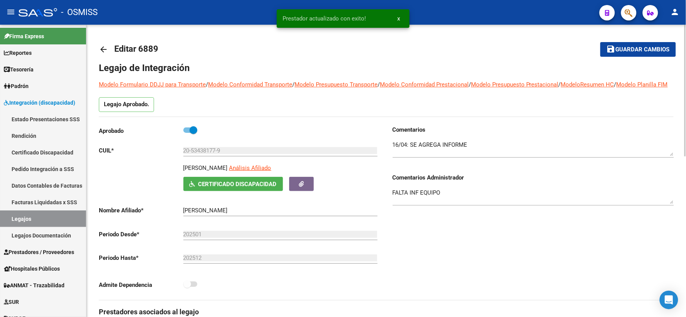
drag, startPoint x: 642, startPoint y: 51, endPoint x: 623, endPoint y: 64, distance: 23.3
click at [641, 52] on span "Guardar cambios" at bounding box center [643, 49] width 54 height 7
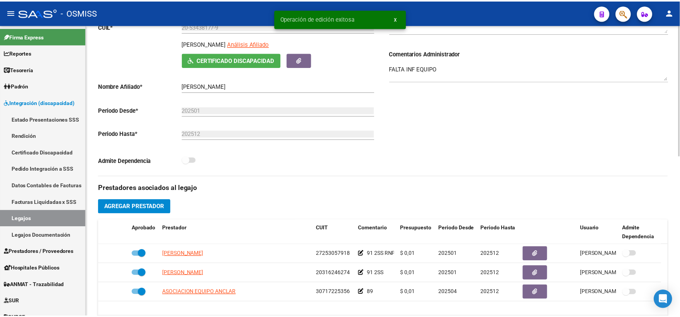
scroll to position [179, 0]
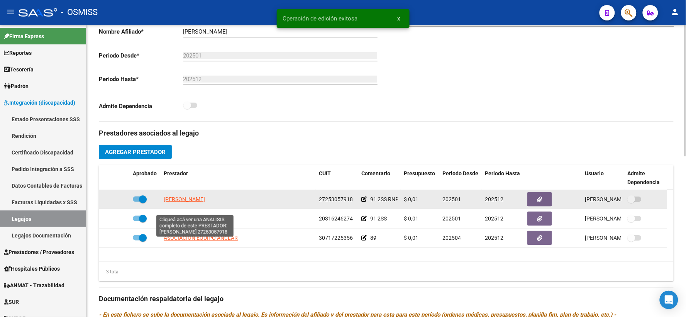
click at [186, 202] on span "MATURANO OLGA NOEMI" at bounding box center [184, 199] width 41 height 6
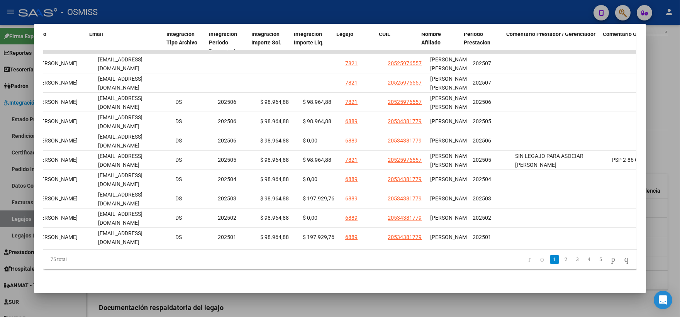
scroll to position [0, 937]
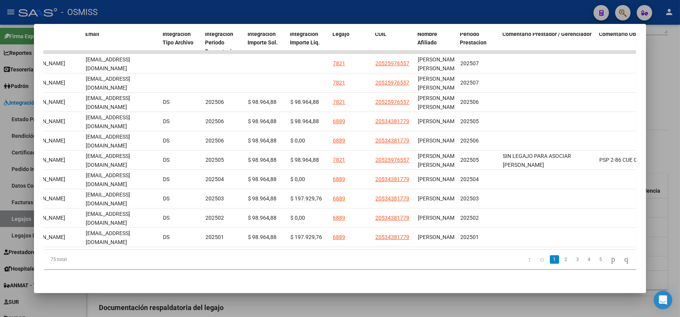
click at [660, 96] on div at bounding box center [340, 158] width 680 height 317
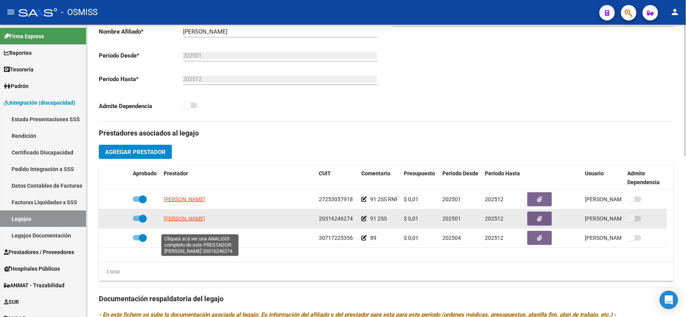
click at [205, 222] on span "PADILLA FEDERICO EDUARDO" at bounding box center [184, 218] width 41 height 6
type textarea "20316246274"
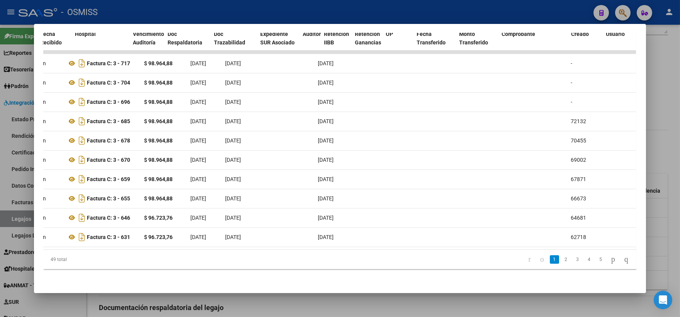
scroll to position [0, 0]
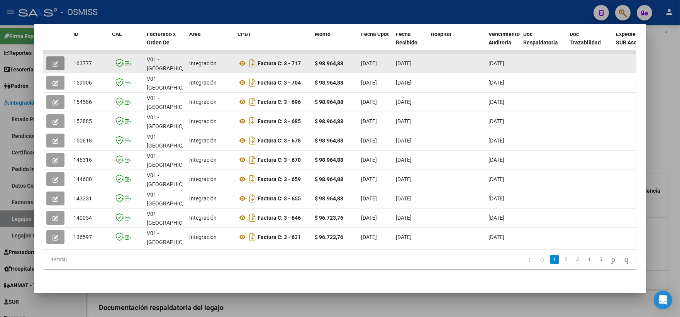
drag, startPoint x: 54, startPoint y: 59, endPoint x: 357, endPoint y: 104, distance: 306.2
click at [63, 58] on div at bounding box center [56, 63] width 21 height 14
click at [52, 61] on icon "button" at bounding box center [55, 64] width 6 height 6
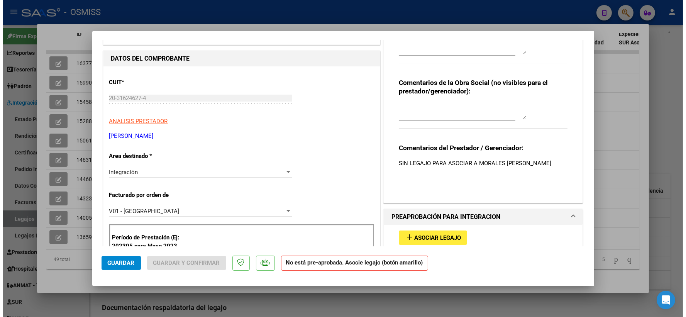
scroll to position [71, 0]
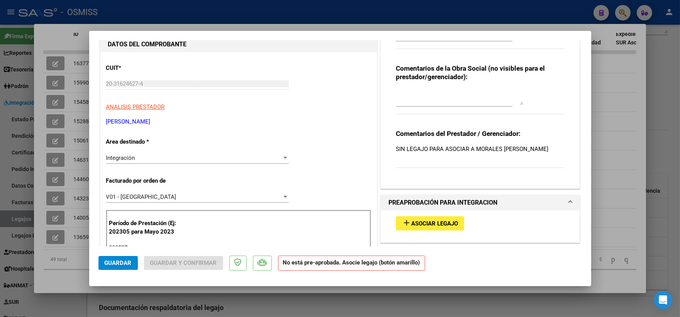
click at [435, 223] on span "Asociar Legajo" at bounding box center [434, 223] width 47 height 7
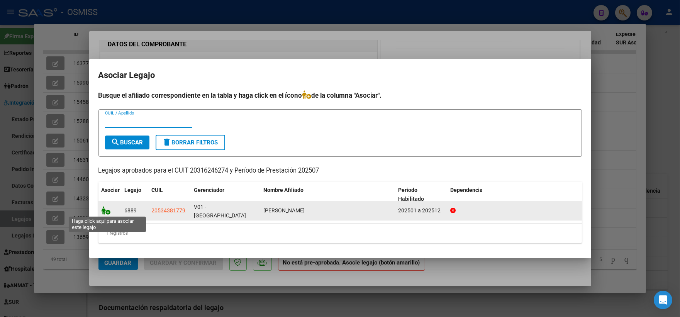
click at [105, 210] on icon at bounding box center [105, 210] width 9 height 8
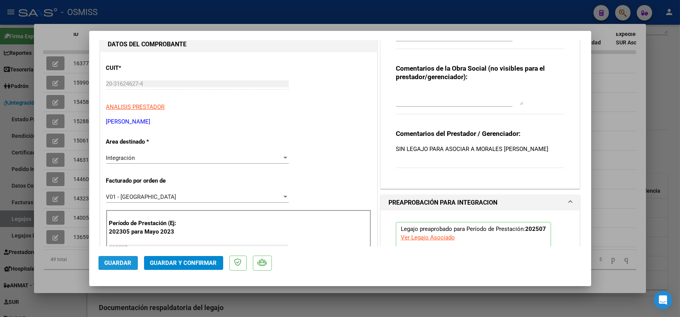
drag, startPoint x: 122, startPoint y: 260, endPoint x: 424, endPoint y: 191, distance: 309.1
click at [128, 259] on span "Guardar" at bounding box center [118, 262] width 27 height 7
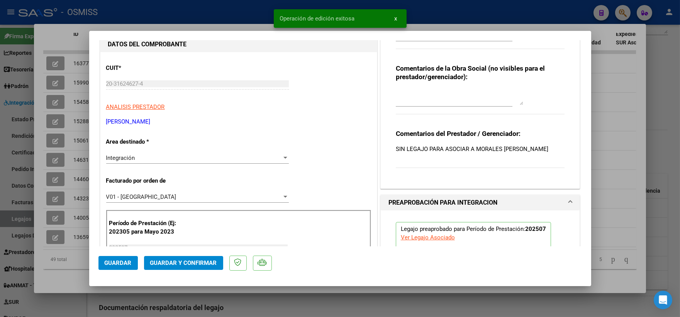
click at [627, 90] on div at bounding box center [340, 158] width 680 height 317
type input "$ 0,00"
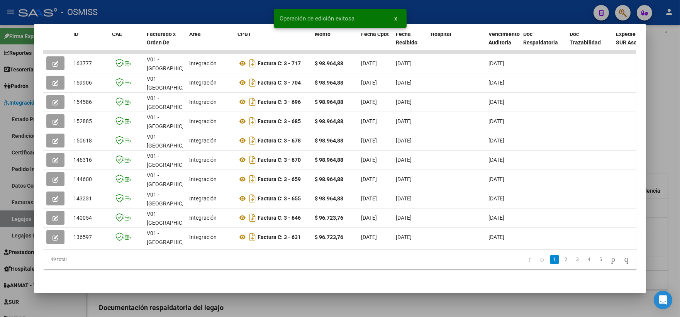
click at [663, 83] on div at bounding box center [340, 158] width 680 height 317
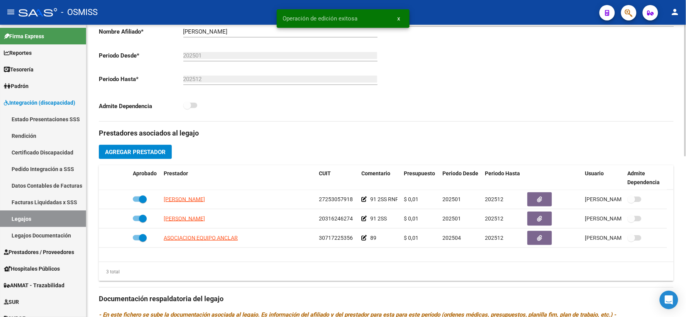
click at [502, 121] on div "Comentarios Comentarios Administrador FALTA INF EQUIPO" at bounding box center [530, 34] width 288 height 174
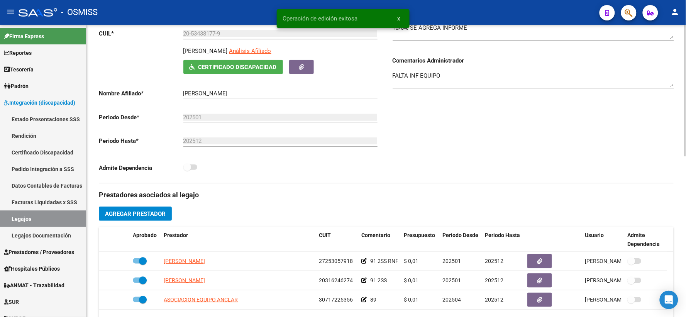
scroll to position [0, 0]
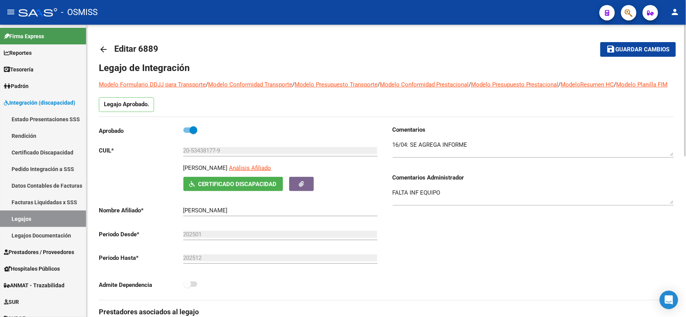
click at [637, 53] on button "save Guardar cambios" at bounding box center [638, 49] width 76 height 14
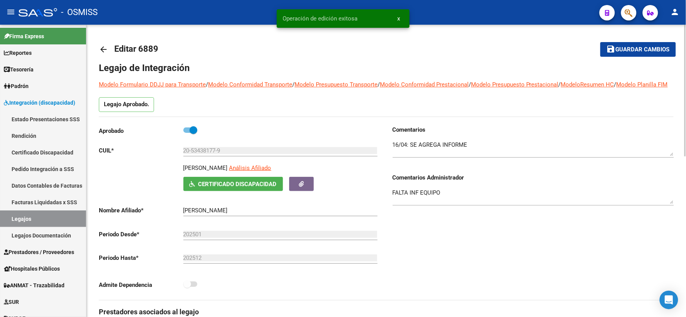
click at [102, 47] on mat-icon "arrow_back" at bounding box center [103, 49] width 9 height 9
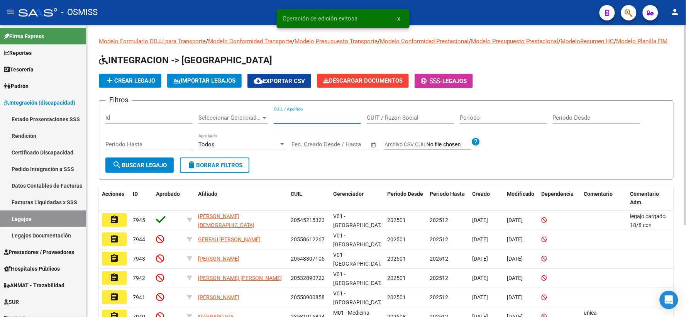
click at [295, 121] on input "CUIL / Apellido" at bounding box center [317, 117] width 87 height 7
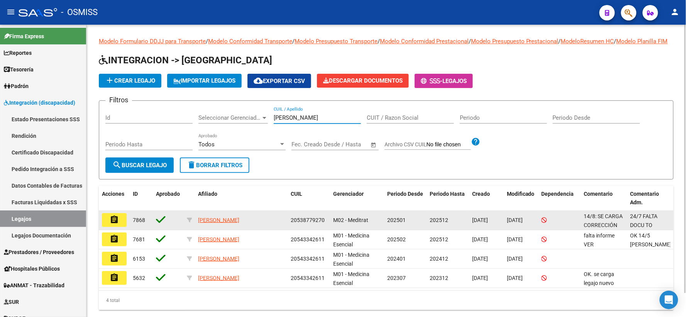
type input "RODRIGUEZ JUAN"
click at [113, 224] on mat-icon "assignment" at bounding box center [114, 219] width 9 height 9
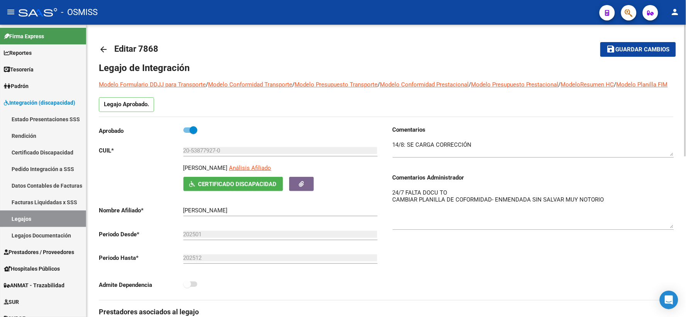
drag, startPoint x: 672, startPoint y: 211, endPoint x: 675, endPoint y: 236, distance: 24.8
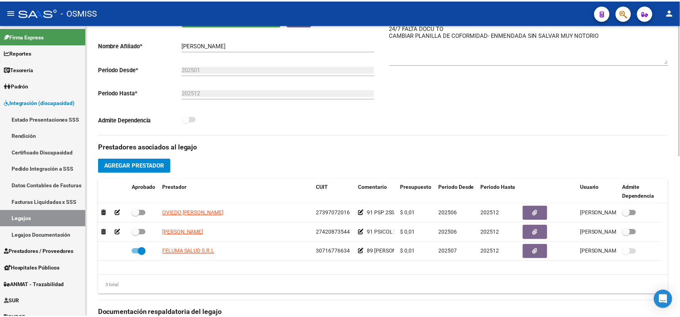
scroll to position [178, 0]
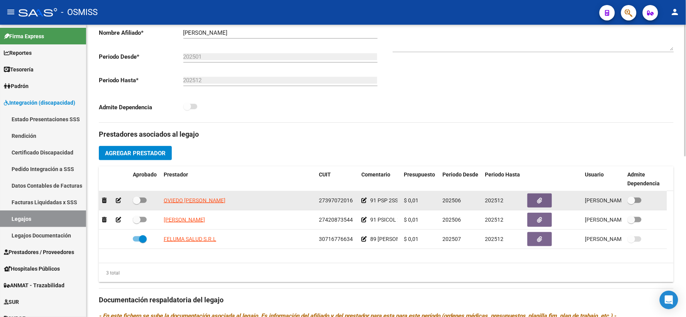
click at [136, 204] on span at bounding box center [137, 200] width 8 height 8
click at [136, 203] on input "checkbox" at bounding box center [136, 203] width 0 height 0
checkbox input "true"
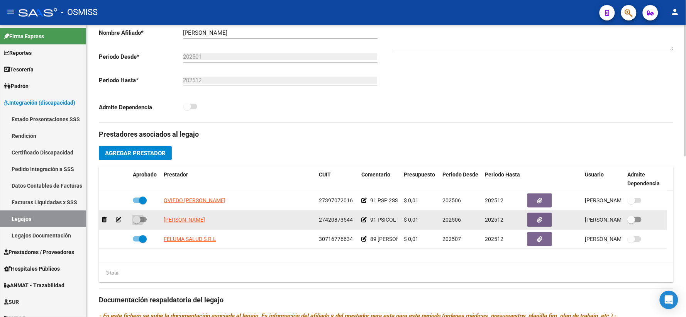
click at [139, 223] on span at bounding box center [137, 220] width 8 height 8
click at [137, 223] on input "checkbox" at bounding box center [136, 222] width 0 height 0
checkbox input "true"
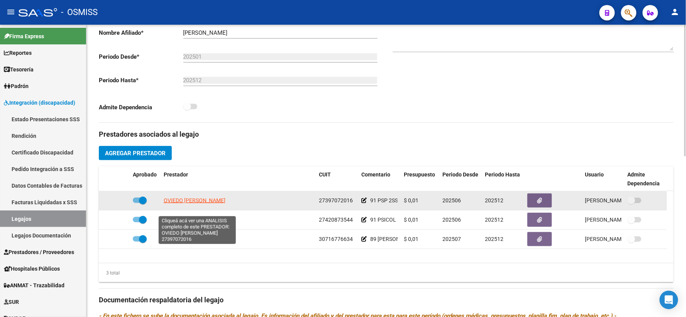
click at [193, 203] on span "OVIEDO ANTONELLA SOFIA" at bounding box center [195, 200] width 62 height 6
type textarea "27397072016"
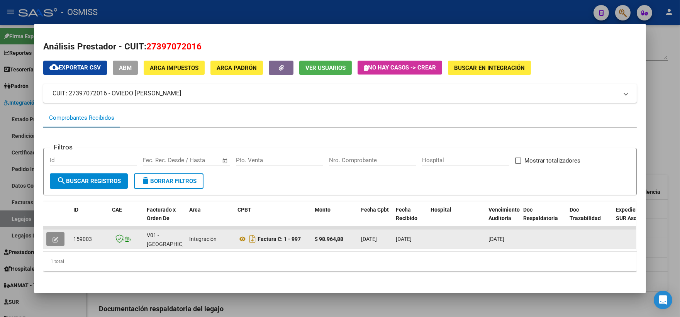
click at [52, 239] on icon "button" at bounding box center [55, 240] width 6 height 6
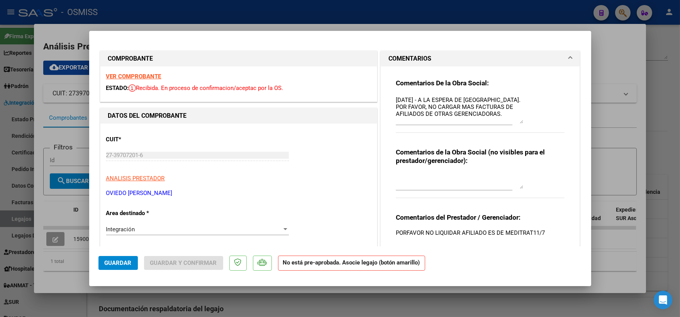
drag, startPoint x: 515, startPoint y: 110, endPoint x: 518, endPoint y: 122, distance: 12.6
click at [518, 122] on textarea "29/07/2025 - A LA ESPERA DE NC. POR FAVOR, NO CARGAR MAS FACTURAS DE AFILIADOS …" at bounding box center [459, 110] width 127 height 28
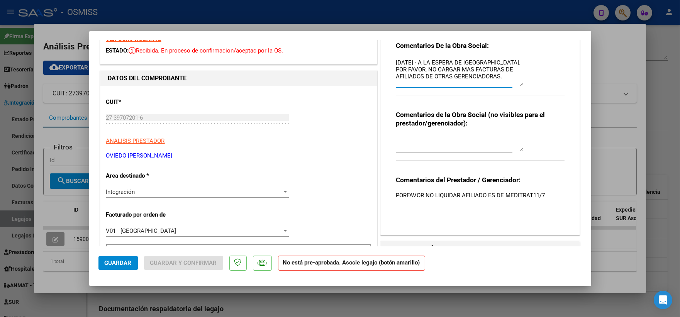
scroll to position [71, 0]
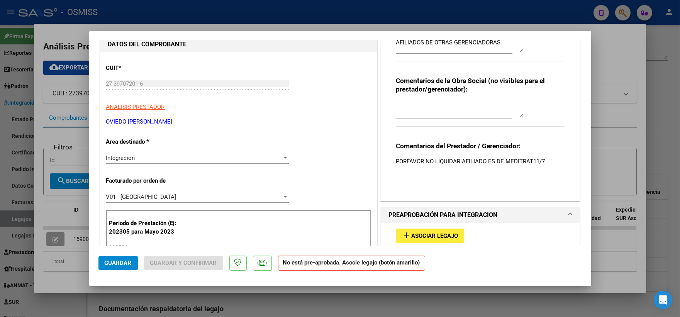
click at [611, 70] on div at bounding box center [340, 158] width 680 height 317
type input "$ 0,00"
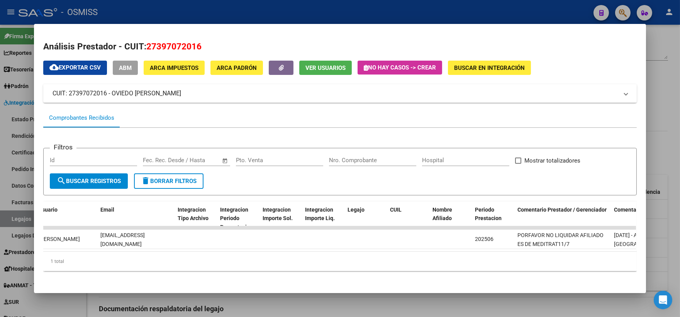
scroll to position [0, 926]
click at [662, 91] on div at bounding box center [340, 158] width 680 height 317
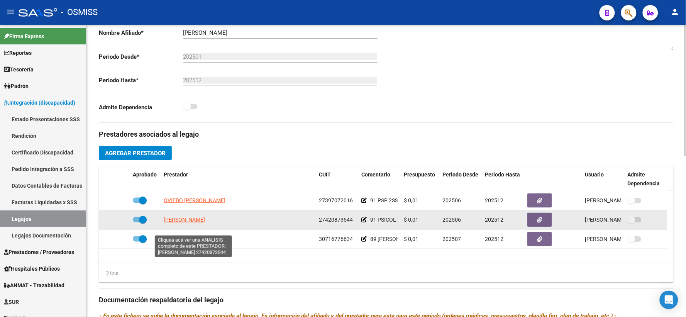
click at [192, 223] on span "GAITAN MALENA ROCIO" at bounding box center [184, 220] width 41 height 6
type textarea "27420873544"
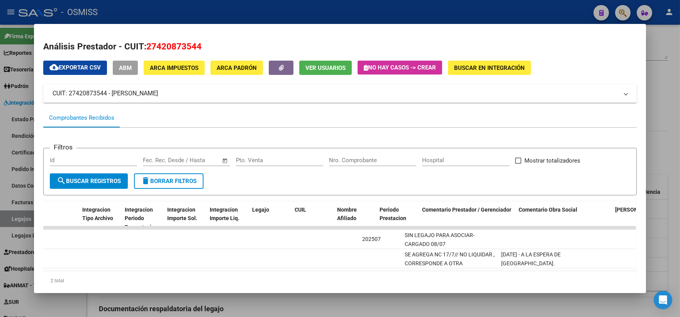
scroll to position [0, 0]
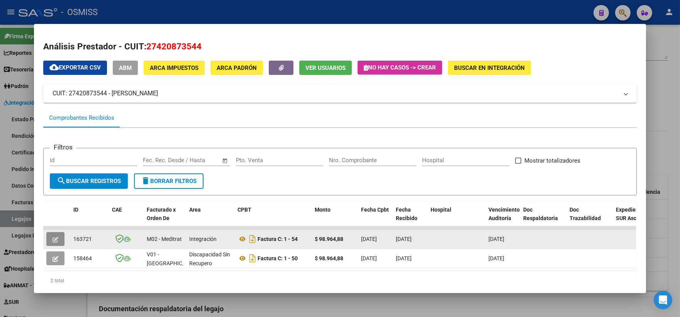
drag, startPoint x: 49, startPoint y: 239, endPoint x: 52, endPoint y: 236, distance: 4.4
click at [52, 236] on button "button" at bounding box center [55, 239] width 18 height 14
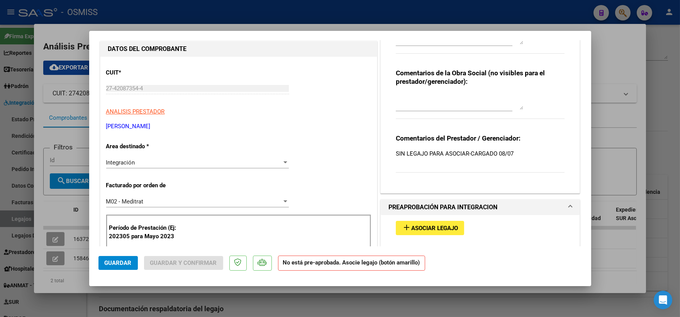
scroll to position [71, 0]
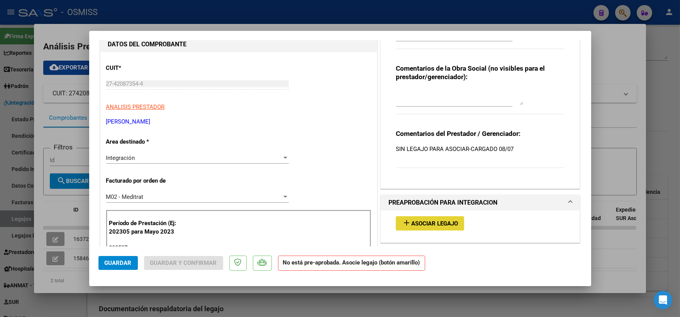
click at [441, 222] on span "Asociar Legajo" at bounding box center [434, 223] width 47 height 7
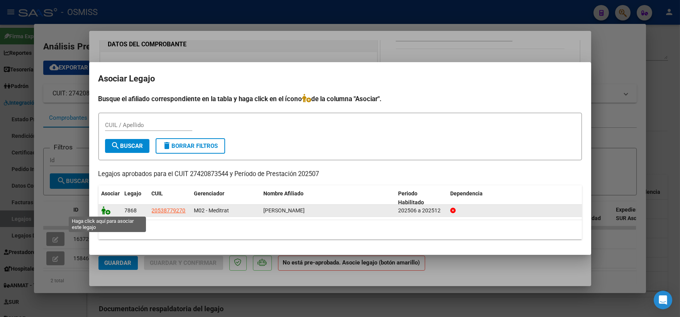
click at [104, 210] on icon at bounding box center [105, 210] width 9 height 8
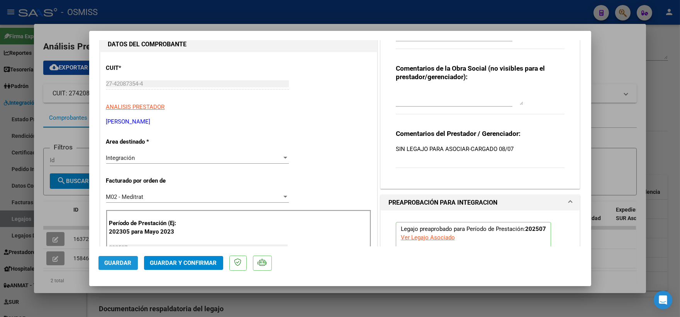
drag, startPoint x: 120, startPoint y: 264, endPoint x: 446, endPoint y: 165, distance: 340.6
click at [128, 264] on span "Guardar" at bounding box center [118, 262] width 27 height 7
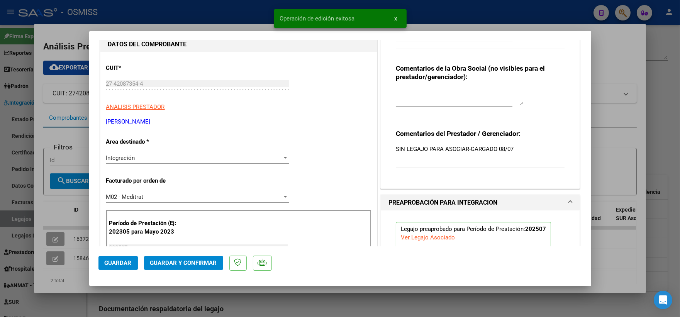
drag, startPoint x: 609, startPoint y: 134, endPoint x: 654, endPoint y: 125, distance: 46.5
click at [612, 132] on div at bounding box center [340, 158] width 680 height 317
type input "$ 0,00"
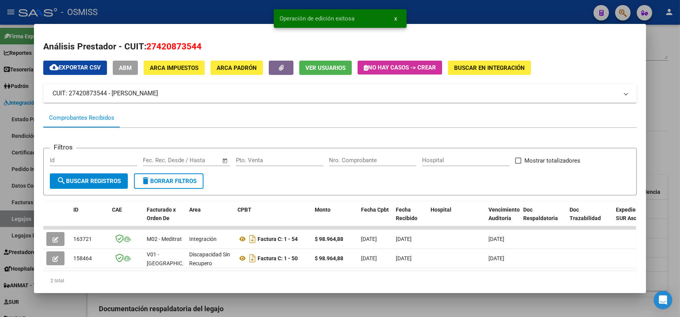
click at [660, 117] on div at bounding box center [340, 158] width 680 height 317
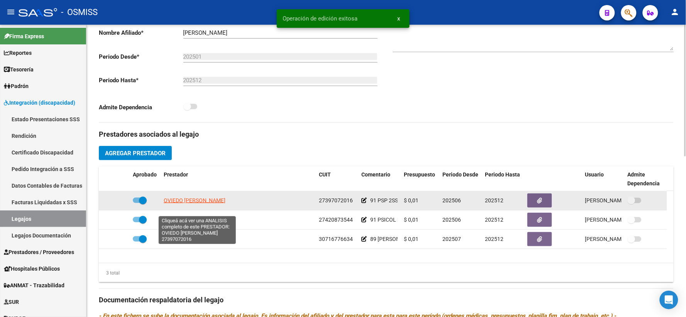
click at [197, 203] on span "OVIEDO ANTONELLA SOFIA" at bounding box center [195, 200] width 62 height 6
type textarea "27397072016"
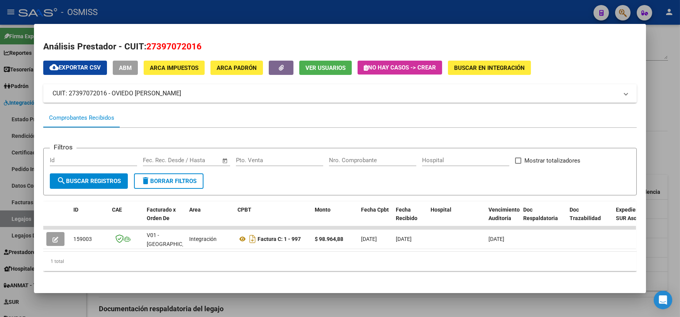
click at [665, 103] on div at bounding box center [340, 158] width 680 height 317
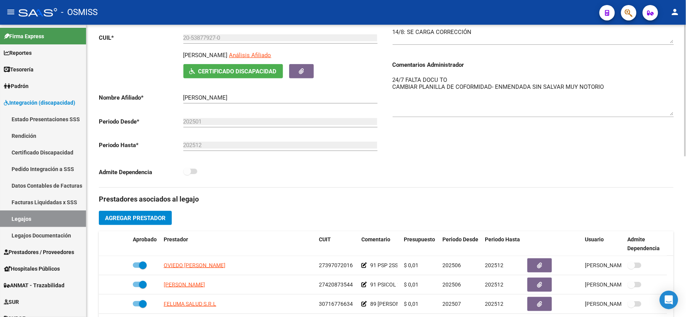
scroll to position [106, 0]
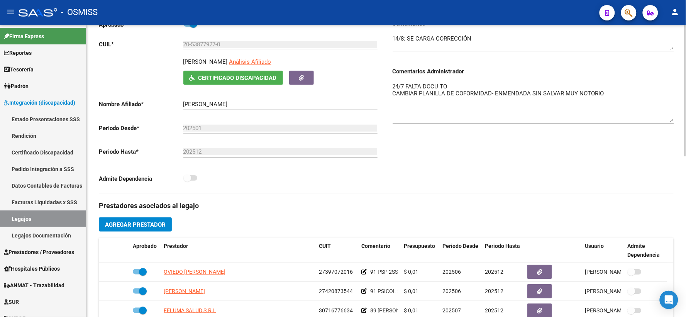
click at [394, 96] on textarea "24/7 FALTA DOCU TO CAMBIAR PLANILLA DE COFORMIDAD- ENMENDADA SIN SALVAR MUY NOT…" at bounding box center [532, 102] width 281 height 40
click at [392, 96] on textarea "24/7 FALTA DOCU TO CAMBIAR PLANILLA DE COFORMIDAD- ENMENDADA SIN SALVAR MUY NOT…" at bounding box center [532, 102] width 281 height 40
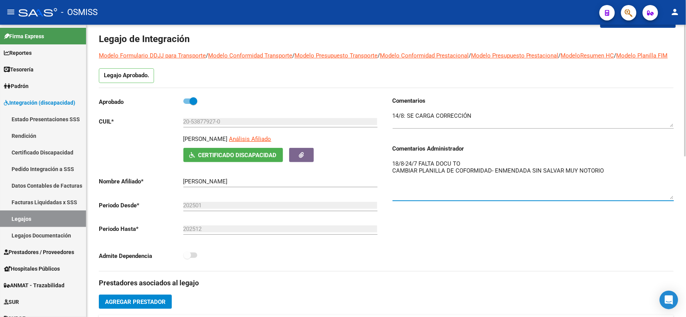
scroll to position [0, 0]
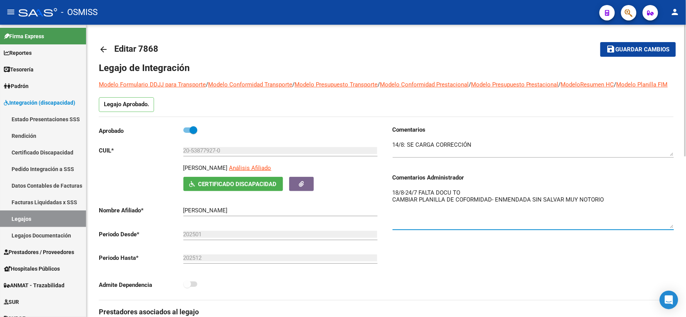
type textarea "18/8-24/7 FALTA DOCU TO CAMBIAR PLANILLA DE COFORMIDAD- ENMENDADA SIN SALVAR MU…"
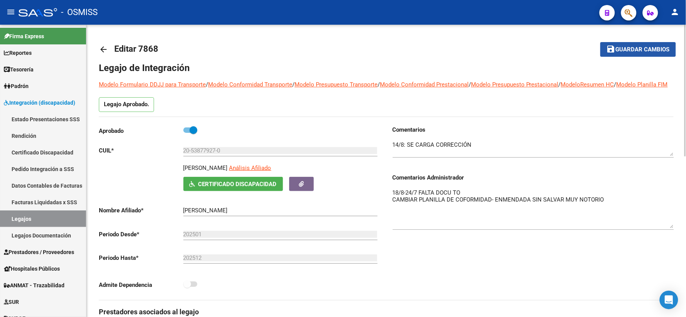
click at [633, 51] on span "Guardar cambios" at bounding box center [643, 49] width 54 height 7
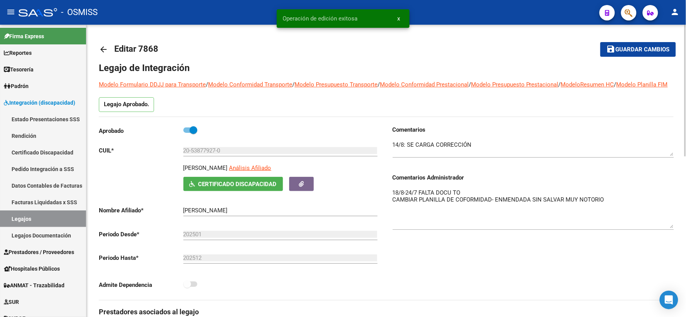
click at [105, 47] on mat-icon "arrow_back" at bounding box center [103, 49] width 9 height 9
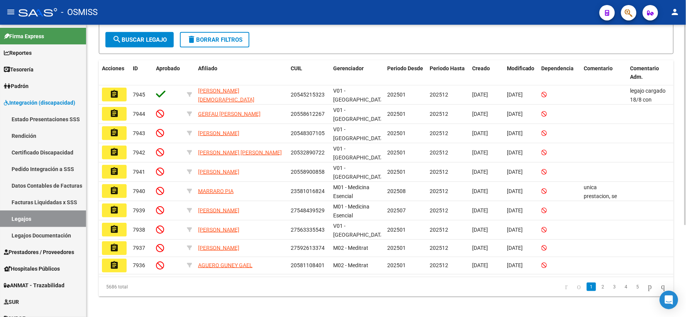
scroll to position [134, 0]
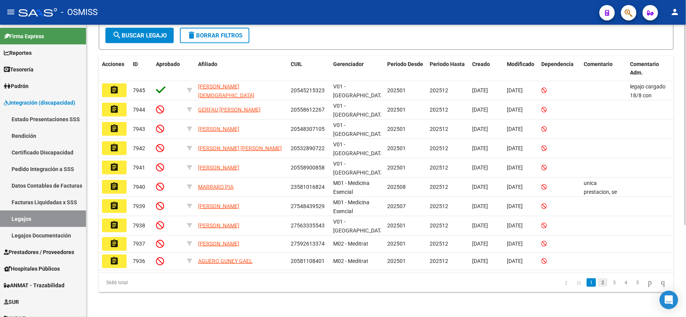
click at [598, 282] on link "2" at bounding box center [602, 282] width 9 height 8
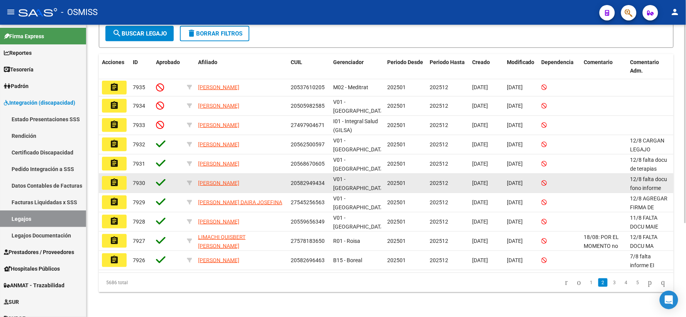
click at [620, 188] on datatable-body-cell at bounding box center [604, 183] width 46 height 19
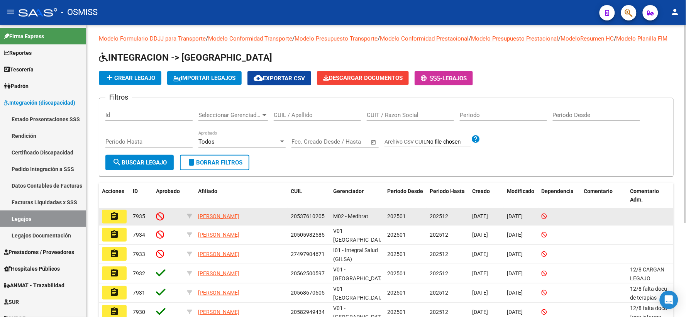
scroll to position [0, 0]
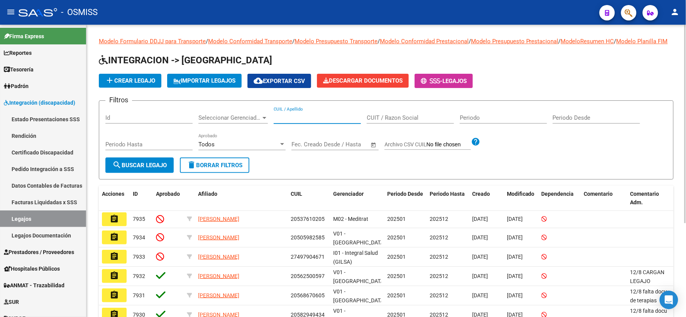
paste input "20537037726"
type input "20537037726"
click at [138, 169] on button "search Buscar Legajo" at bounding box center [139, 164] width 68 height 15
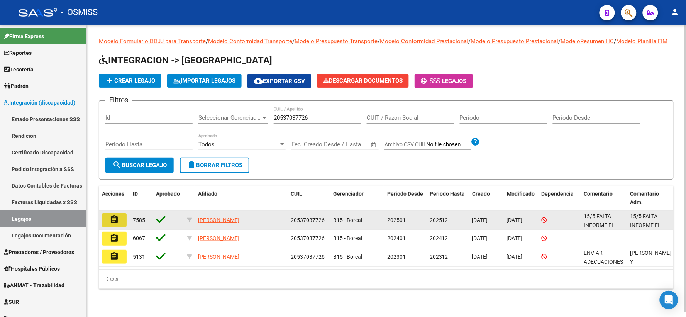
click at [117, 224] on mat-icon "assignment" at bounding box center [114, 219] width 9 height 9
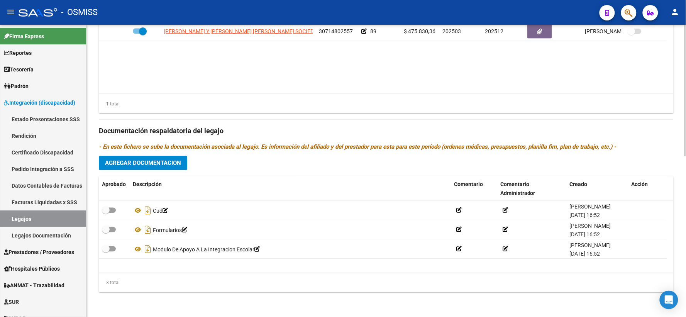
scroll to position [356, 0]
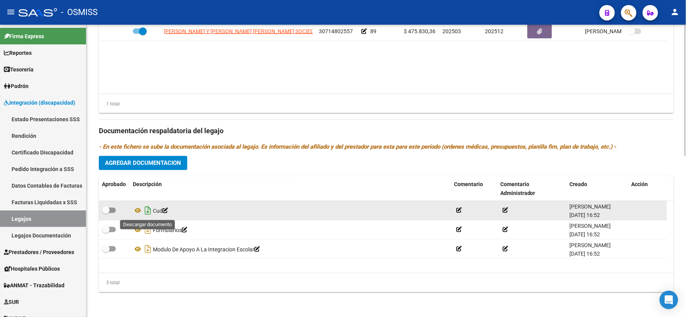
click at [149, 209] on icon "Descargar documento" at bounding box center [148, 211] width 10 height 12
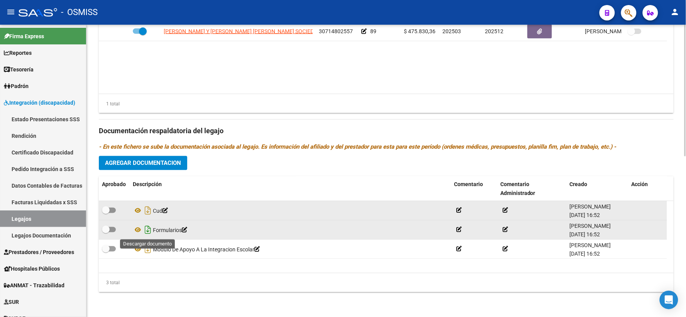
click at [147, 232] on icon "Descargar documento" at bounding box center [148, 230] width 10 height 12
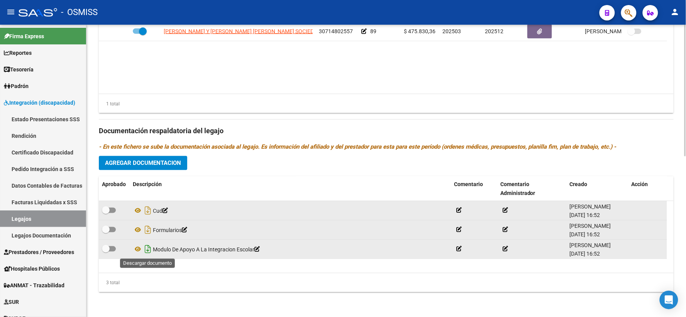
click at [147, 248] on icon "Descargar documento" at bounding box center [148, 249] width 10 height 12
click at [155, 164] on span "Agregar Documentacion" at bounding box center [143, 163] width 76 height 7
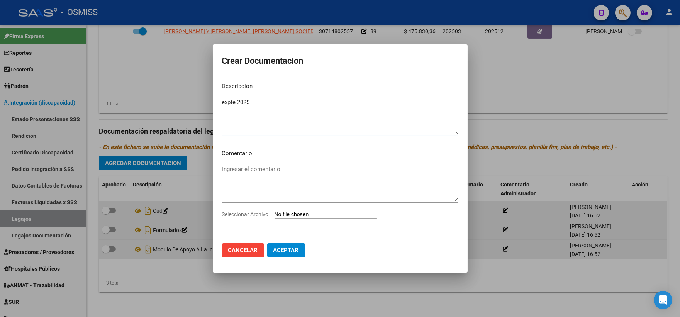
type textarea "expte 2025"
type input "C:\fakepath\ilovepdf_merged_compressed (36).pdf"
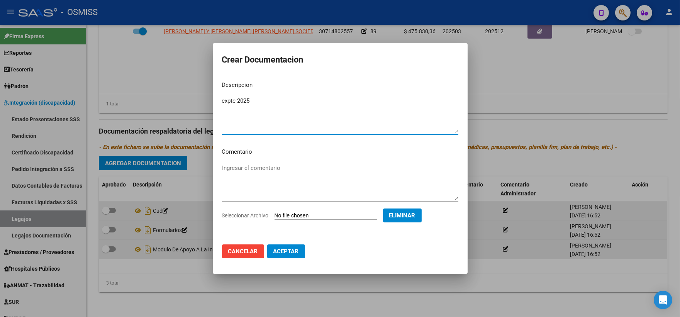
click at [287, 246] on button "Aceptar" at bounding box center [286, 251] width 38 height 14
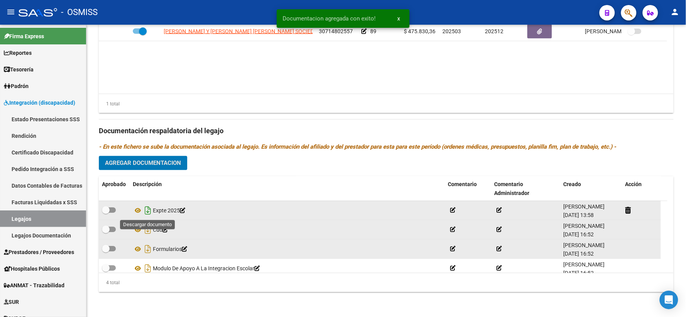
click at [147, 207] on icon "Descargar documento" at bounding box center [148, 211] width 10 height 12
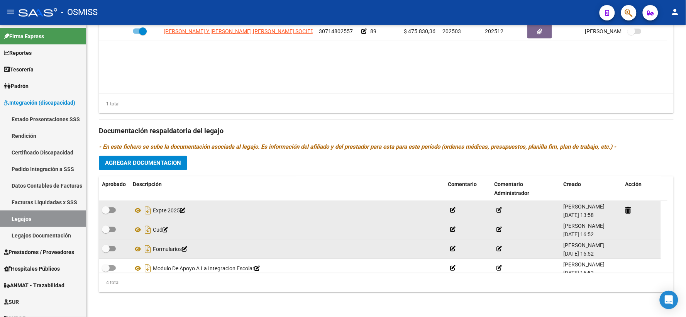
click at [644, 60] on datatable-body "MONTOTO TERESITA BEATRIZ Y FERREYRA MARIA ESTEFANIA SOCIEDAD DE HECHO 307148025…" at bounding box center [386, 58] width 575 height 72
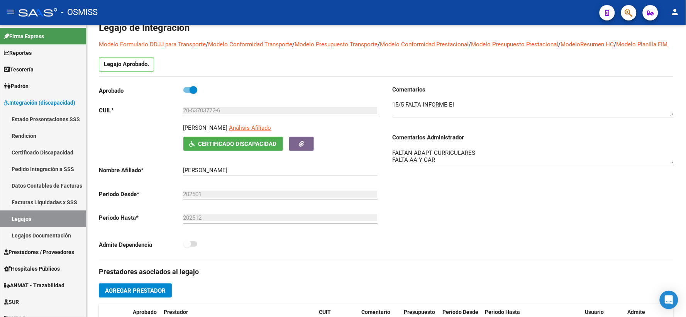
scroll to position [0, 0]
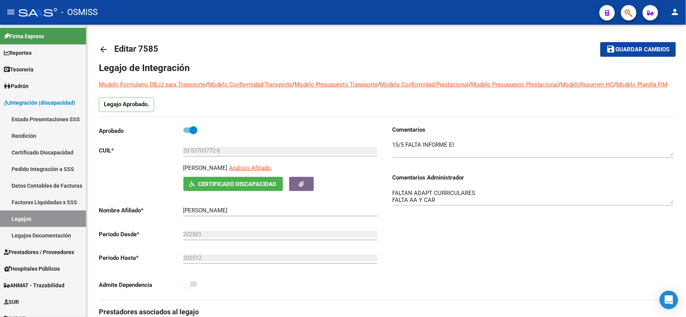
click at [641, 49] on span "Guardar cambios" at bounding box center [643, 49] width 54 height 7
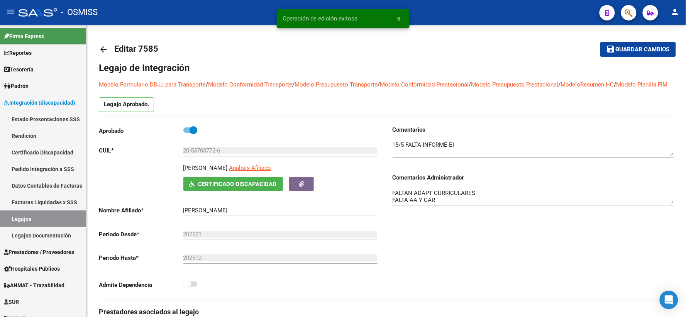
click at [105, 47] on mat-icon "arrow_back" at bounding box center [103, 49] width 9 height 9
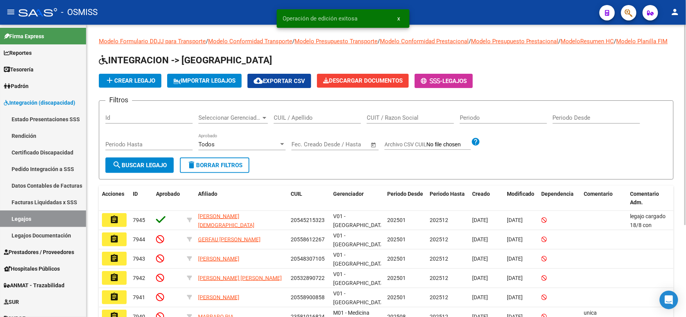
click at [291, 121] on input "CUIL / Apellido" at bounding box center [317, 117] width 87 height 7
paste input "20578372645"
type input "20578372645"
click at [147, 169] on span "search Buscar Legajo" at bounding box center [139, 165] width 54 height 7
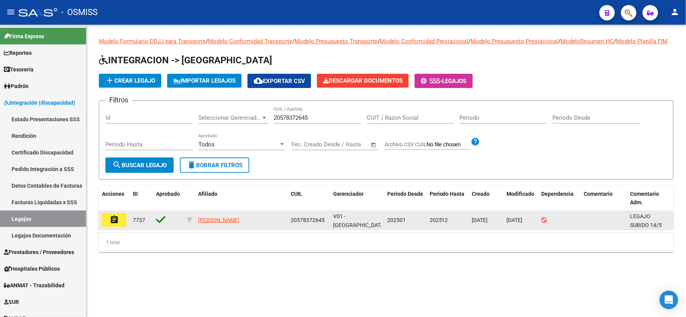
drag, startPoint x: 117, startPoint y: 230, endPoint x: 124, endPoint y: 230, distance: 7.3
click at [120, 227] on button "assignment" at bounding box center [114, 220] width 25 height 14
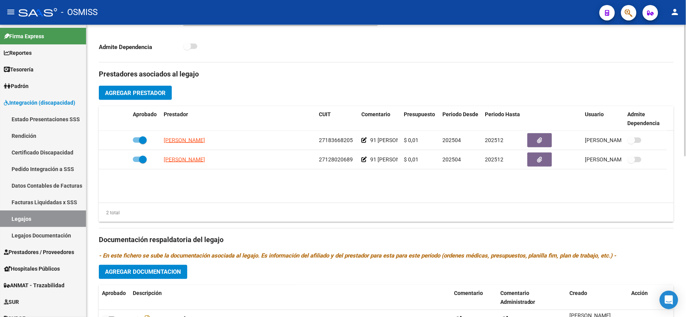
scroll to position [356, 0]
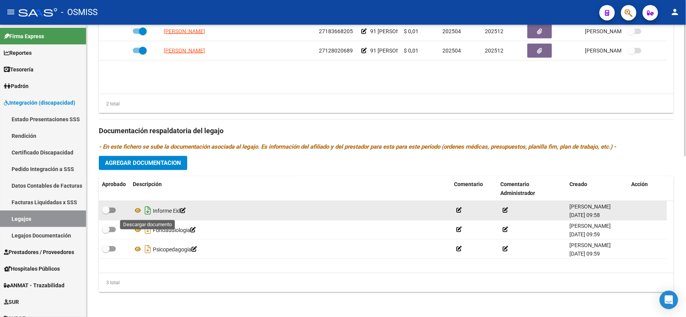
click at [147, 211] on icon "Descargar documento" at bounding box center [148, 211] width 10 height 12
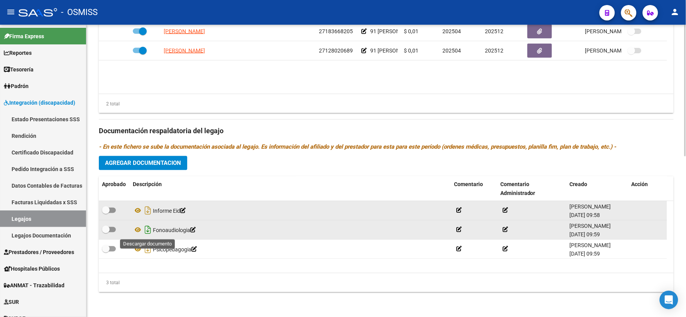
click at [147, 232] on icon "Descargar documento" at bounding box center [148, 230] width 10 height 12
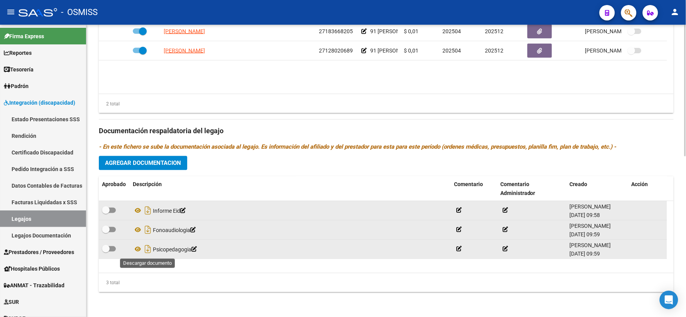
drag, startPoint x: 148, startPoint y: 248, endPoint x: 150, endPoint y: 254, distance: 5.7
click at [148, 249] on icon "Descargar documento" at bounding box center [148, 249] width 10 height 12
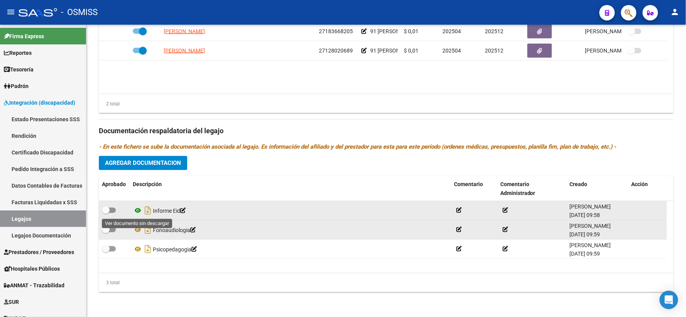
click at [138, 210] on icon at bounding box center [138, 210] width 10 height 9
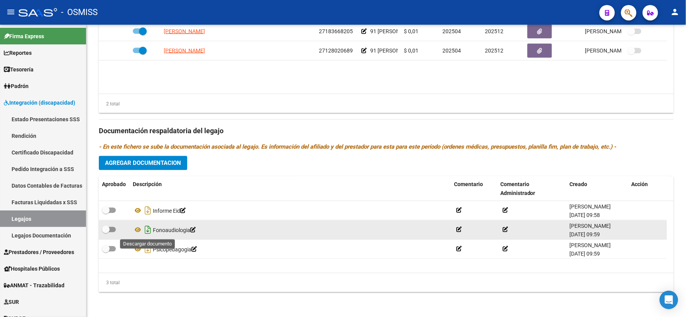
click at [146, 230] on icon "Descargar documento" at bounding box center [148, 230] width 10 height 12
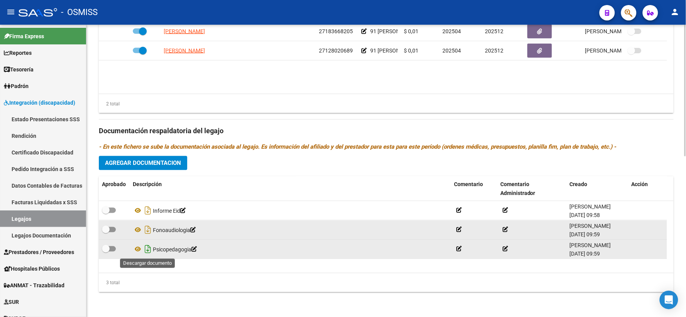
click at [147, 246] on icon "Descargar documento" at bounding box center [148, 249] width 10 height 12
click at [161, 167] on span "Agregar Documentacion" at bounding box center [143, 163] width 76 height 7
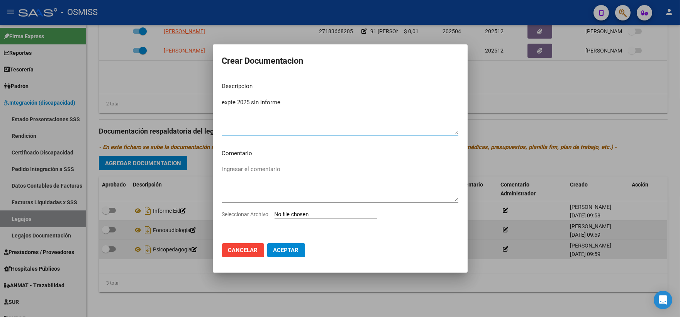
type textarea "expte 2025 sin informe"
type input "C:\fakepath\ilovepdf_merged (8).pdf"
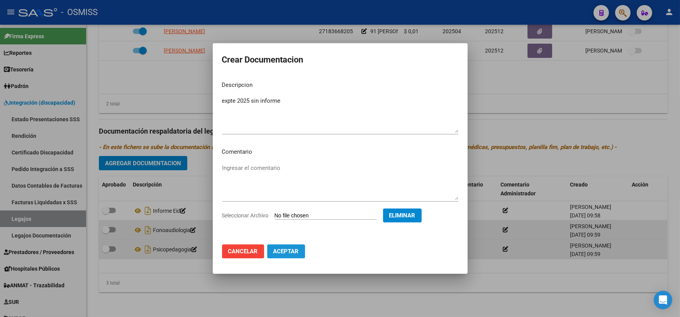
click at [283, 252] on span "Aceptar" at bounding box center [285, 251] width 25 height 7
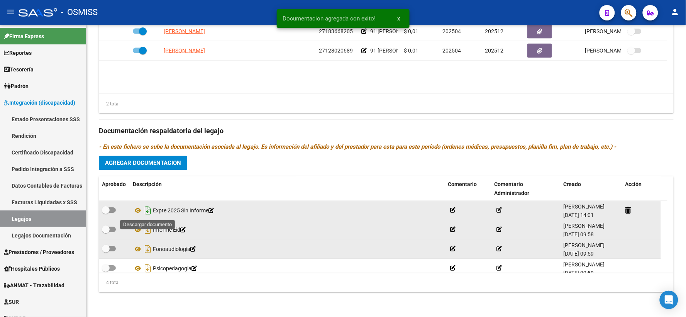
click at [147, 214] on icon "Descargar documento" at bounding box center [148, 211] width 10 height 12
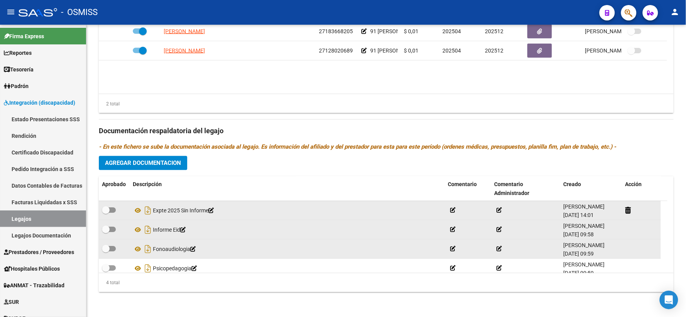
click at [369, 251] on div "Fonoaudiologia" at bounding box center [287, 249] width 309 height 12
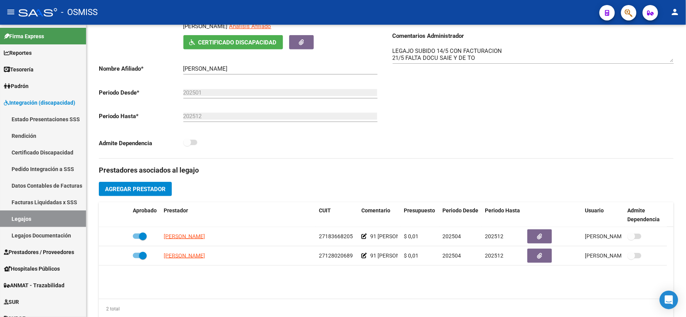
scroll to position [0, 0]
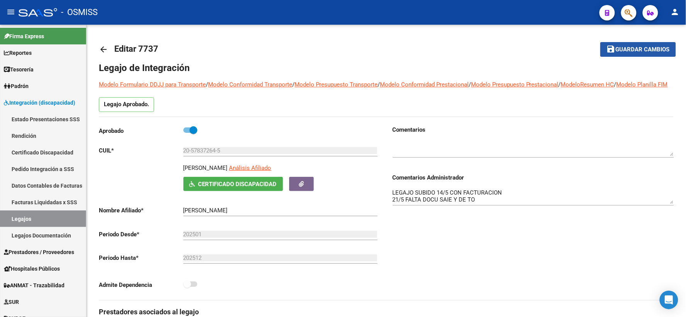
drag, startPoint x: 622, startPoint y: 44, endPoint x: 408, endPoint y: 81, distance: 217.7
click at [619, 46] on button "save Guardar cambios" at bounding box center [638, 49] width 76 height 14
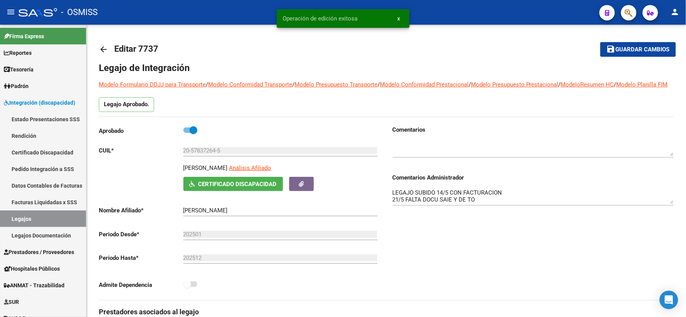
click at [101, 49] on mat-icon "arrow_back" at bounding box center [103, 49] width 9 height 9
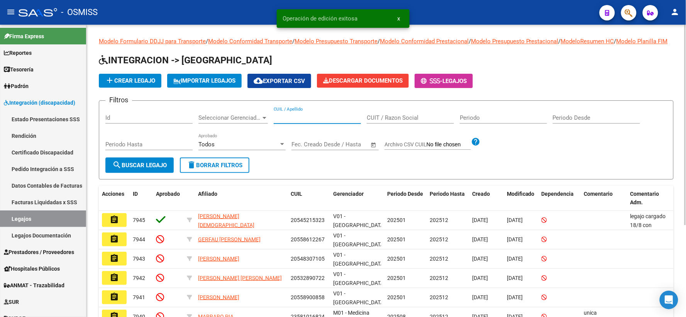
paste input "27581853101"
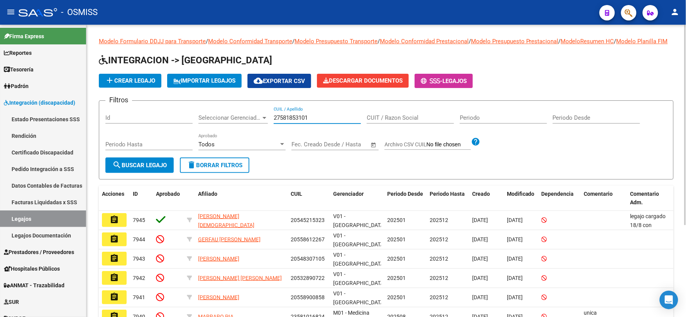
type input "27581853101"
click at [144, 169] on span "search Buscar Legajo" at bounding box center [139, 165] width 54 height 7
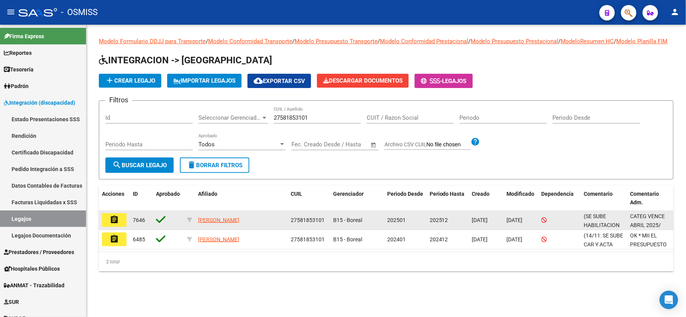
click at [116, 224] on mat-icon "assignment" at bounding box center [114, 219] width 9 height 9
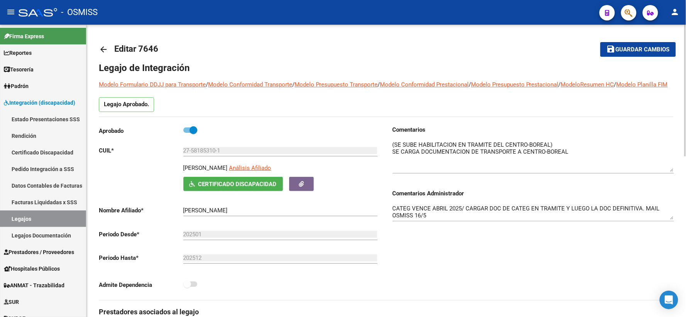
drag, startPoint x: 668, startPoint y: 163, endPoint x: 674, endPoint y: 179, distance: 16.8
drag, startPoint x: 672, startPoint y: 225, endPoint x: 676, endPoint y: 244, distance: 19.7
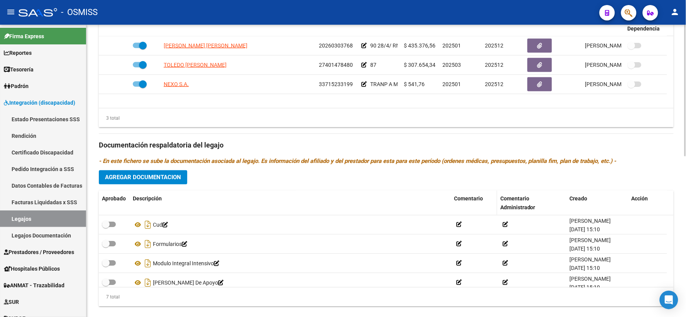
scroll to position [356, 0]
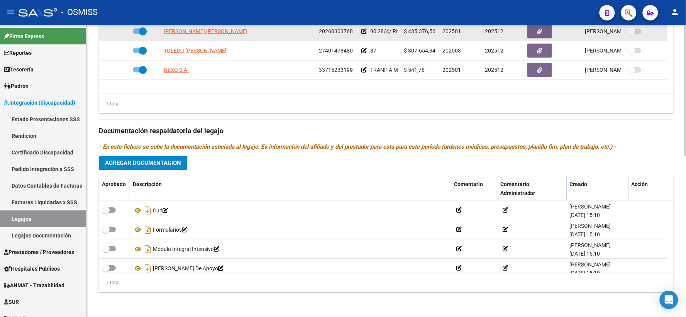
click at [335, 29] on span "20260303768" at bounding box center [336, 31] width 34 height 6
copy span "20260303768"
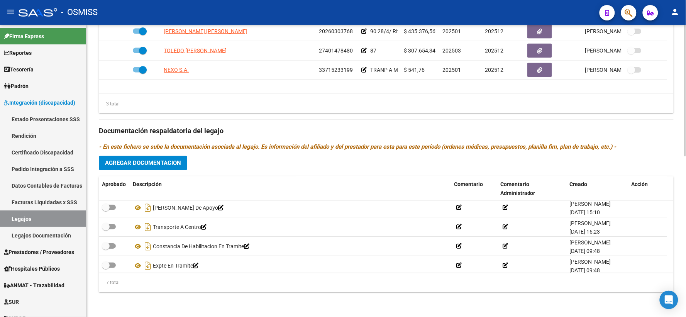
scroll to position [66, 0]
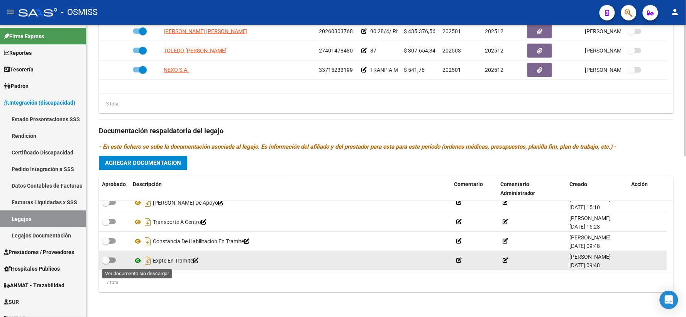
click at [137, 263] on icon at bounding box center [138, 260] width 10 height 9
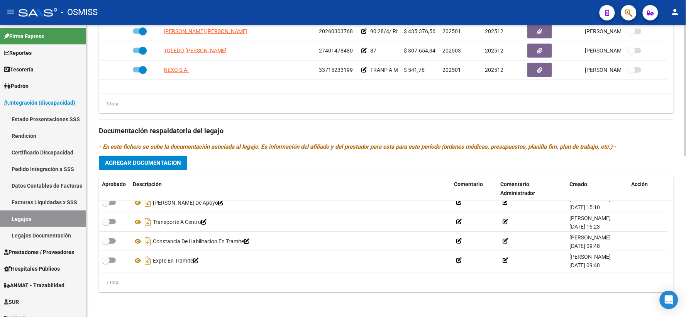
scroll to position [0, 0]
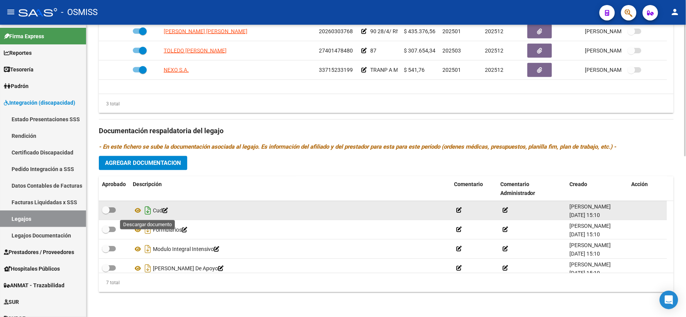
click at [144, 211] on icon "Descargar documento" at bounding box center [148, 211] width 10 height 12
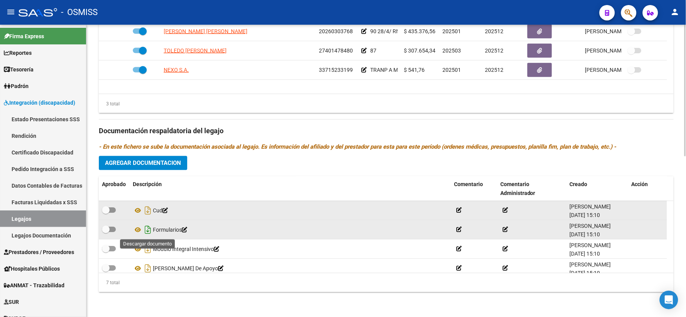
click at [146, 230] on icon "Descargar documento" at bounding box center [148, 230] width 10 height 12
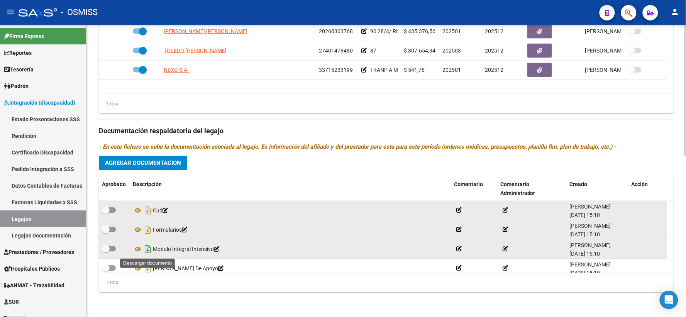
click at [146, 248] on icon "Descargar documento" at bounding box center [148, 249] width 10 height 12
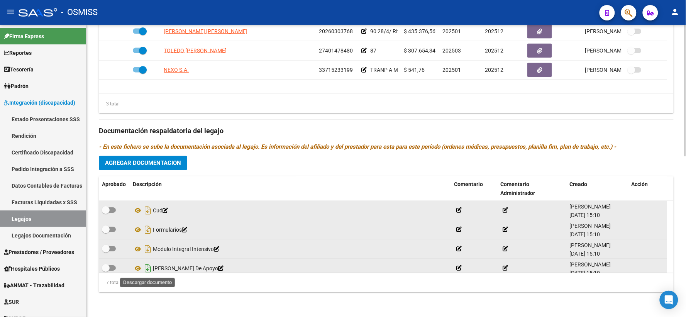
click at [149, 270] on icon "Descargar documento" at bounding box center [148, 268] width 10 height 12
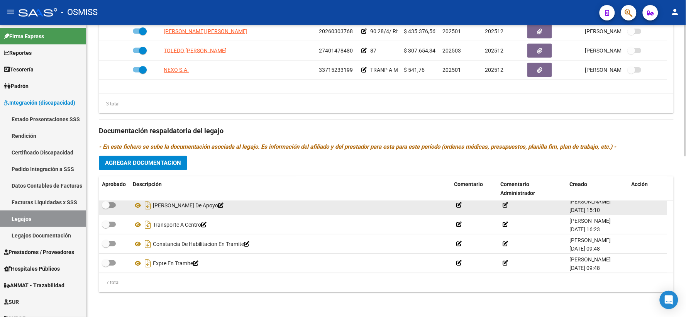
scroll to position [66, 0]
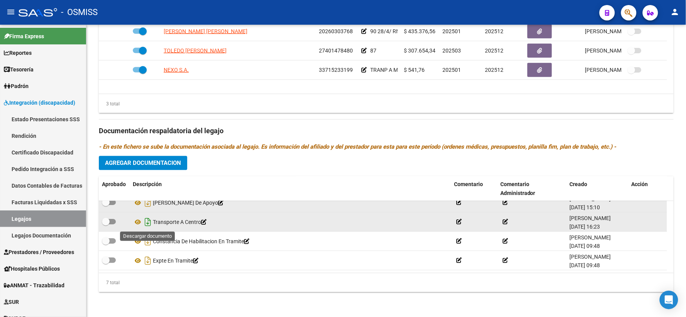
click at [147, 225] on icon "Descargar documento" at bounding box center [148, 222] width 10 height 12
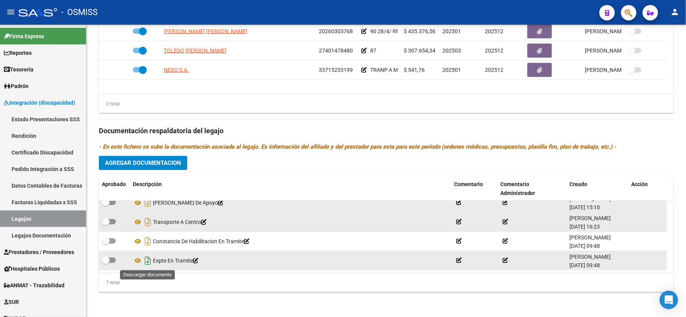
click at [147, 260] on icon "Descargar documento" at bounding box center [148, 261] width 10 height 12
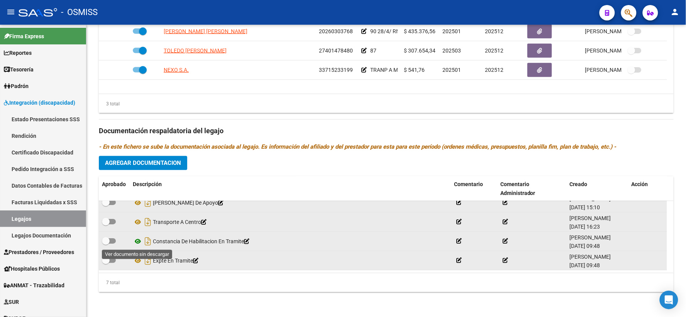
click at [138, 241] on icon at bounding box center [138, 241] width 10 height 9
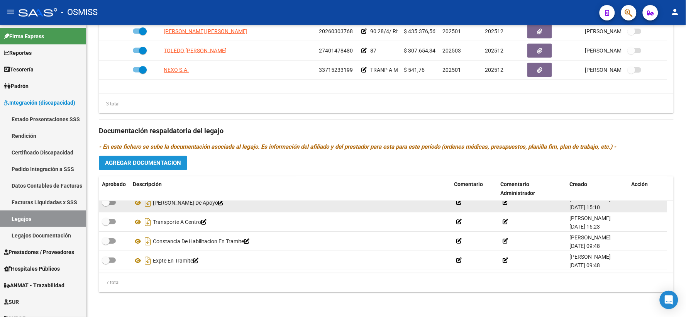
click at [164, 157] on button "Agregar Documentacion" at bounding box center [143, 163] width 88 height 14
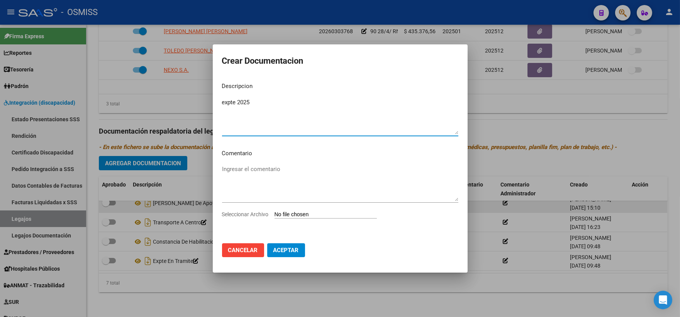
type textarea "expte 2025"
type input "C:\fakepath\ilovepdf_merged_compressed (37).pdf"
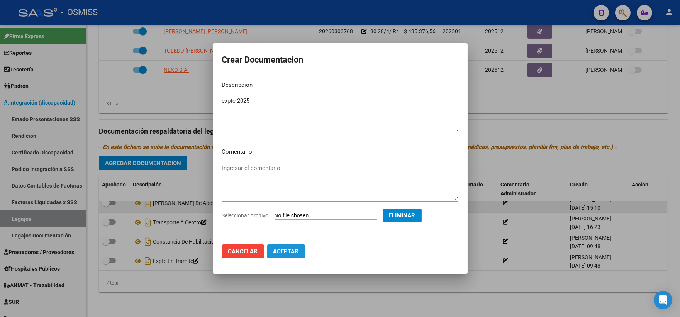
click at [290, 252] on span "Aceptar" at bounding box center [285, 251] width 25 height 7
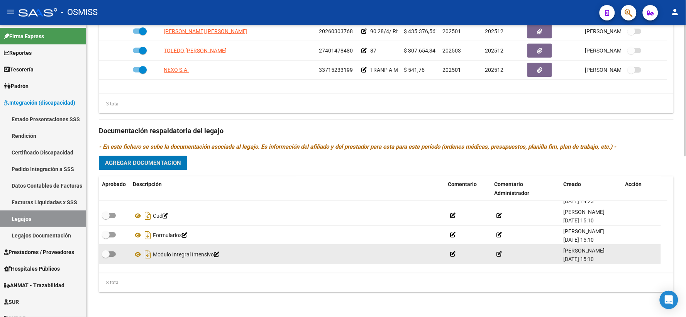
scroll to position [0, 0]
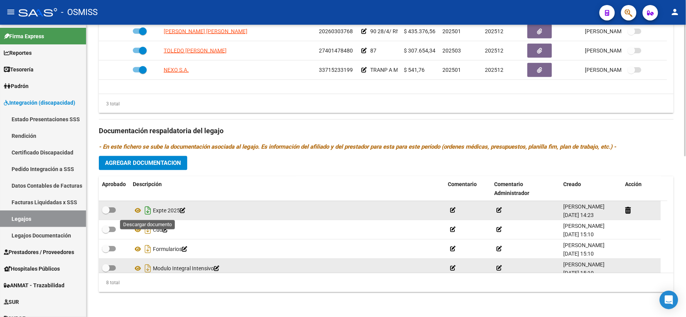
click at [147, 211] on icon "Descargar documento" at bounding box center [148, 211] width 10 height 12
click at [666, 152] on div "Prestadores asociados al legajo Agregar Prestador Aprobado Prestador CUIT Comen…" at bounding box center [386, 126] width 575 height 345
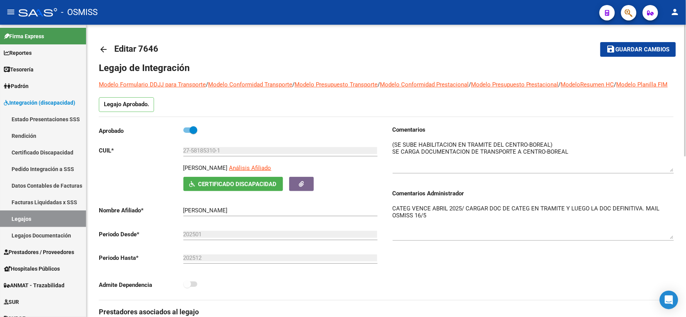
click at [639, 52] on button "save Guardar cambios" at bounding box center [638, 49] width 76 height 14
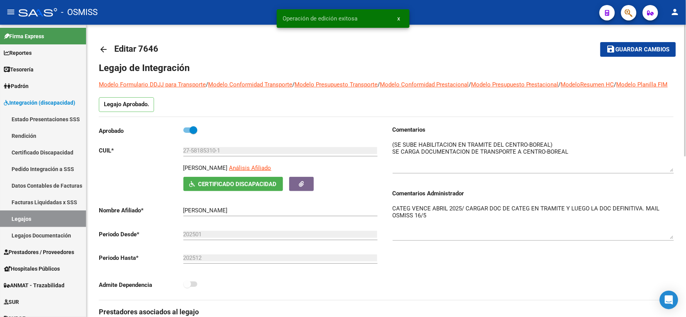
click at [100, 50] on mat-icon "arrow_back" at bounding box center [103, 49] width 9 height 9
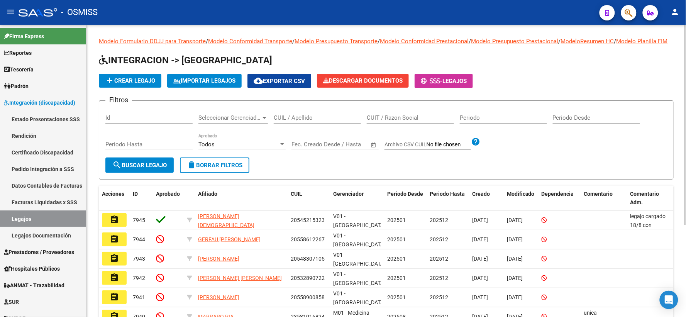
click at [589, 80] on app-list-header "INTEGRACION -> Legajos add Crear Legajo IMPORTAR LEGAJOS cloud_download Exporta…" at bounding box center [386, 116] width 575 height 125
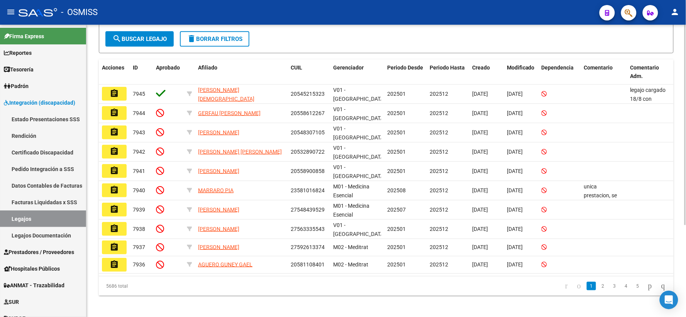
scroll to position [134, 0]
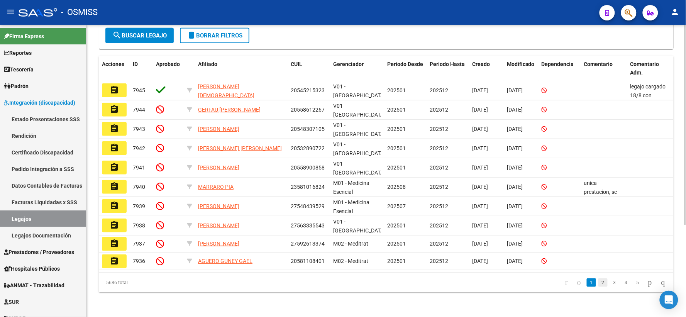
click at [598, 281] on link "2" at bounding box center [602, 282] width 9 height 8
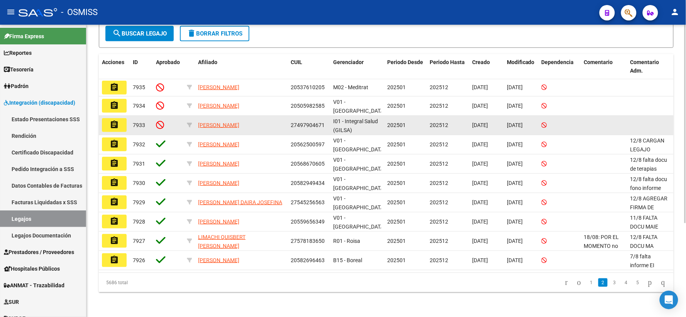
click at [296, 125] on span "27497904671" at bounding box center [308, 125] width 34 height 6
copy span "27497904671"
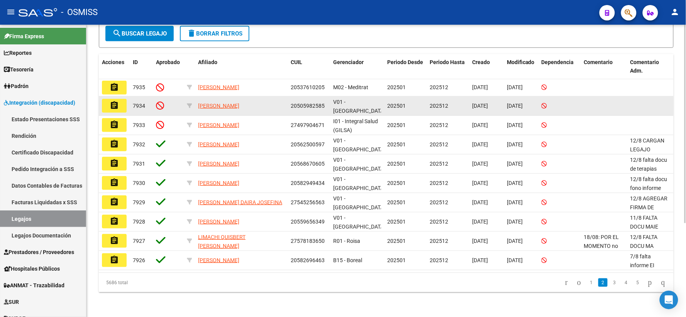
click at [312, 109] on span "20505982585" at bounding box center [308, 106] width 34 height 6
copy span "20505982585"
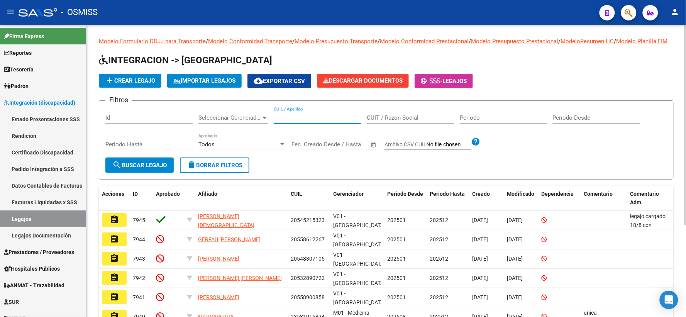
paste input "27497904671"
type input "27497904671"
click at [149, 169] on span "search Buscar Legajo" at bounding box center [139, 165] width 54 height 7
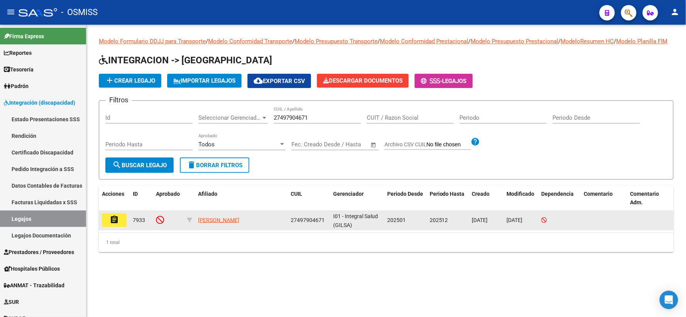
click at [112, 224] on mat-icon "assignment" at bounding box center [114, 219] width 9 height 9
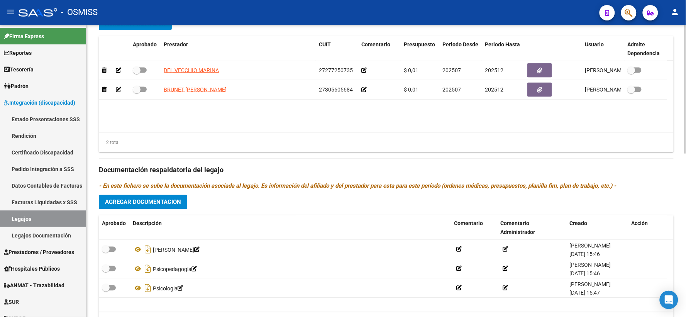
scroll to position [357, 0]
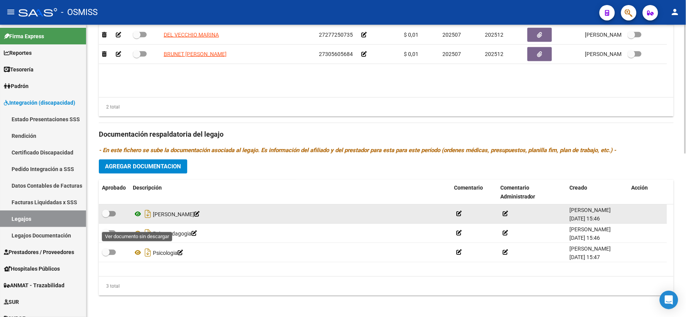
click at [139, 219] on icon at bounding box center [138, 214] width 10 height 9
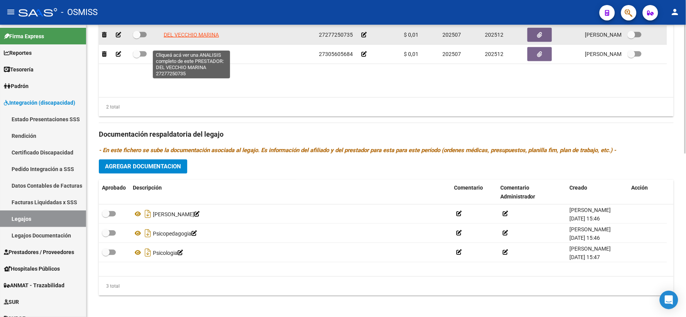
click at [180, 38] on span "DEL VECCHIO MARINA" at bounding box center [191, 35] width 55 height 6
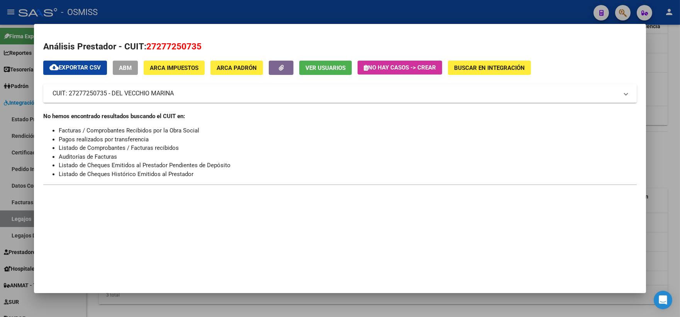
click at [661, 161] on div at bounding box center [340, 158] width 680 height 317
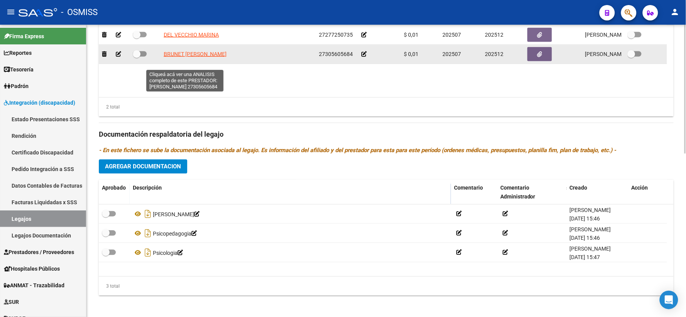
click at [191, 57] on span "BRUNET [PERSON_NAME]" at bounding box center [195, 54] width 63 height 6
type textarea "27305605684"
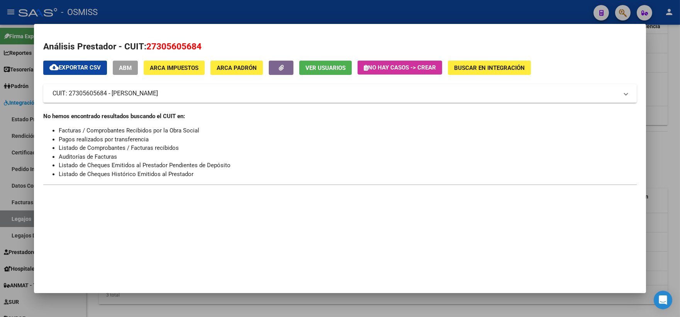
click at [665, 159] on div at bounding box center [340, 158] width 680 height 317
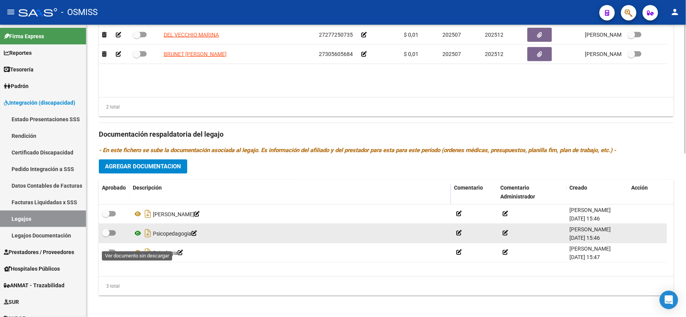
click at [138, 238] on icon at bounding box center [138, 233] width 10 height 9
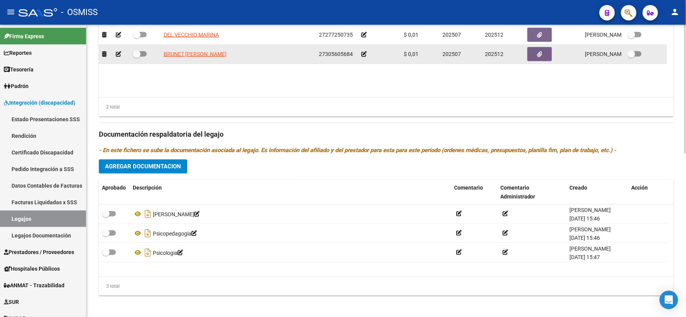
click at [364, 57] on icon at bounding box center [363, 53] width 5 height 5
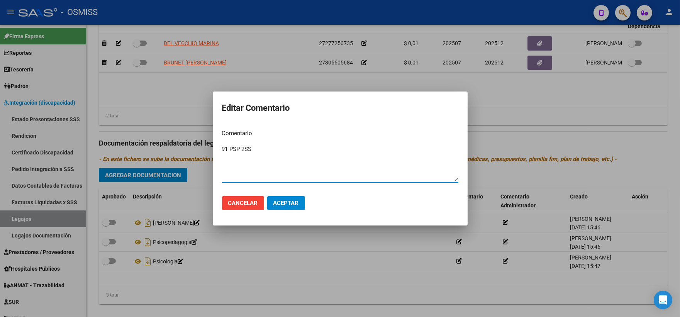
type textarea "91 PSP 2SS"
drag, startPoint x: 281, startPoint y: 203, endPoint x: 255, endPoint y: 218, distance: 29.9
click at [280, 203] on span "Aceptar" at bounding box center [285, 203] width 25 height 7
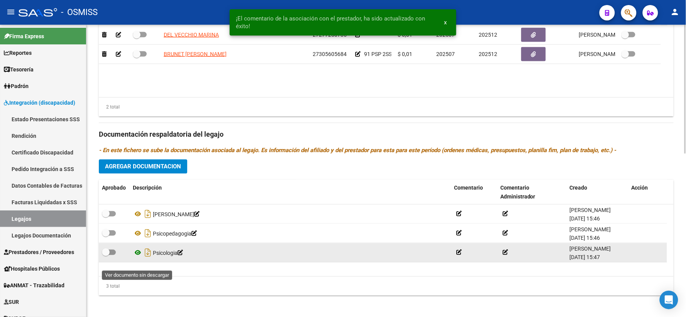
click at [138, 257] on icon at bounding box center [138, 252] width 10 height 9
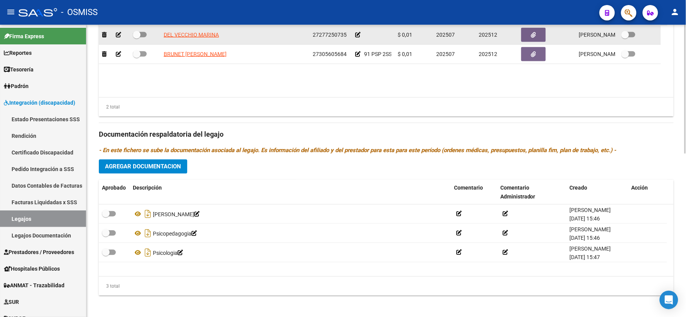
click at [357, 37] on icon at bounding box center [357, 34] width 5 height 5
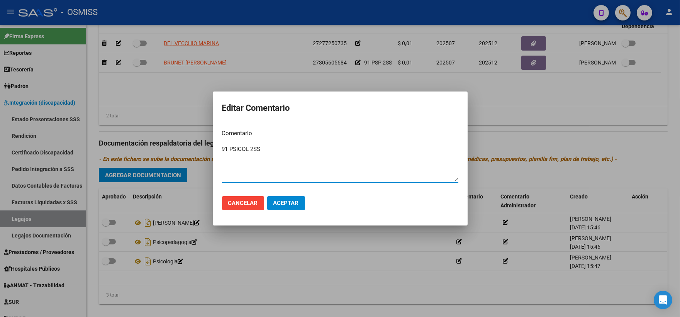
type textarea "91 PSICOL 2SS"
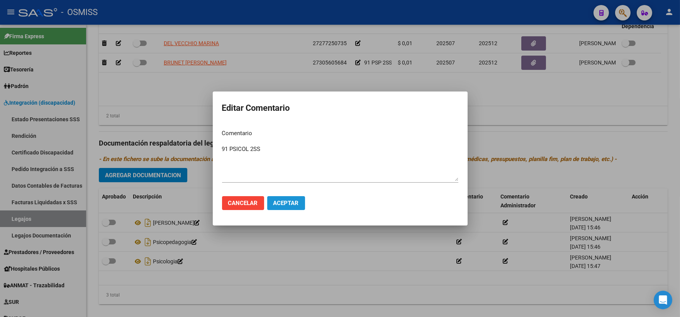
click at [276, 200] on span "Aceptar" at bounding box center [285, 203] width 25 height 7
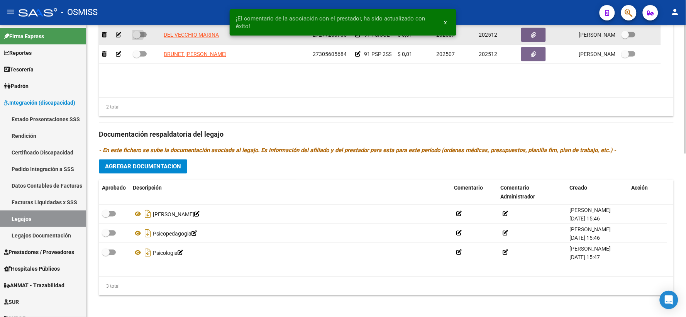
drag, startPoint x: 137, startPoint y: 47, endPoint x: 136, endPoint y: 55, distance: 7.8
click at [136, 39] on span at bounding box center [137, 35] width 8 height 8
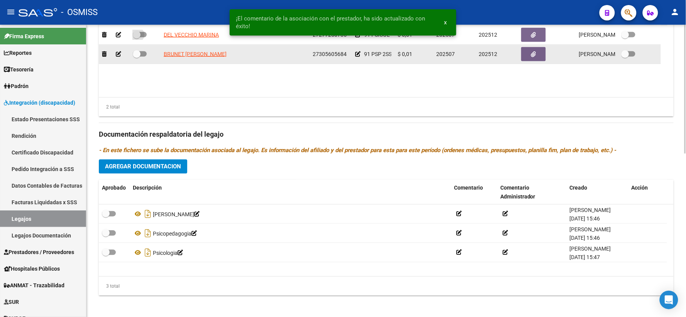
click at [136, 38] on input "checkbox" at bounding box center [136, 37] width 0 height 0
checkbox input "true"
click at [135, 58] on span at bounding box center [137, 54] width 8 height 8
click at [136, 57] on input "checkbox" at bounding box center [136, 57] width 0 height 0
checkbox input "true"
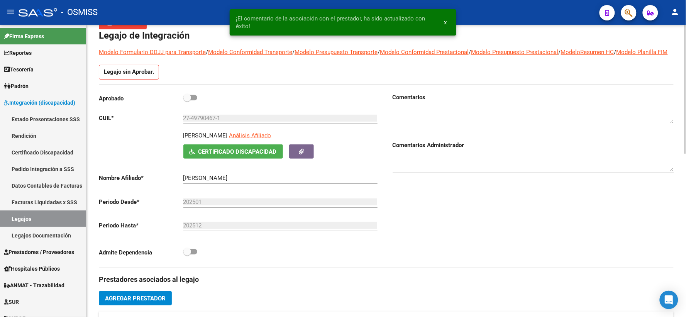
scroll to position [36, 0]
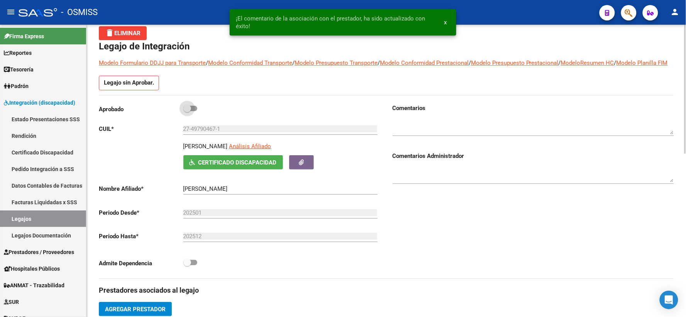
drag, startPoint x: 186, startPoint y: 117, endPoint x: 393, endPoint y: 113, distance: 207.3
click at [186, 112] on span at bounding box center [187, 109] width 8 height 8
click at [187, 112] on input "checkbox" at bounding box center [187, 111] width 0 height 0
checkbox input "true"
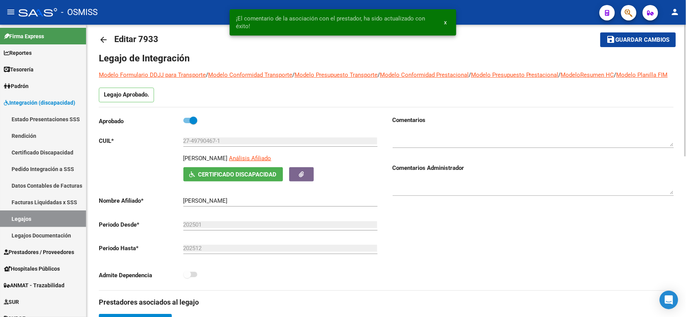
scroll to position [0, 0]
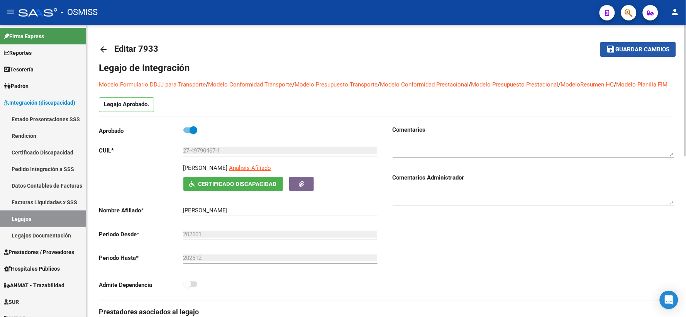
click at [617, 45] on button "save Guardar cambios" at bounding box center [638, 49] width 76 height 14
drag, startPoint x: 639, startPoint y: 49, endPoint x: 623, endPoint y: 50, distance: 16.7
click at [623, 50] on span "Guardar cambios" at bounding box center [643, 49] width 54 height 7
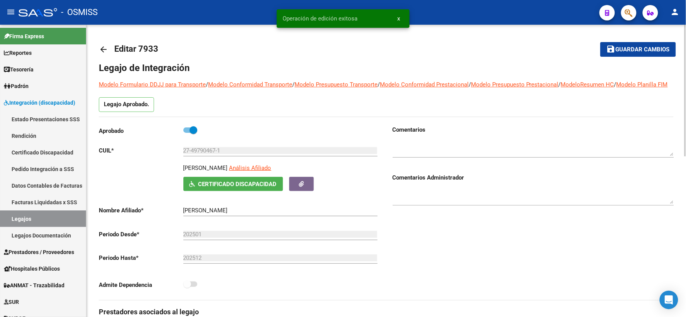
click at [103, 49] on mat-icon "arrow_back" at bounding box center [103, 49] width 9 height 9
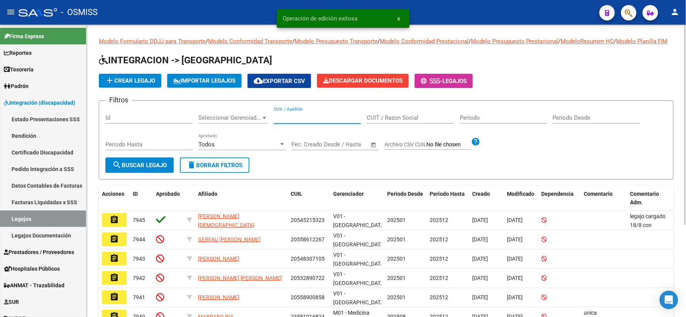
click at [278, 121] on input "CUIL / Apellido" at bounding box center [317, 117] width 87 height 7
paste input "20505982585"
type input "20505982585"
click at [139, 169] on span "search Buscar Legajo" at bounding box center [139, 165] width 54 height 7
